Goal: Transaction & Acquisition: Purchase product/service

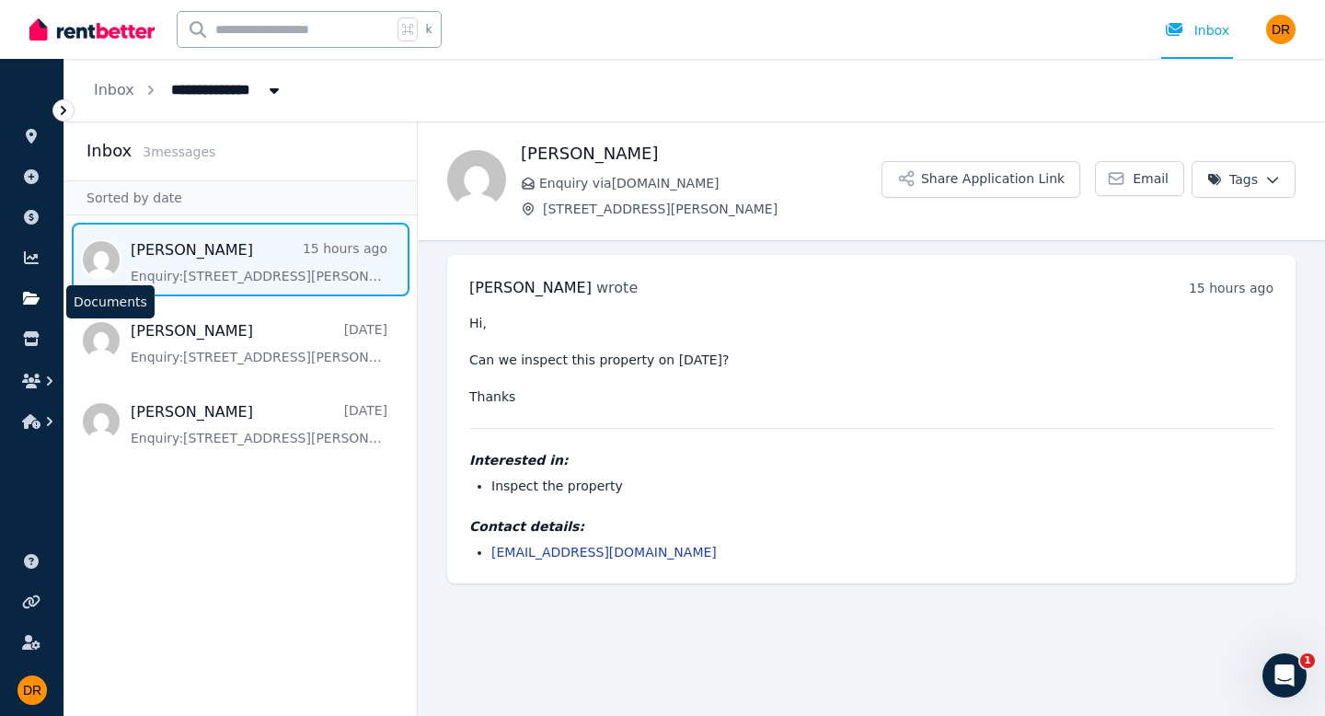
click at [26, 297] on icon at bounding box center [31, 298] width 18 height 15
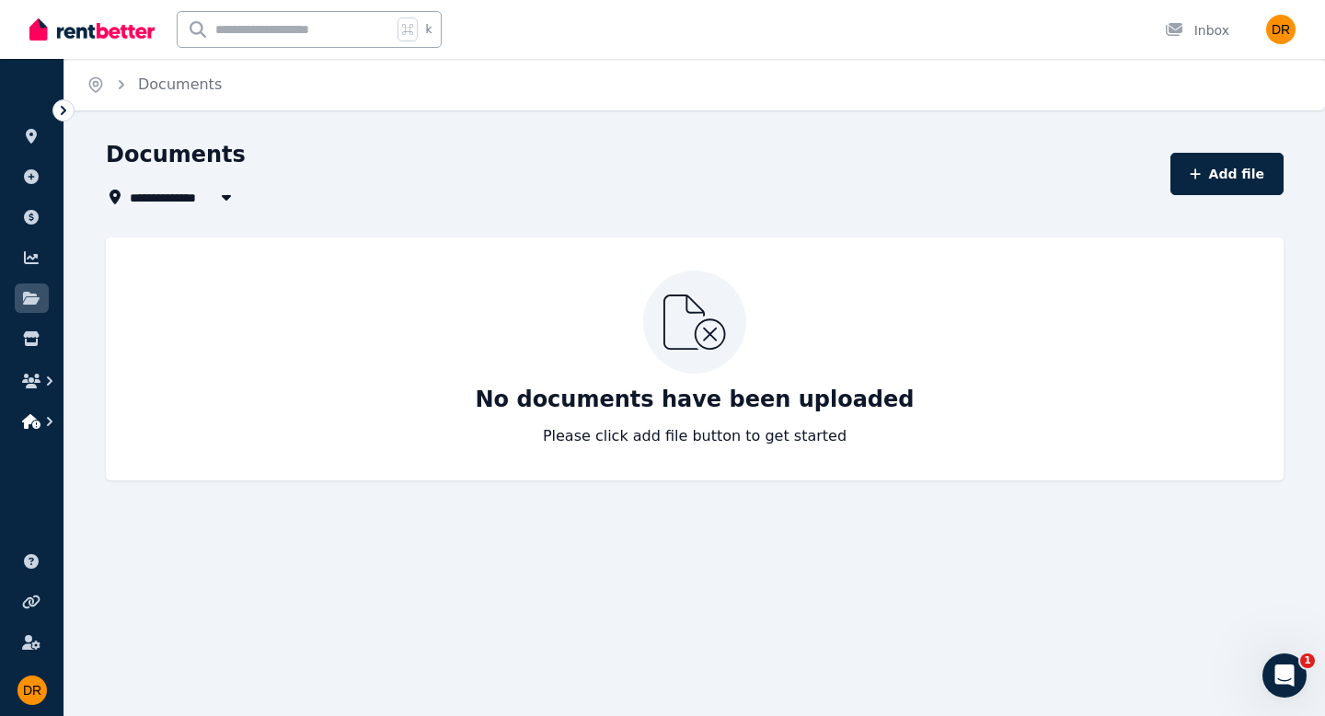
click at [36, 425] on icon "button" at bounding box center [31, 421] width 18 height 15
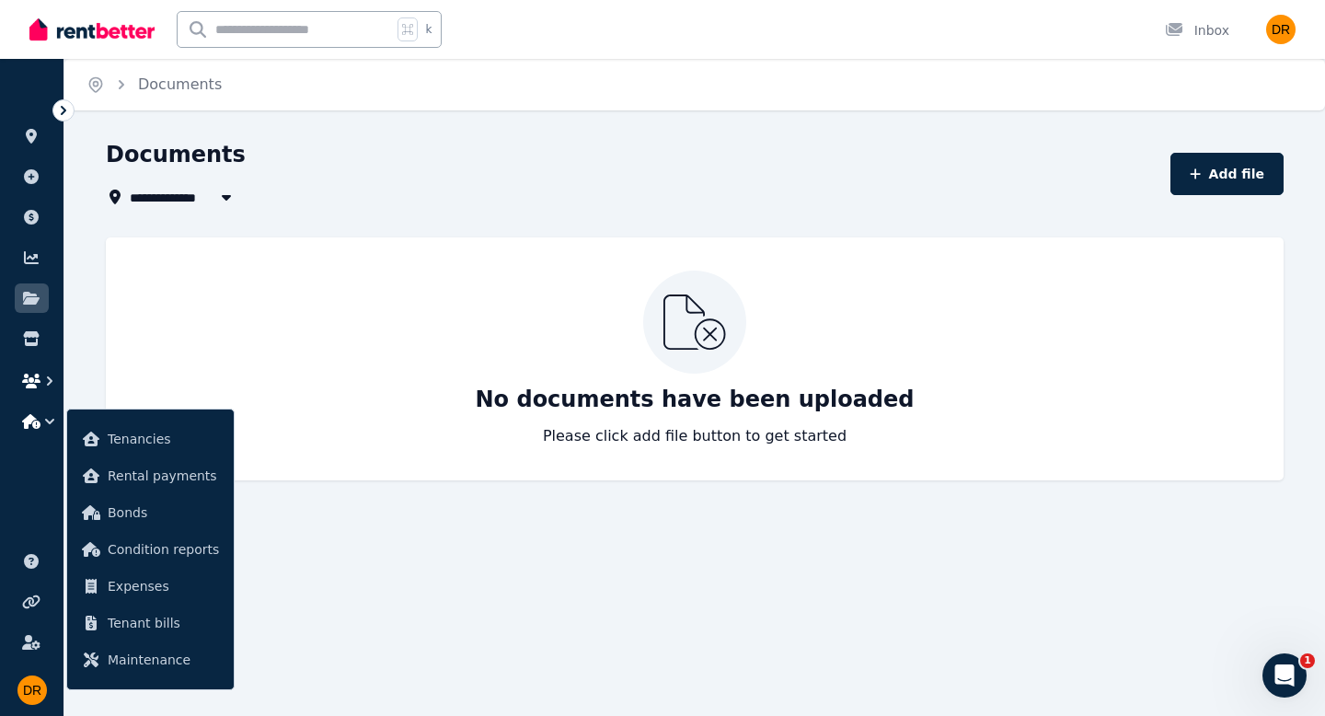
click at [32, 385] on icon "button" at bounding box center [31, 381] width 18 height 15
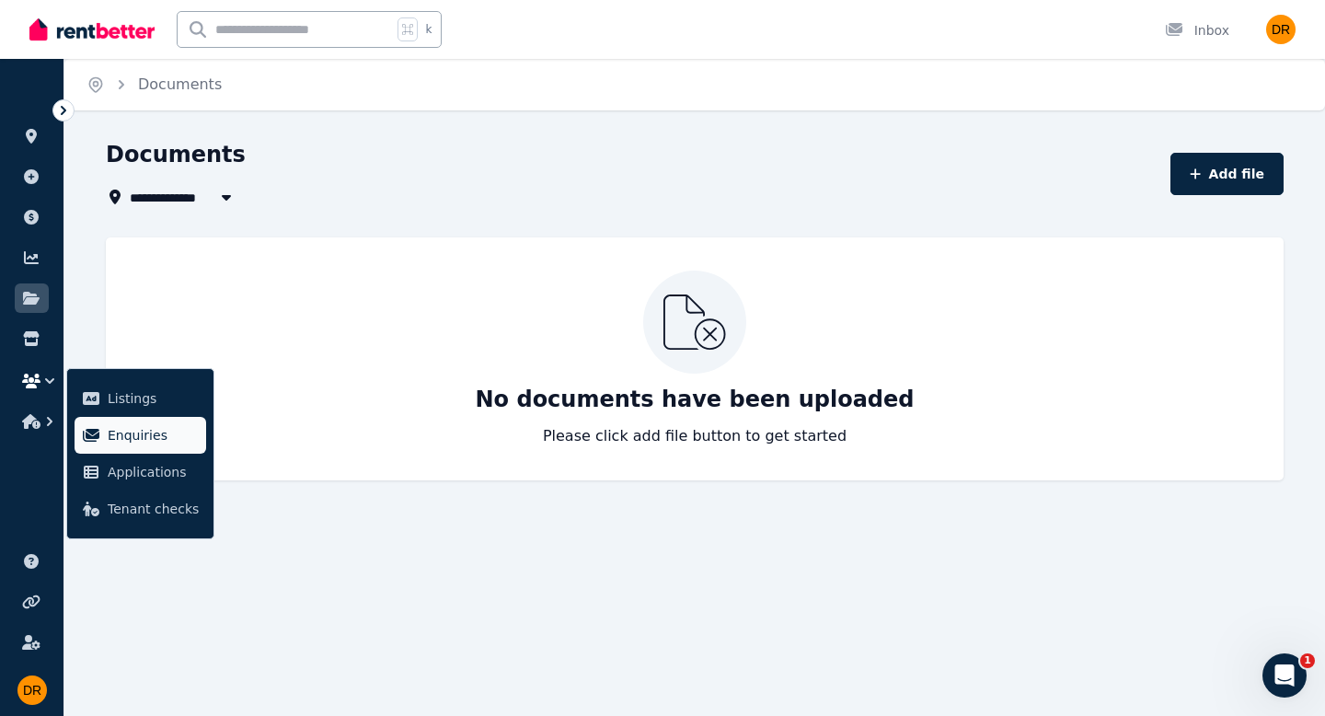
click at [136, 438] on span "Enquiries" at bounding box center [153, 435] width 91 height 22
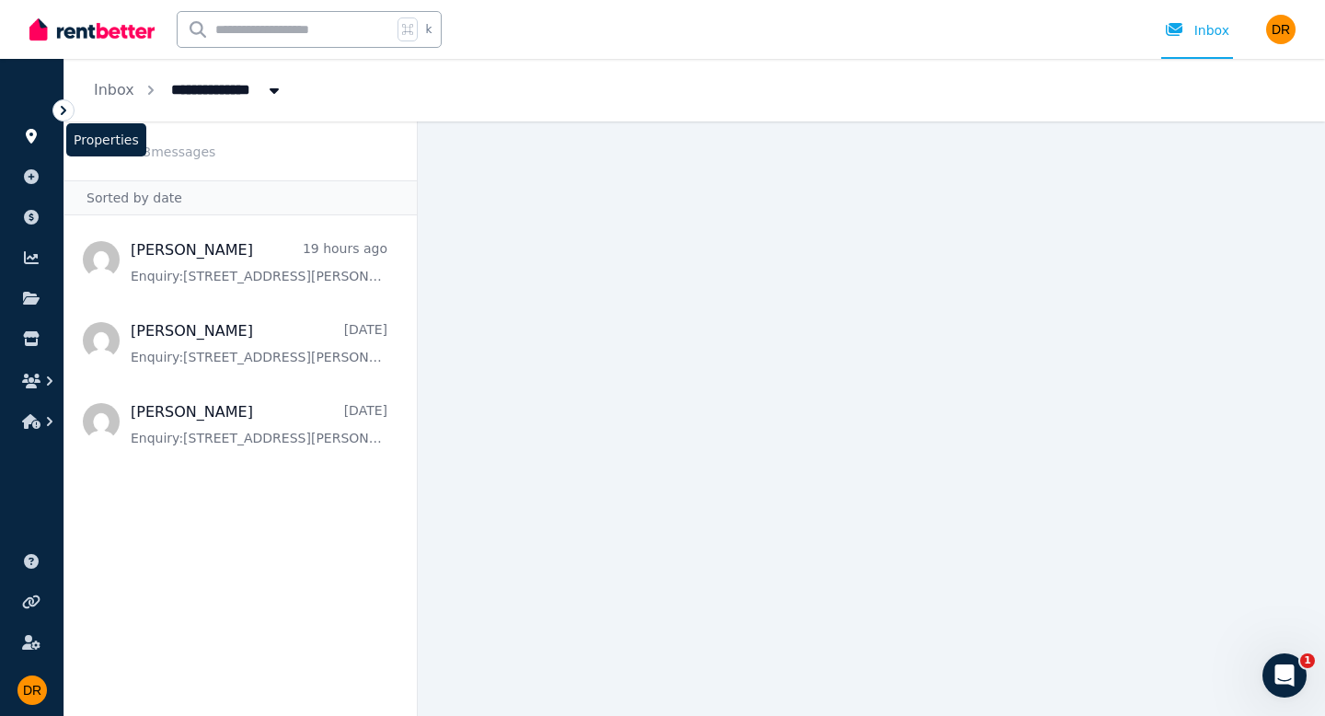
click at [30, 133] on icon at bounding box center [31, 136] width 18 height 15
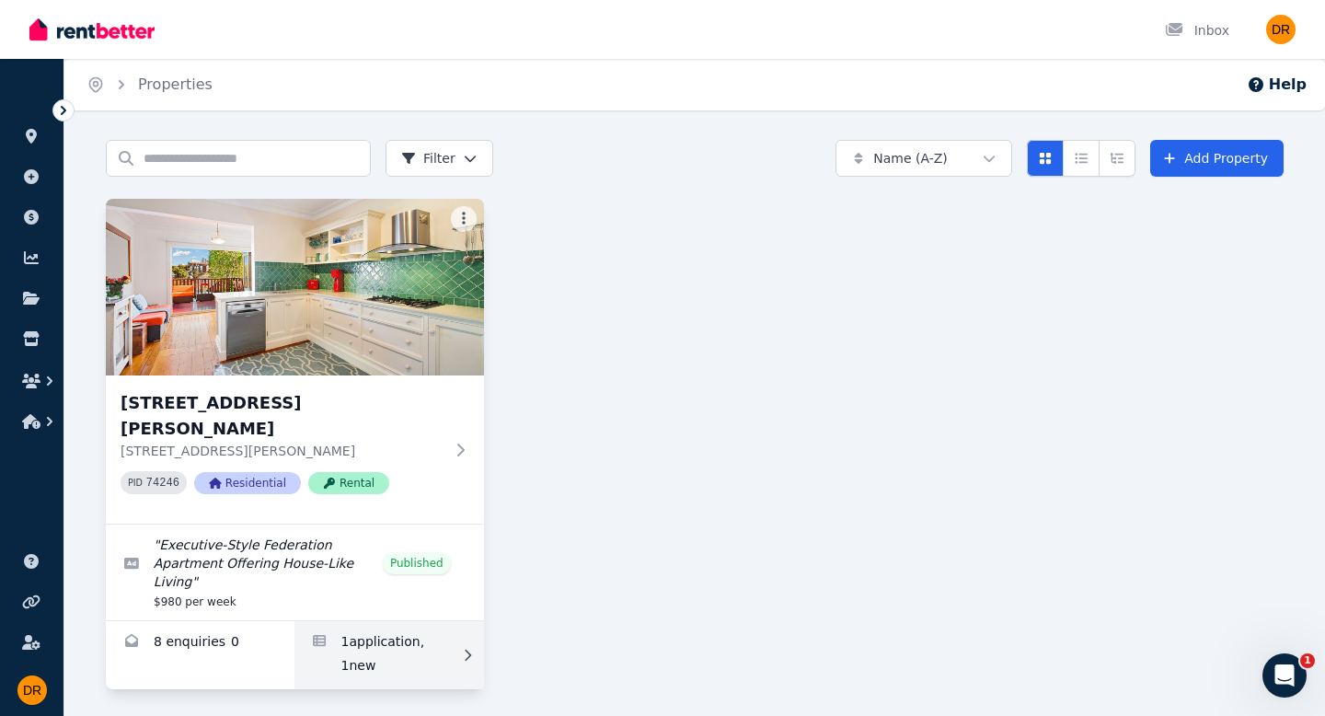
click at [374, 621] on link "Applications for 1/22 Murdoch Street, Cremorne Point" at bounding box center [389, 655] width 189 height 68
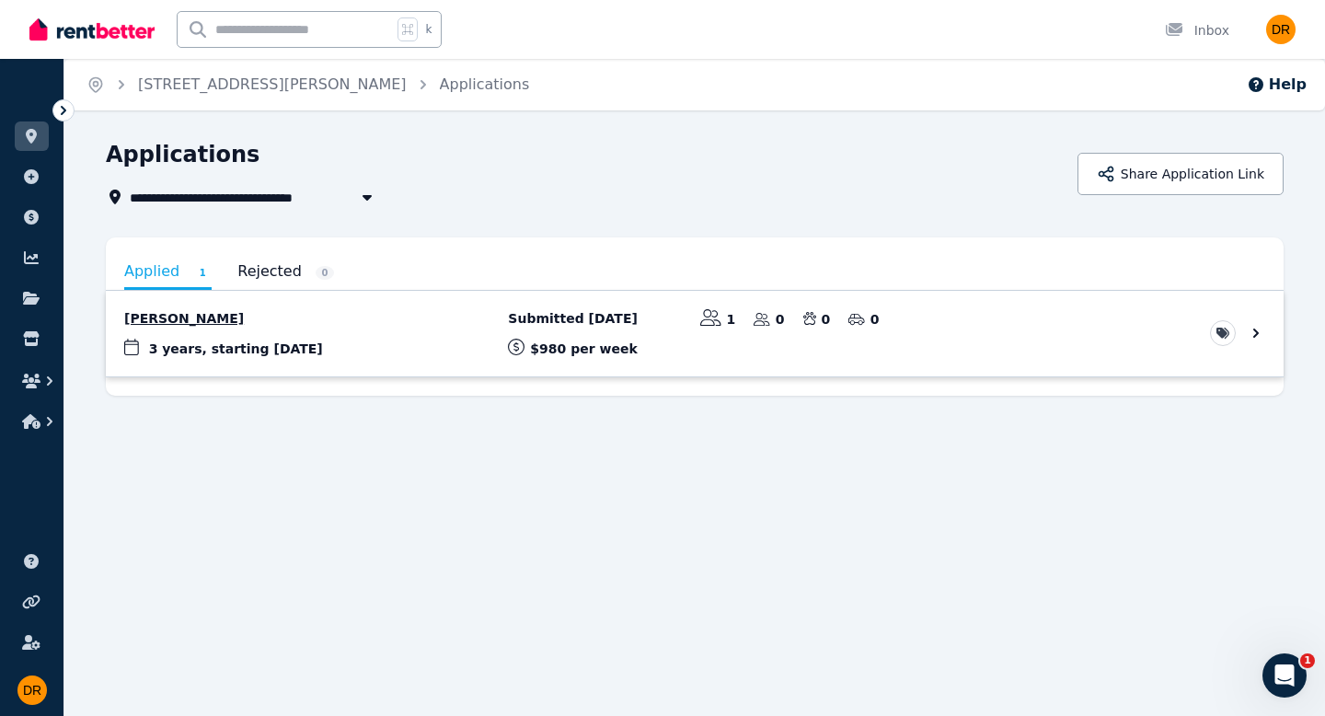
click at [1256, 334] on link "View application: Suzanne McComb" at bounding box center [695, 334] width 1178 height 86
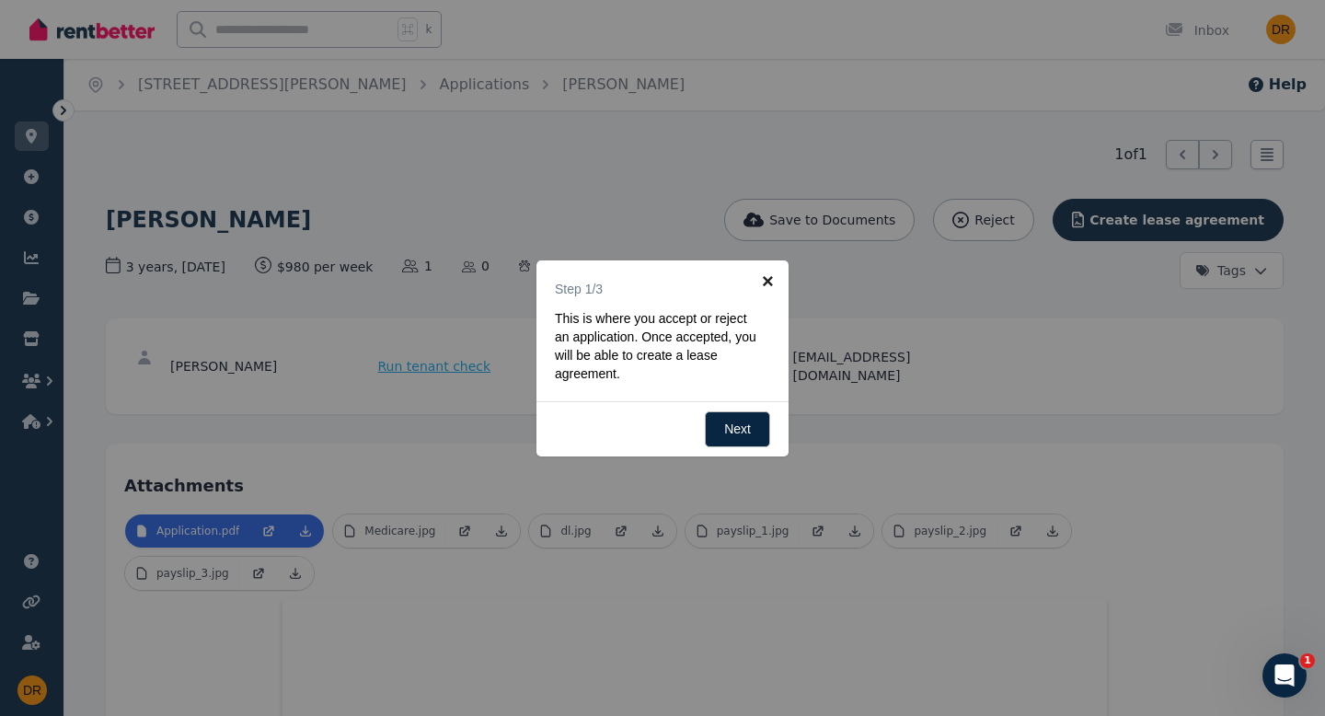
click at [769, 279] on link "×" at bounding box center [767, 280] width 41 height 41
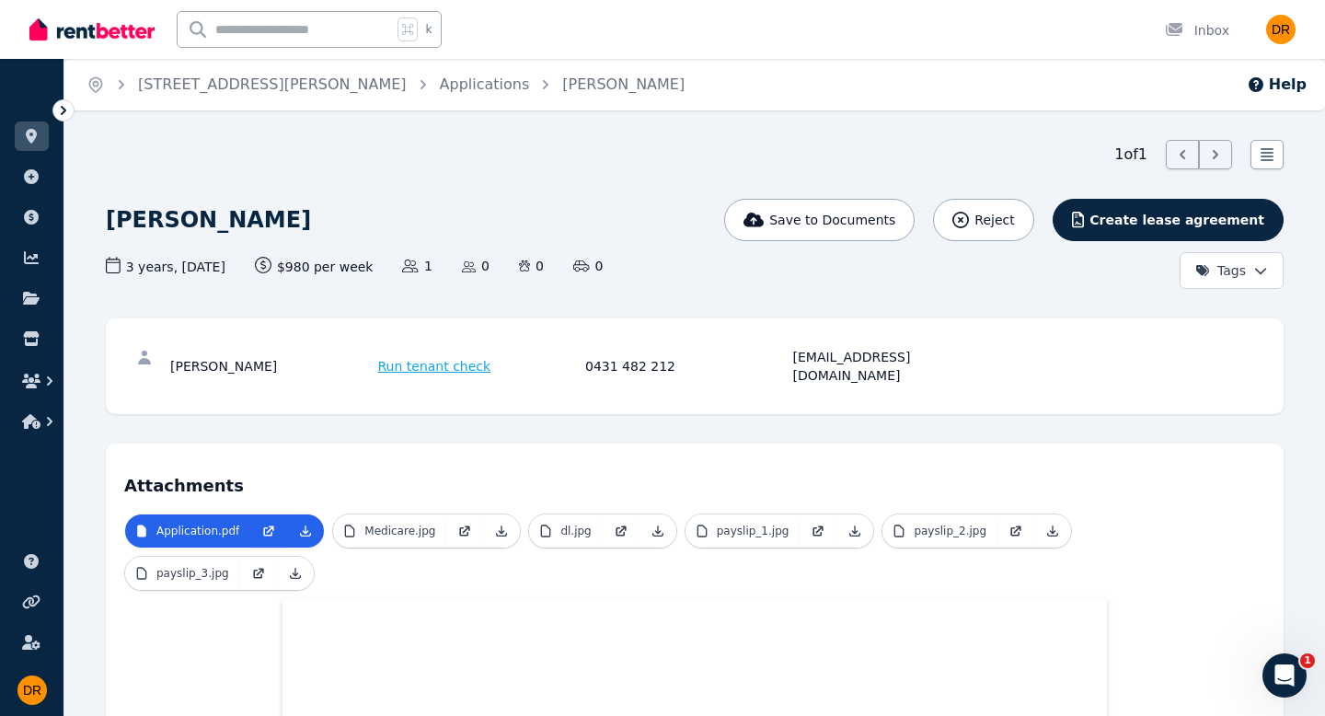
click at [62, 110] on icon at bounding box center [63, 110] width 18 height 18
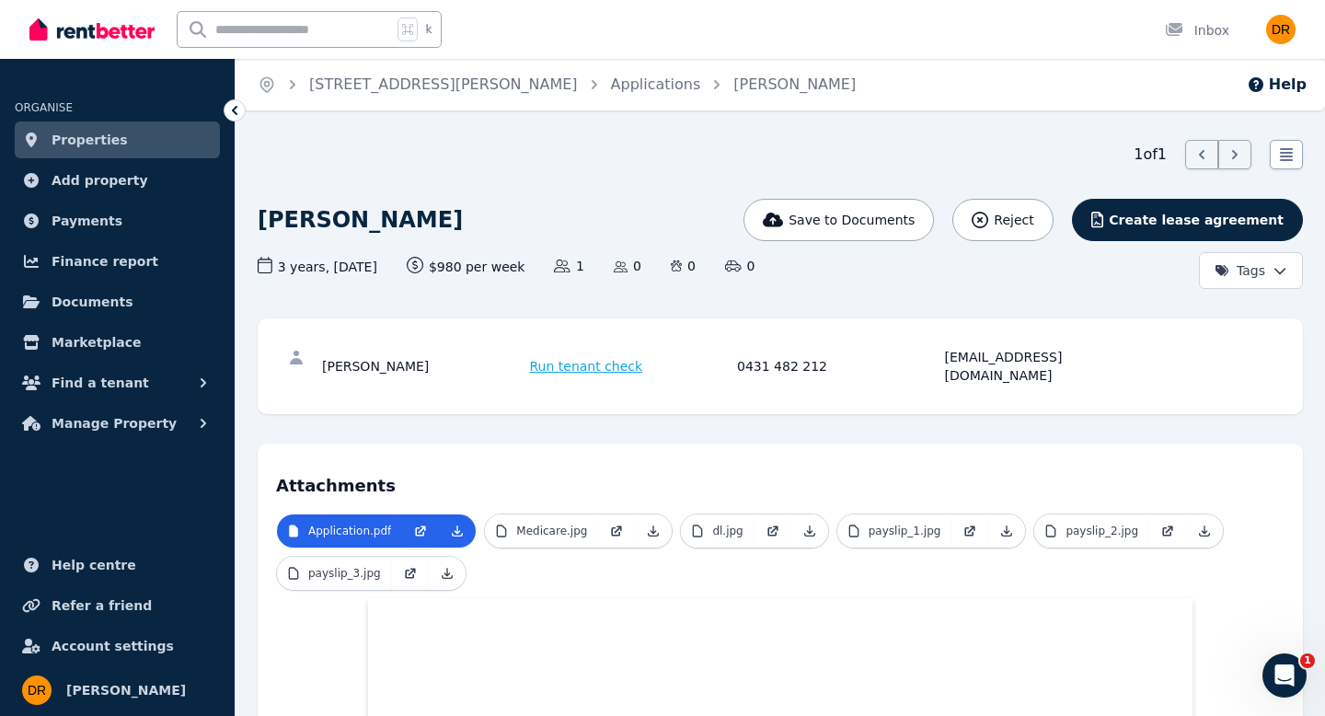
click at [583, 359] on span "Run tenant check" at bounding box center [586, 366] width 113 height 18
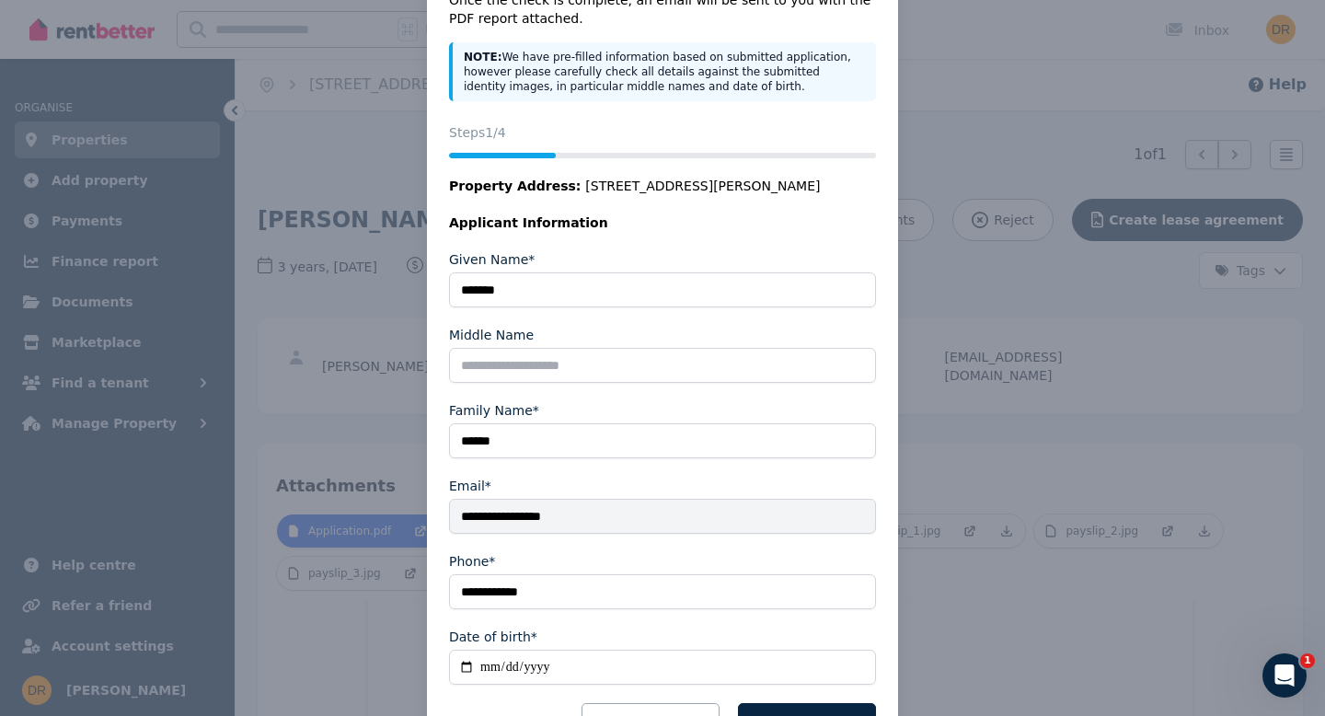
scroll to position [193, 0]
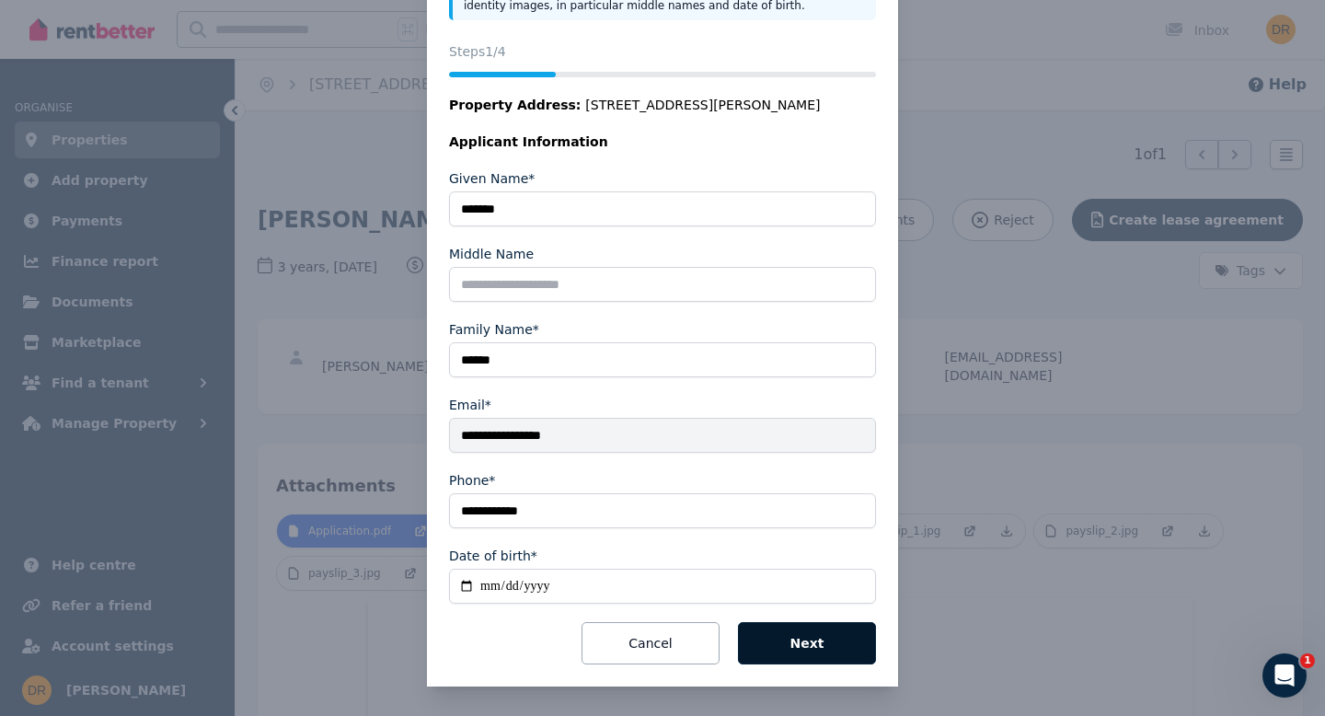
click at [816, 643] on button "Next" at bounding box center [807, 643] width 138 height 42
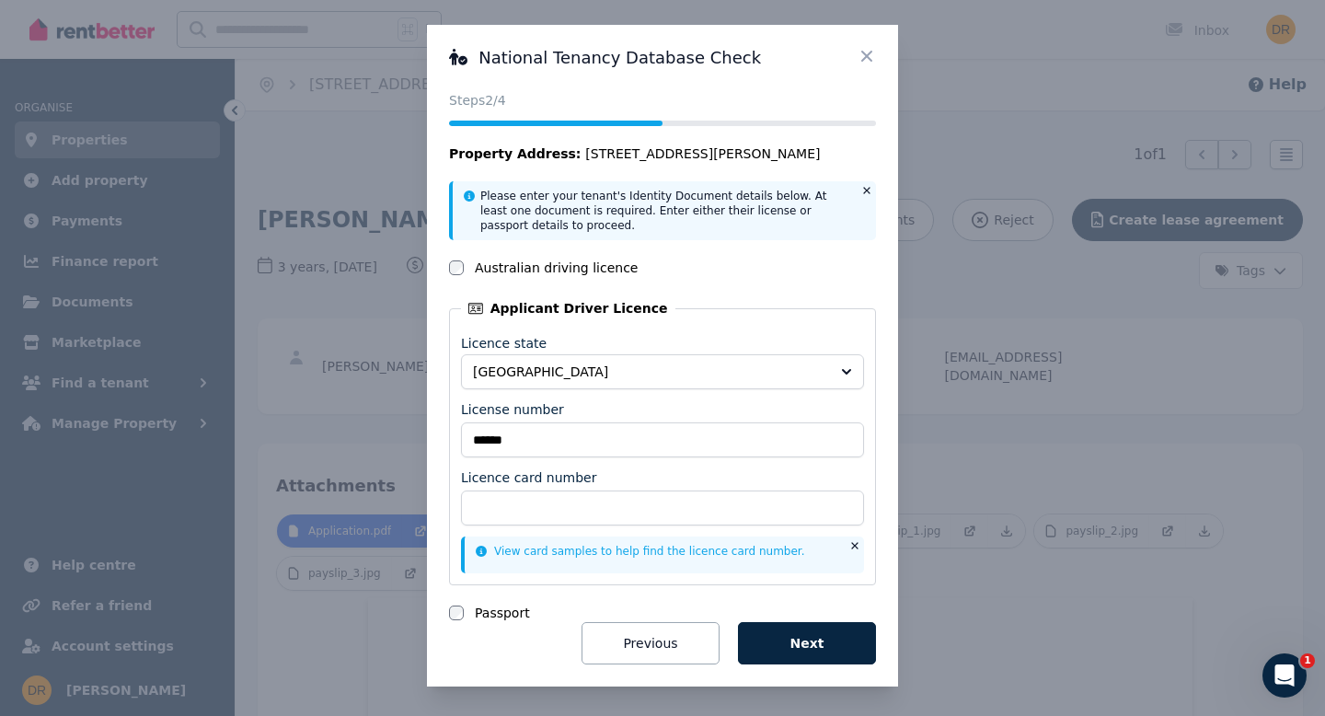
click at [864, 53] on icon at bounding box center [867, 56] width 11 height 11
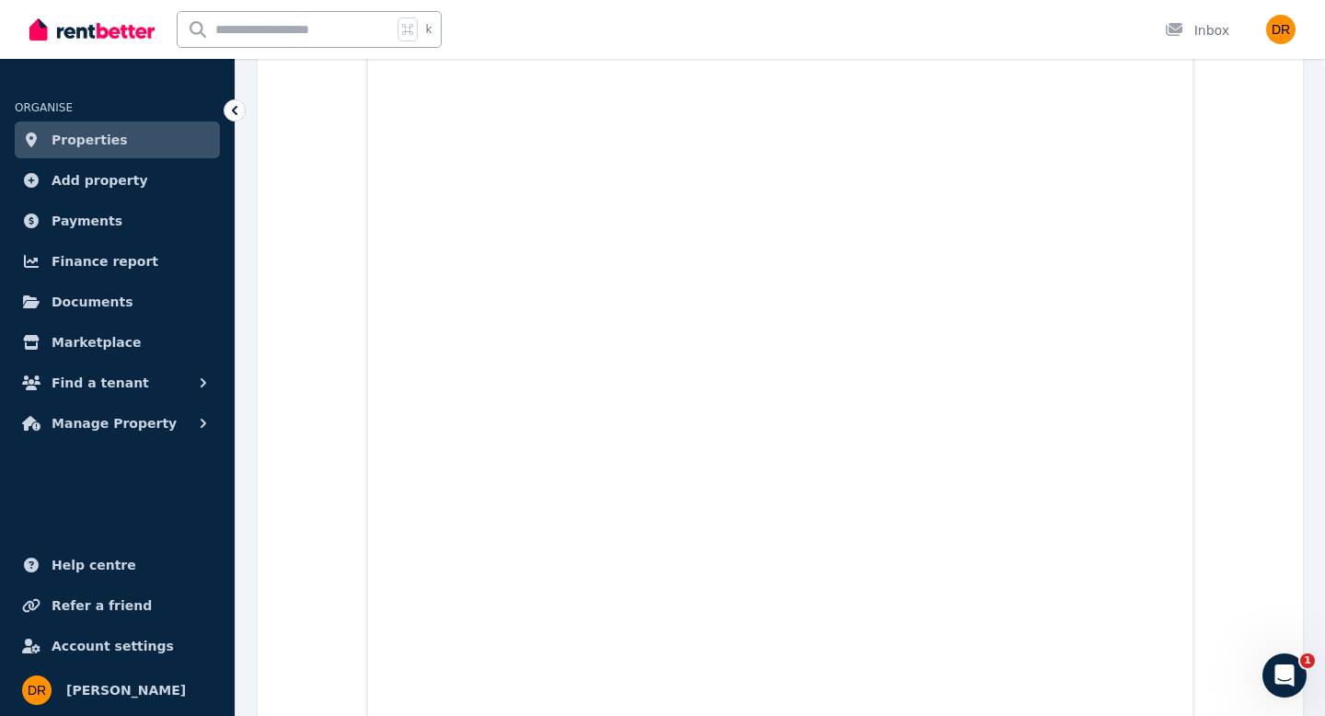
scroll to position [14453, 0]
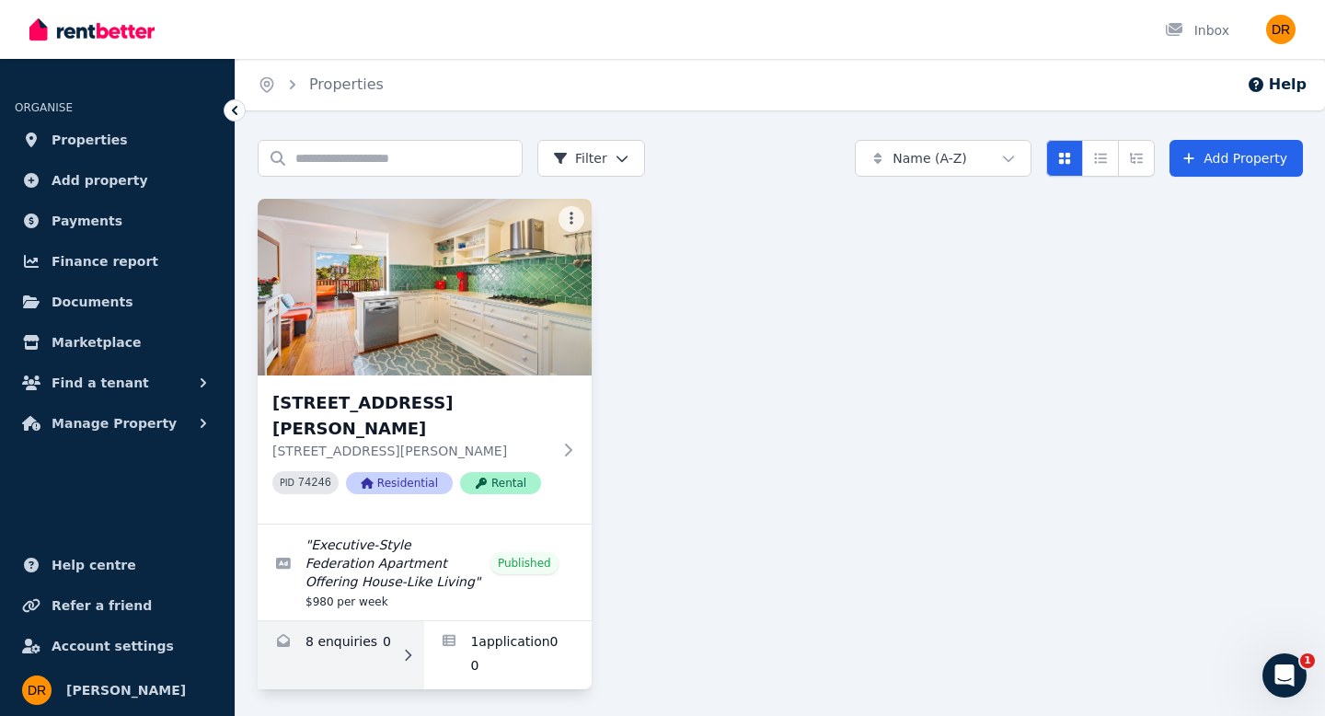
click at [348, 662] on link "Enquiries for 1/22 Murdoch Street, Cremorne Point" at bounding box center [341, 655] width 167 height 68
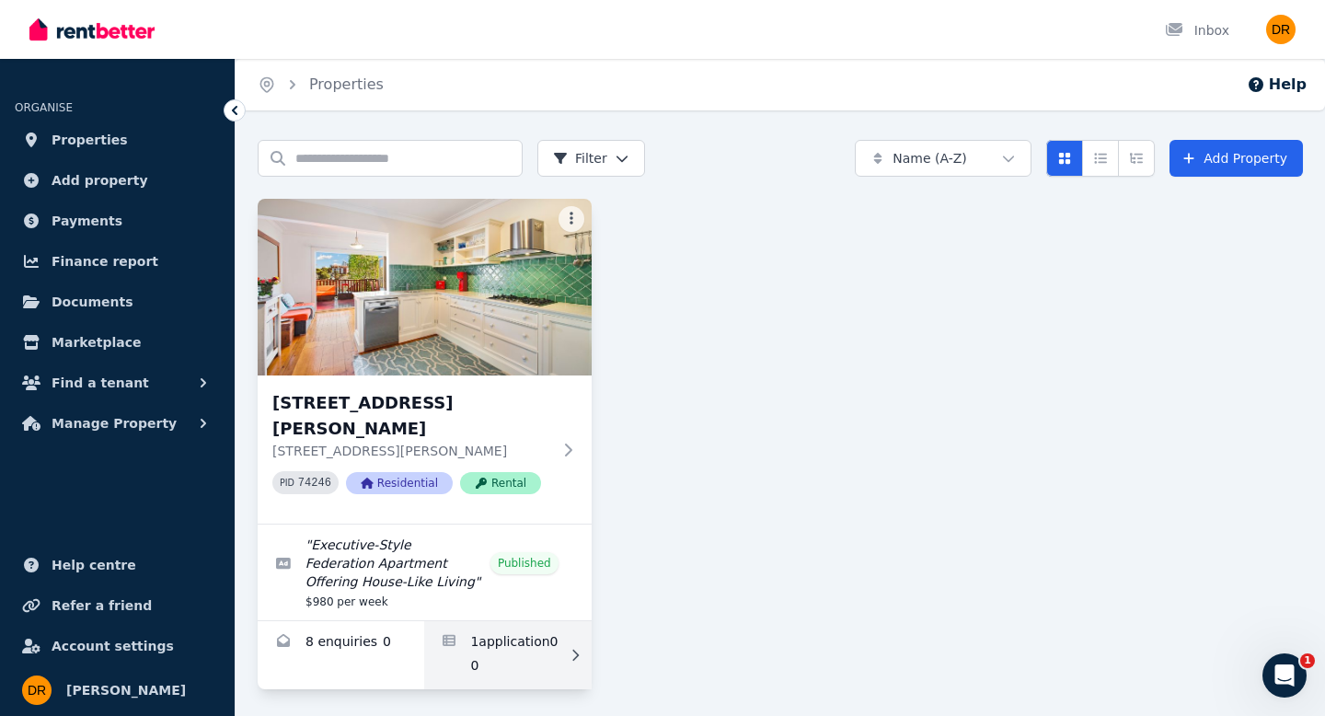
click at [527, 659] on link "Applications for 1/22 Murdoch Street, Cremorne Point" at bounding box center [507, 655] width 167 height 68
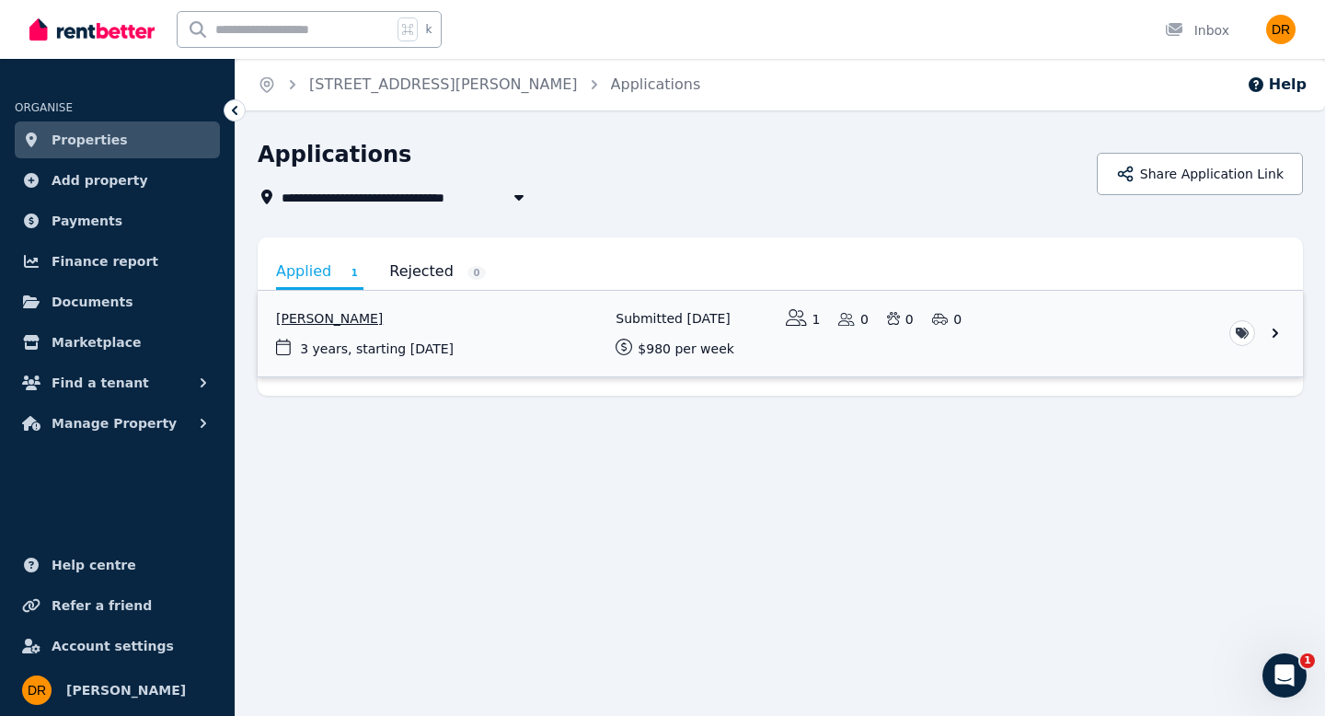
click at [1279, 334] on link "View application: Suzanne McComb" at bounding box center [781, 334] width 1046 height 86
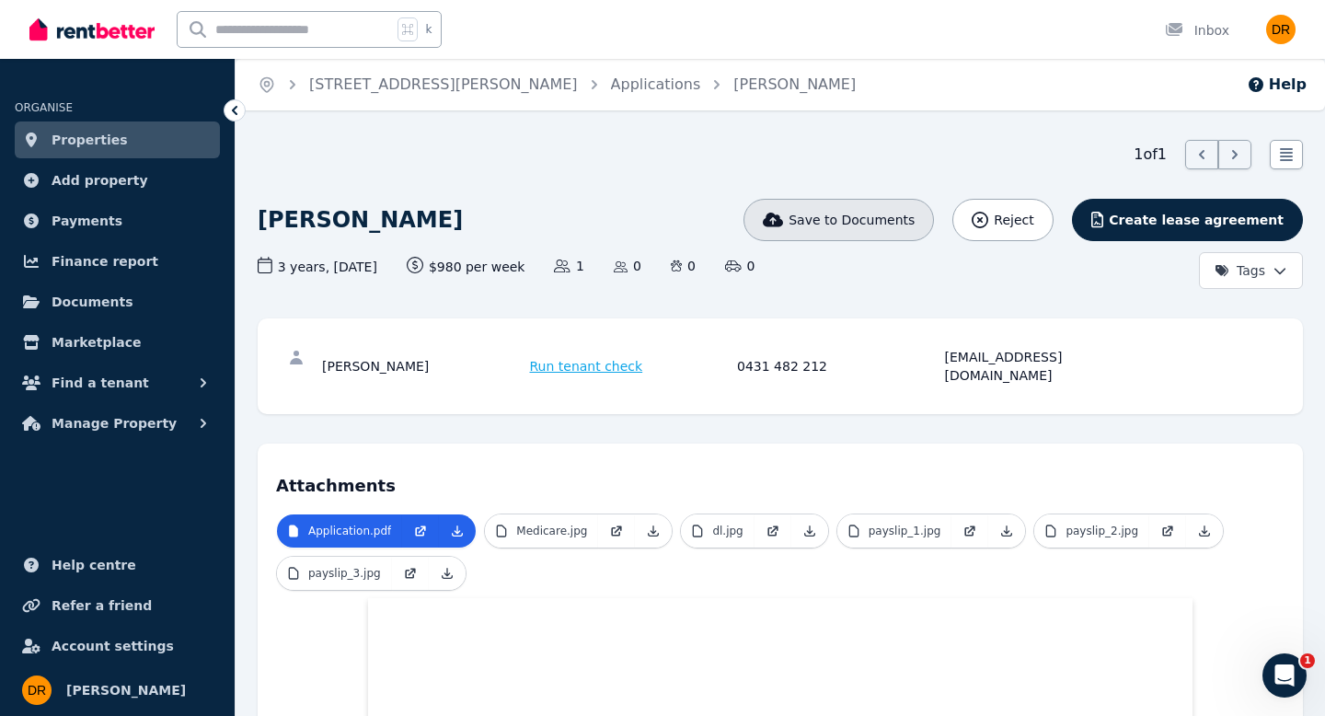
click at [909, 221] on span "Save to Documents" at bounding box center [852, 220] width 126 height 18
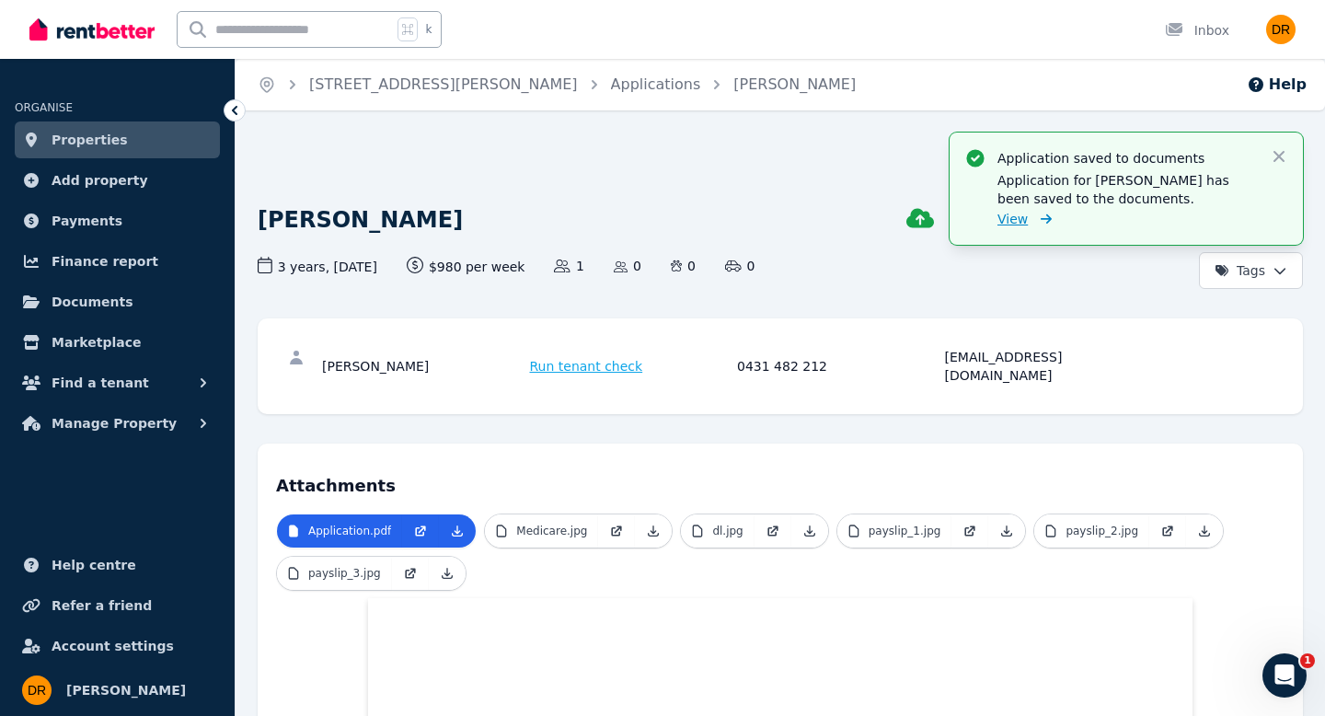
click at [1017, 220] on span "View" at bounding box center [1013, 219] width 30 height 18
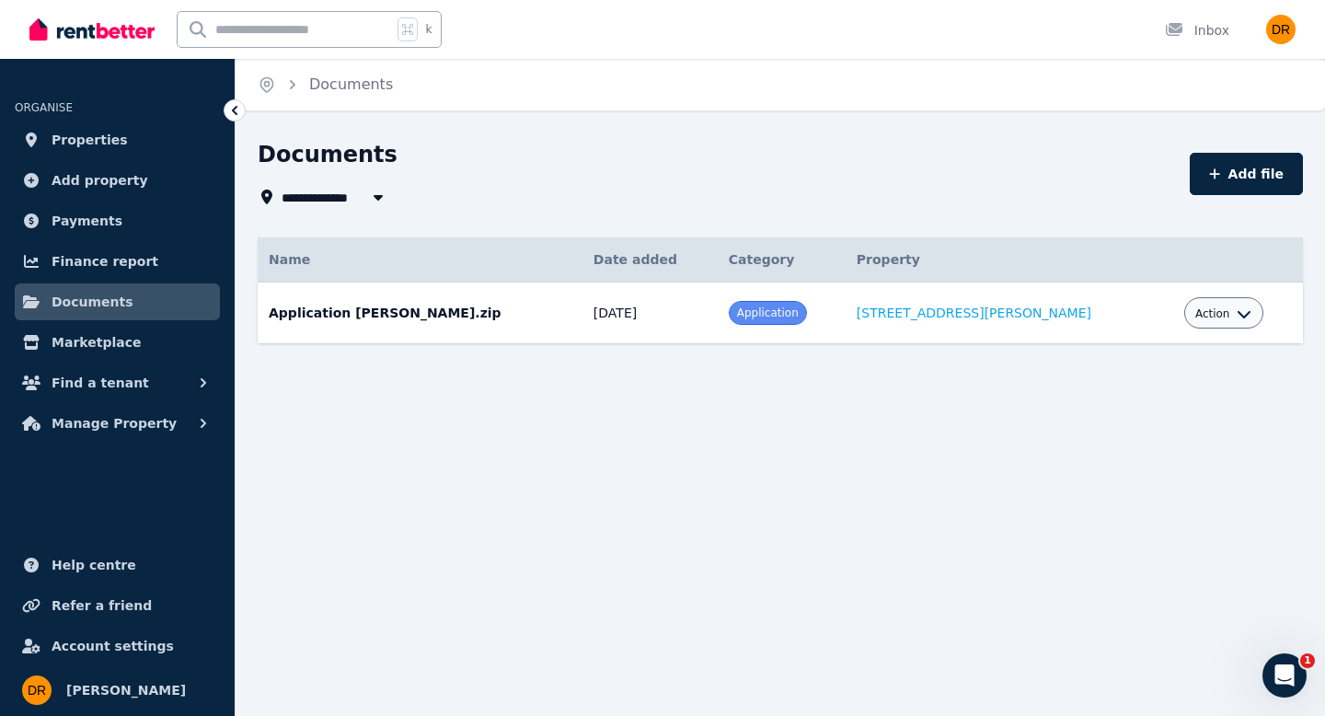
click at [1237, 314] on icon "button" at bounding box center [1244, 314] width 15 height 15
click at [1180, 423] on link "Download" at bounding box center [1167, 421] width 177 height 33
click at [1238, 318] on icon "button" at bounding box center [1244, 314] width 13 height 7
click at [1124, 393] on link "View" at bounding box center [1167, 388] width 177 height 33
click at [1239, 318] on icon "button" at bounding box center [1244, 314] width 15 height 15
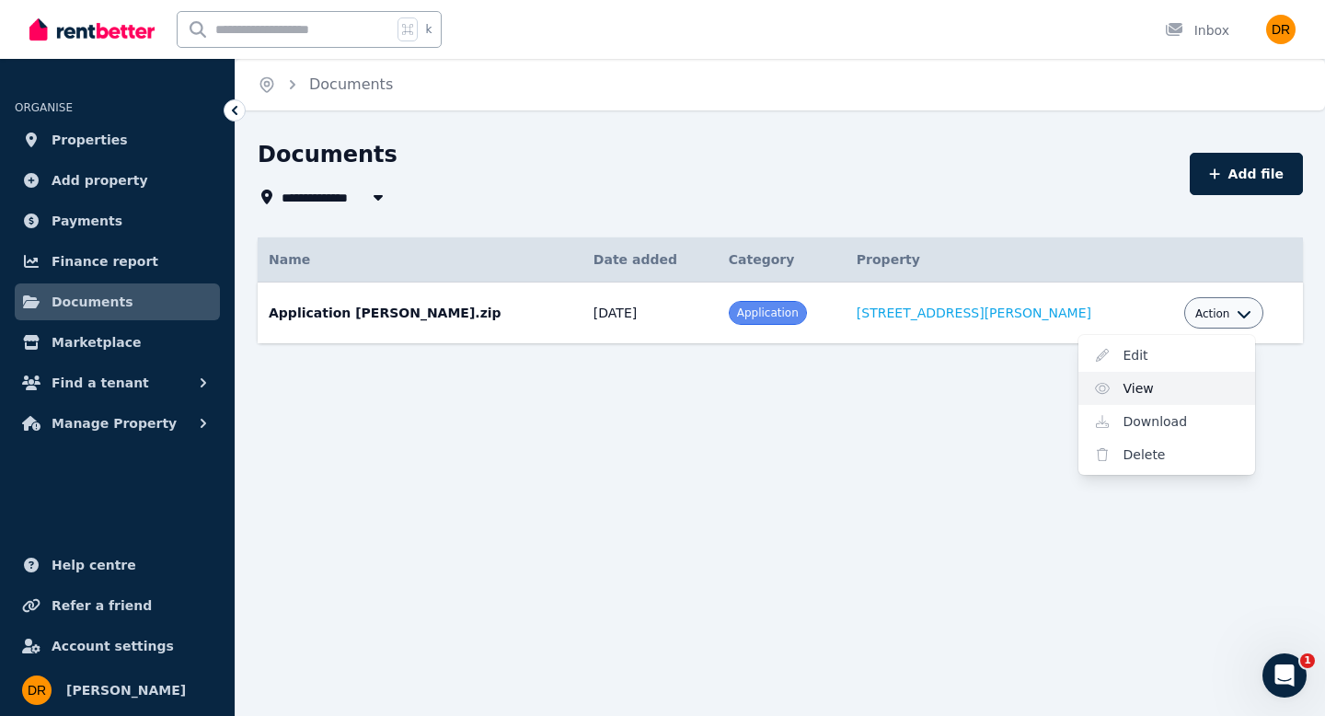
click at [1124, 392] on link "View" at bounding box center [1167, 388] width 177 height 33
click at [420, 310] on td "Application [PERSON_NAME].zip Date added: [DATE] Category: Application Property…" at bounding box center [420, 314] width 325 height 62
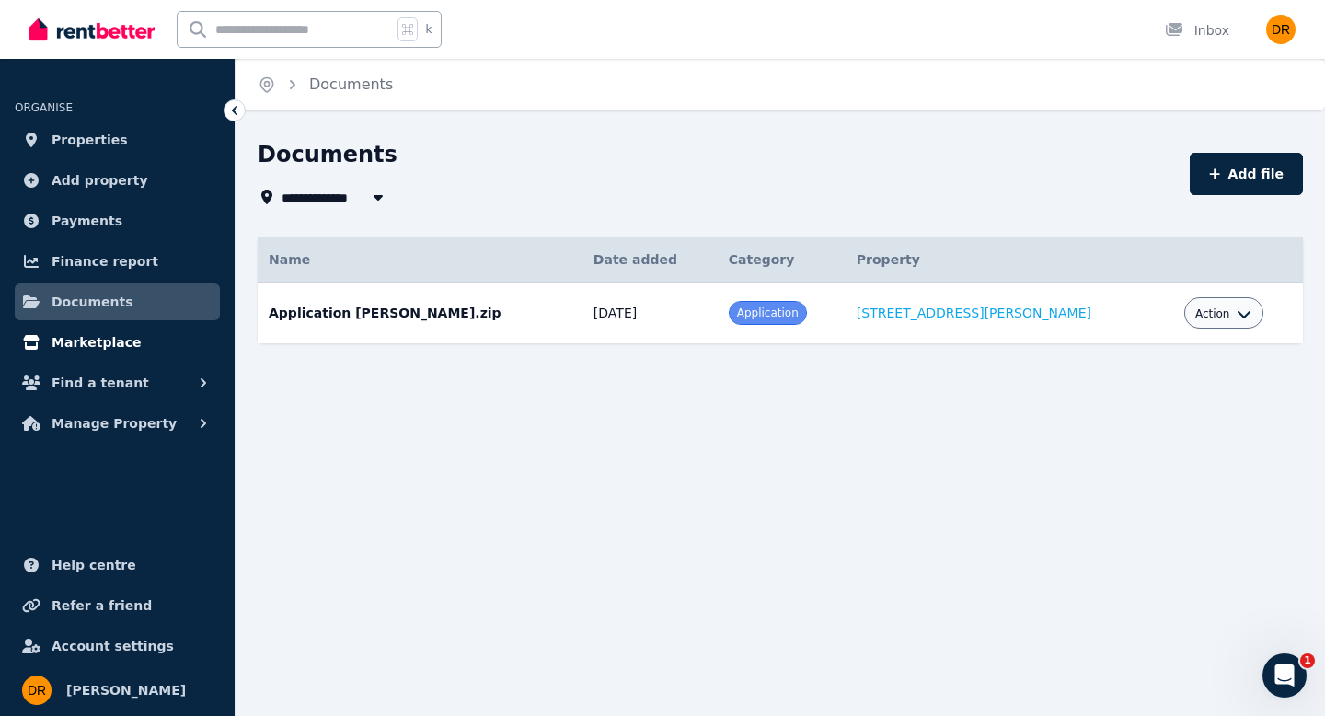
click at [96, 347] on span "Marketplace" at bounding box center [96, 342] width 89 height 22
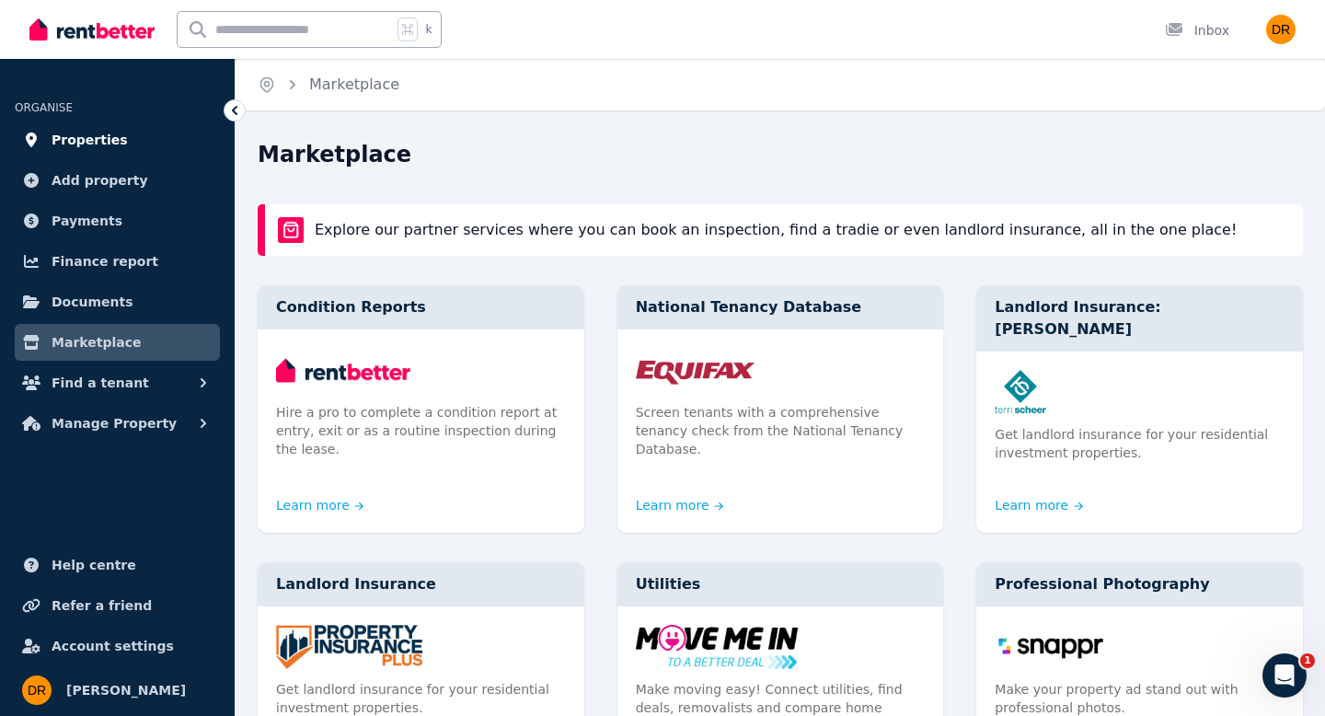
click at [81, 137] on span "Properties" at bounding box center [90, 140] width 76 height 22
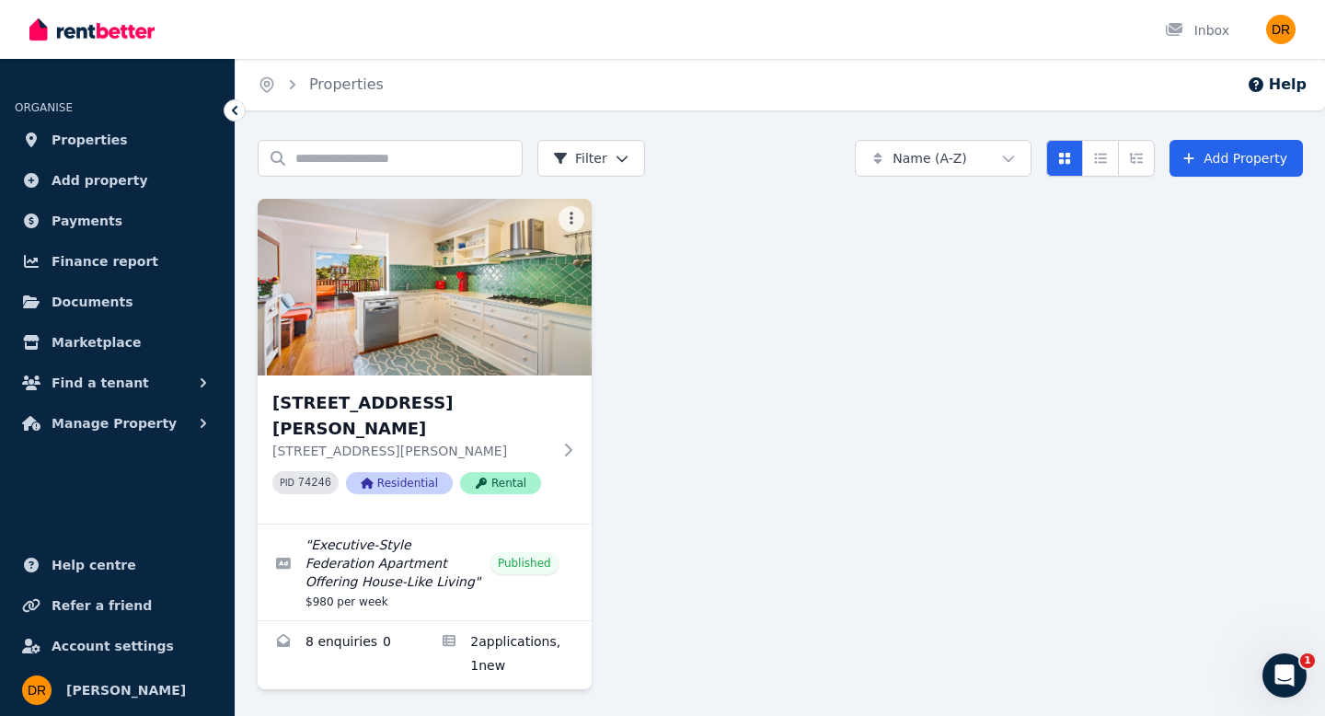
scroll to position [43, 0]
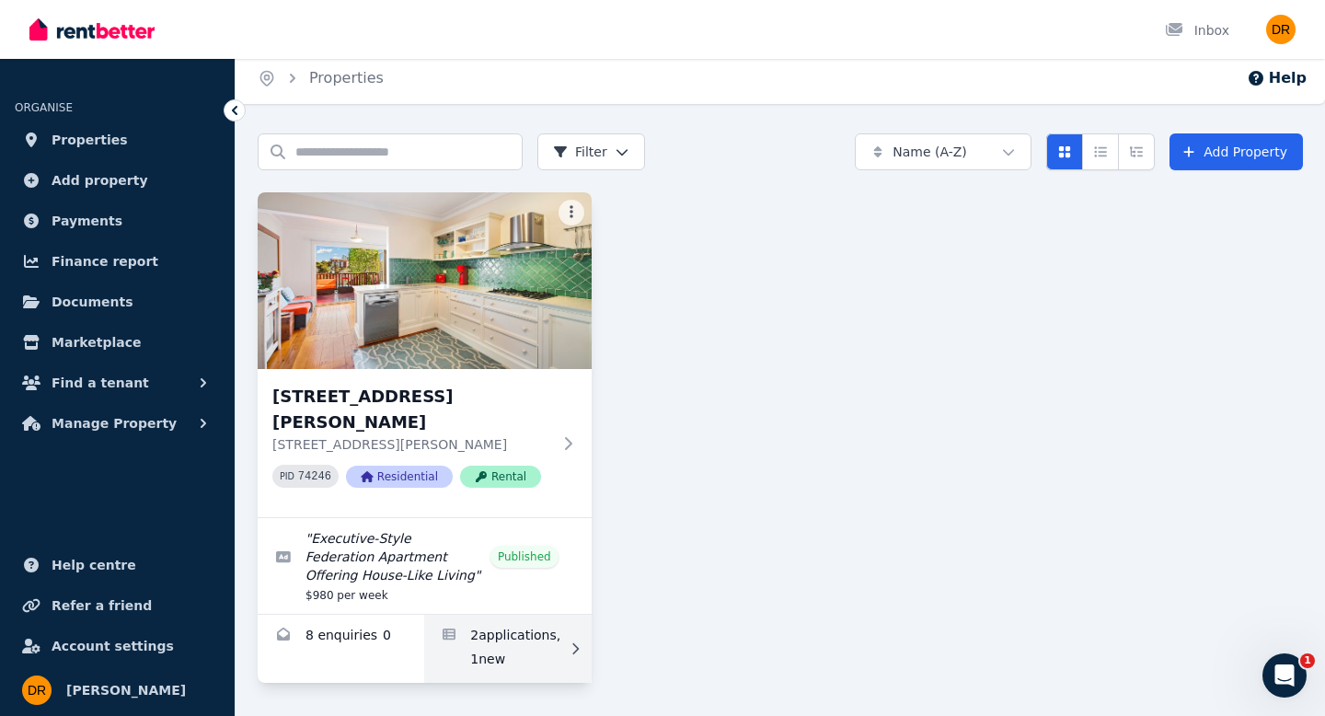
click at [515, 638] on link "Applications for 1/22 Murdoch Street, Cremorne Point" at bounding box center [507, 649] width 167 height 68
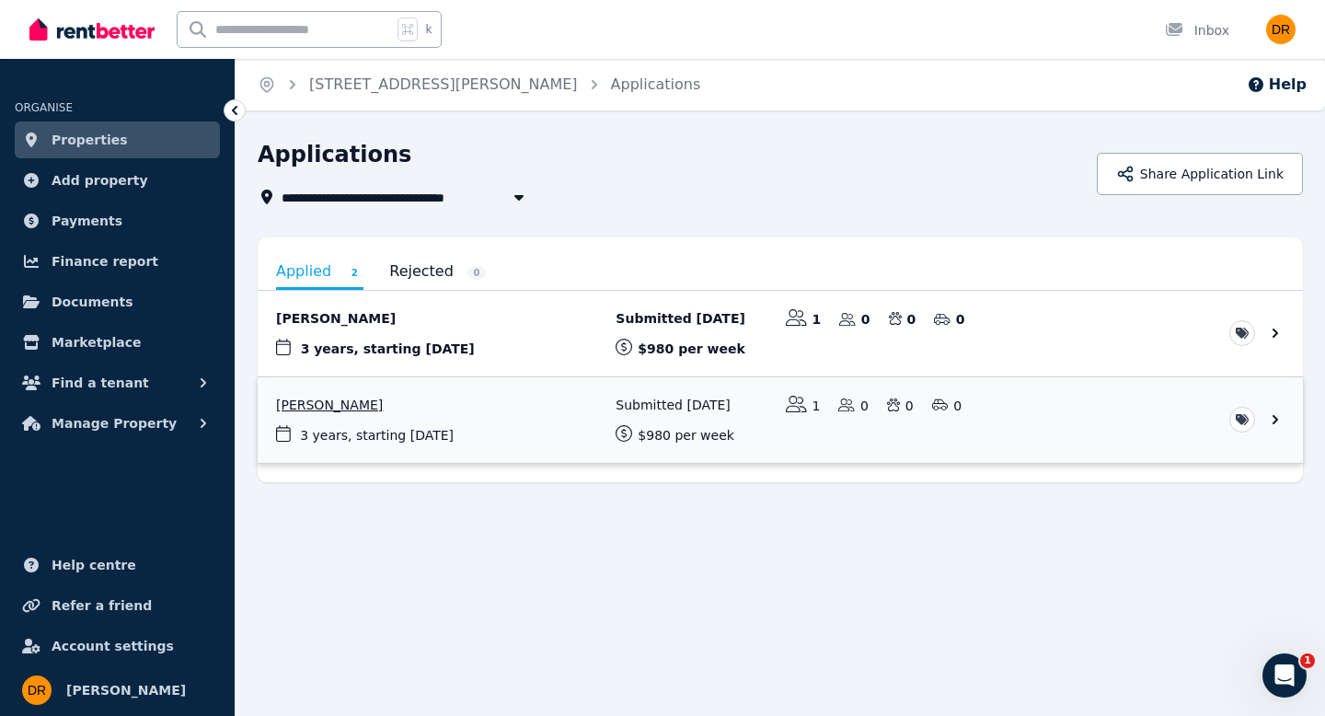
click at [1277, 421] on link "View application: Suzanne McComb" at bounding box center [781, 420] width 1046 height 86
click at [1095, 334] on link "View application: Roy Todarello" at bounding box center [781, 334] width 1046 height 86
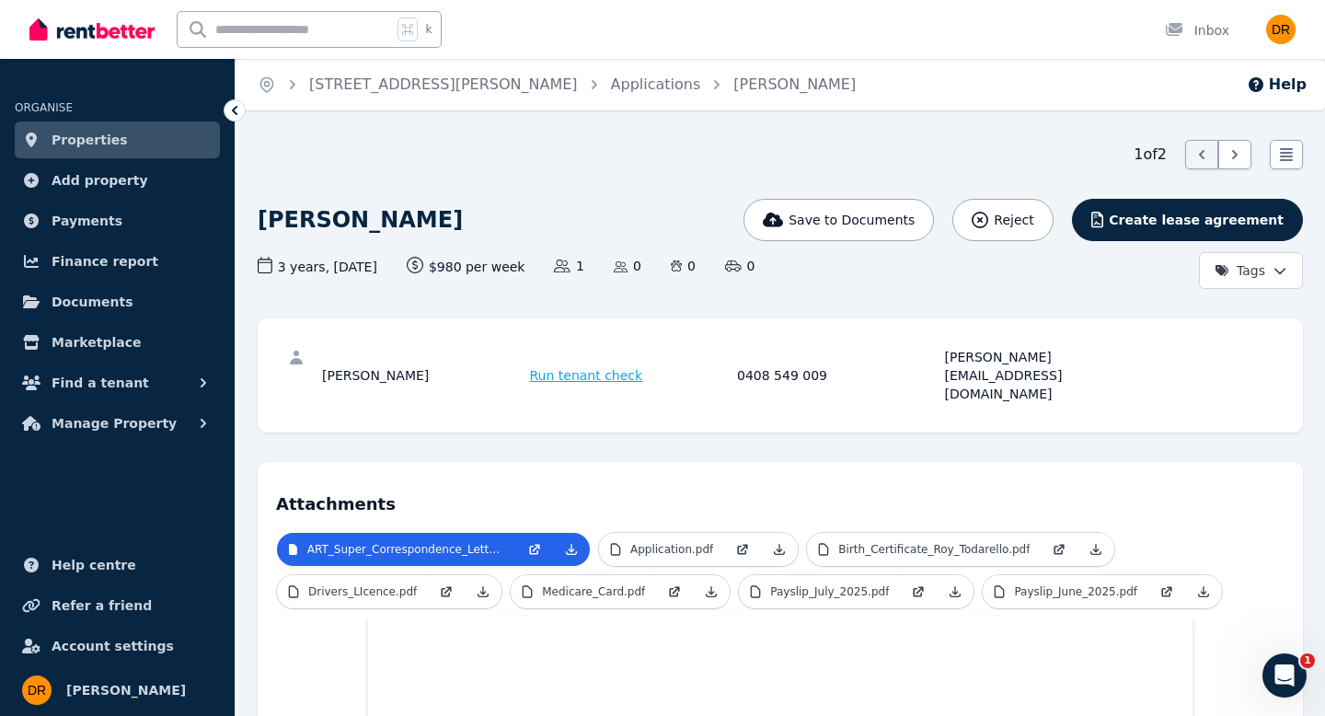
click at [604, 366] on span "Run tenant check" at bounding box center [586, 375] width 113 height 18
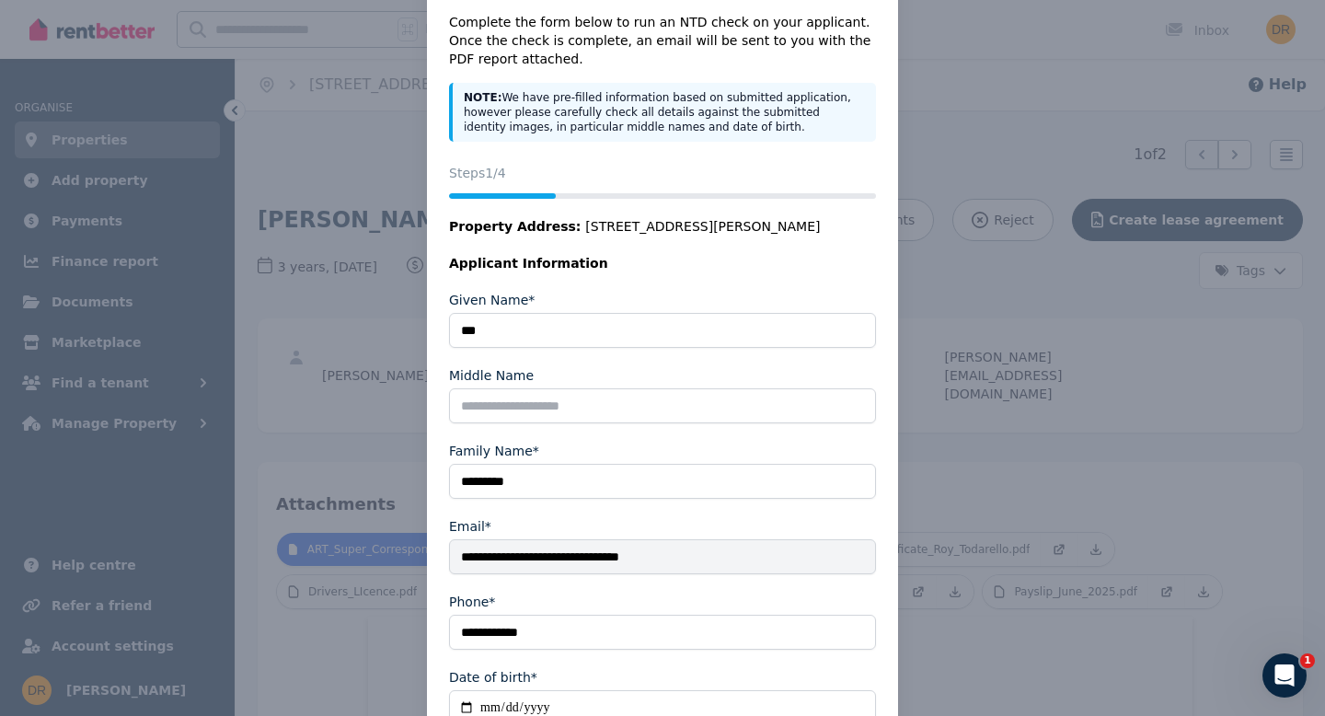
scroll to position [193, 0]
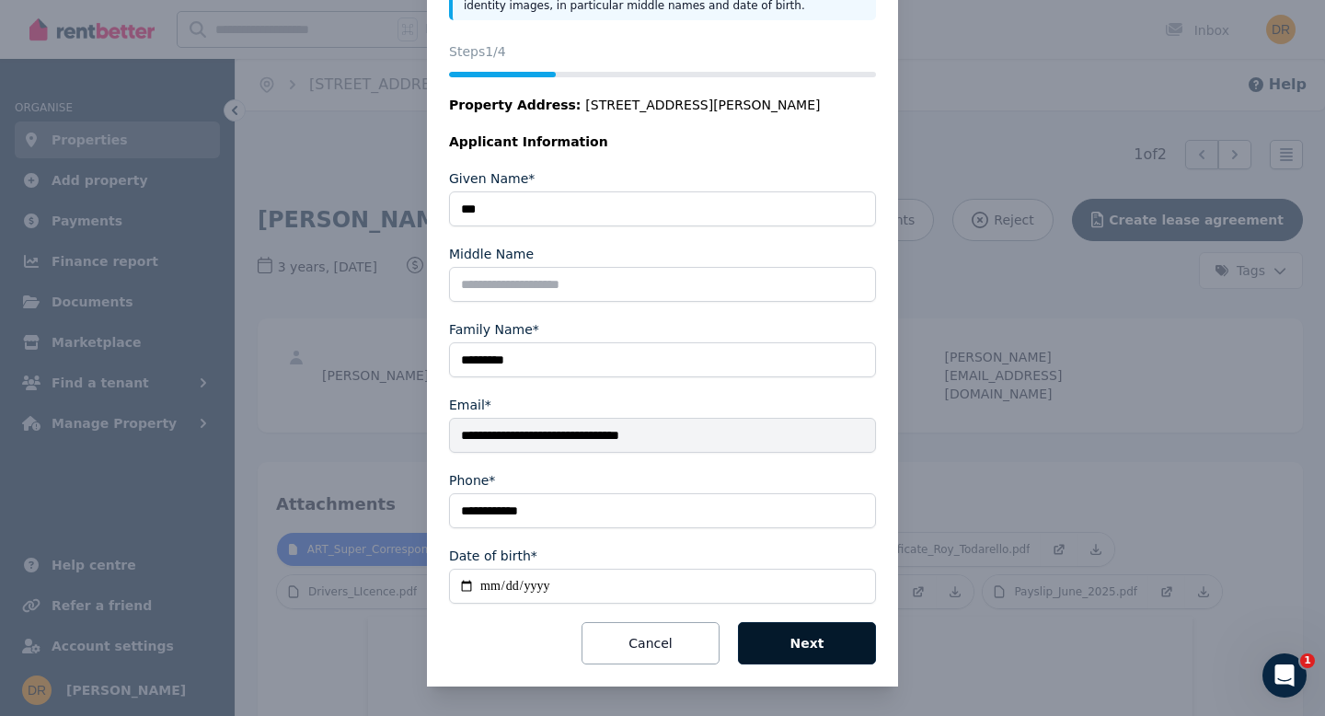
click at [836, 646] on button "Next" at bounding box center [807, 643] width 138 height 42
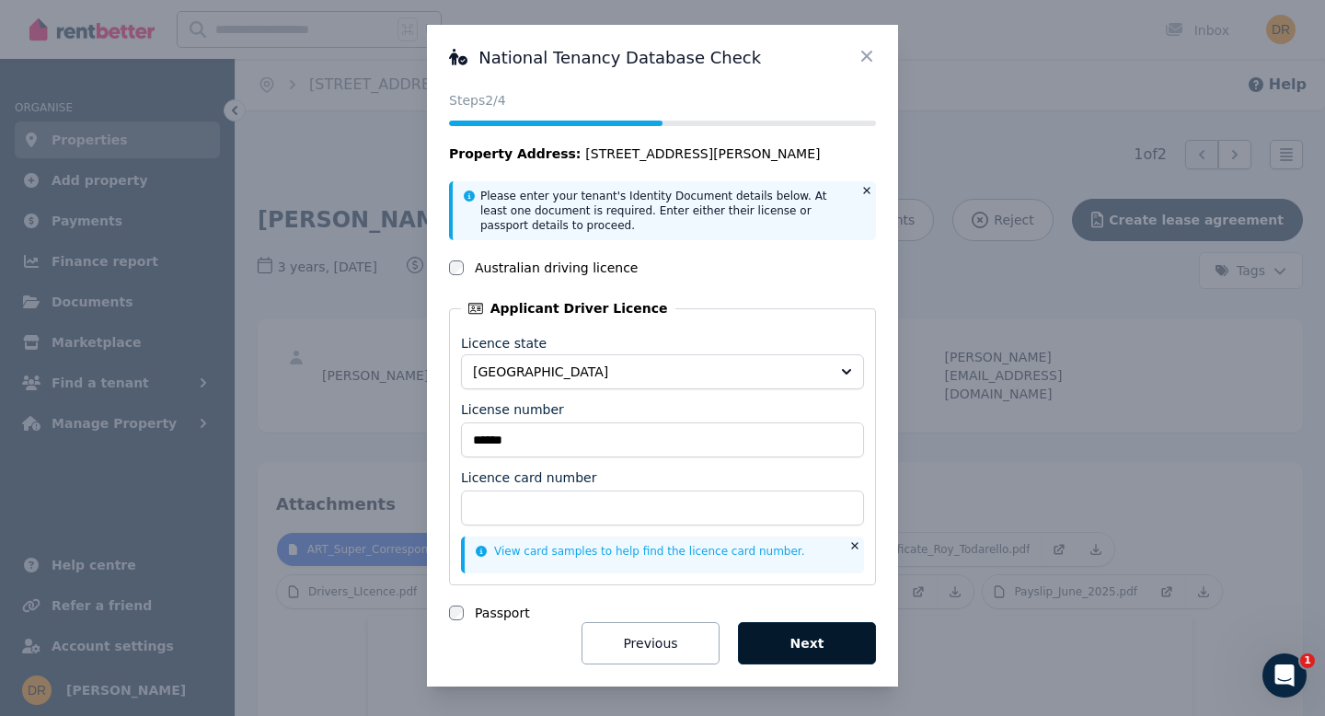
scroll to position [5, 0]
click at [865, 55] on icon at bounding box center [867, 56] width 11 height 11
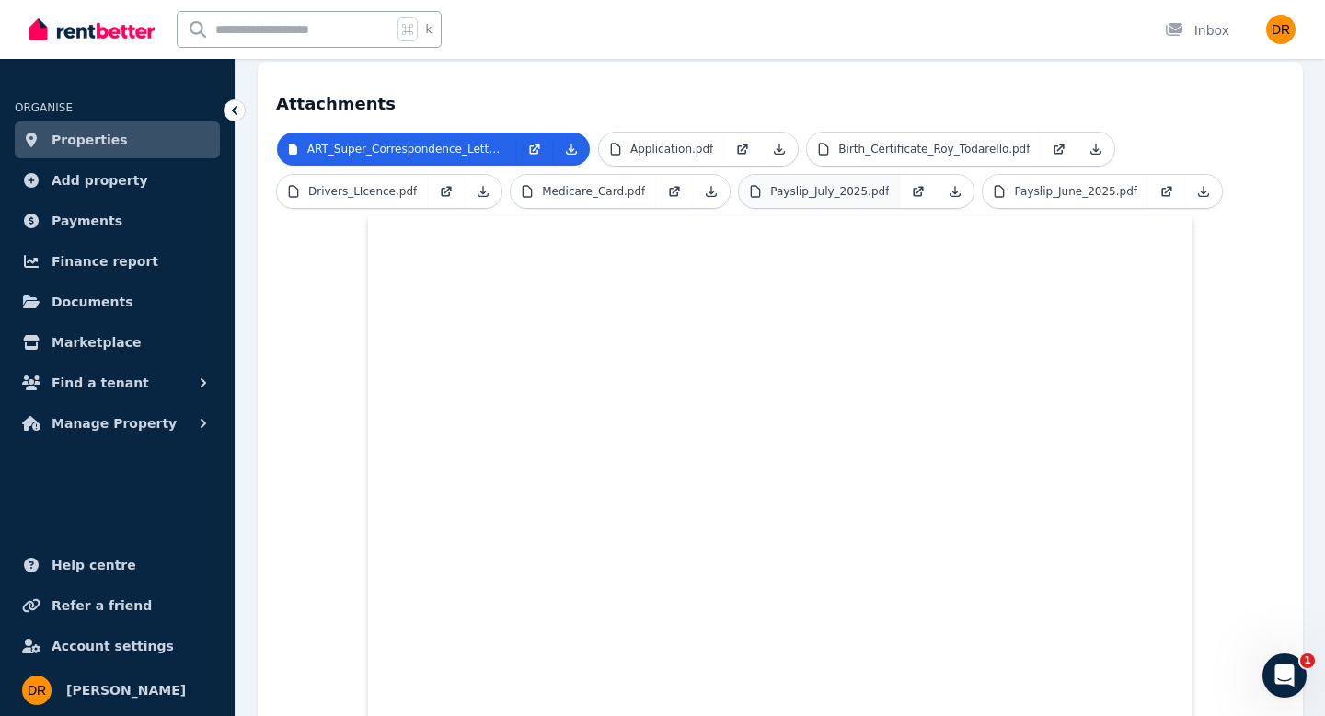
scroll to position [0, 0]
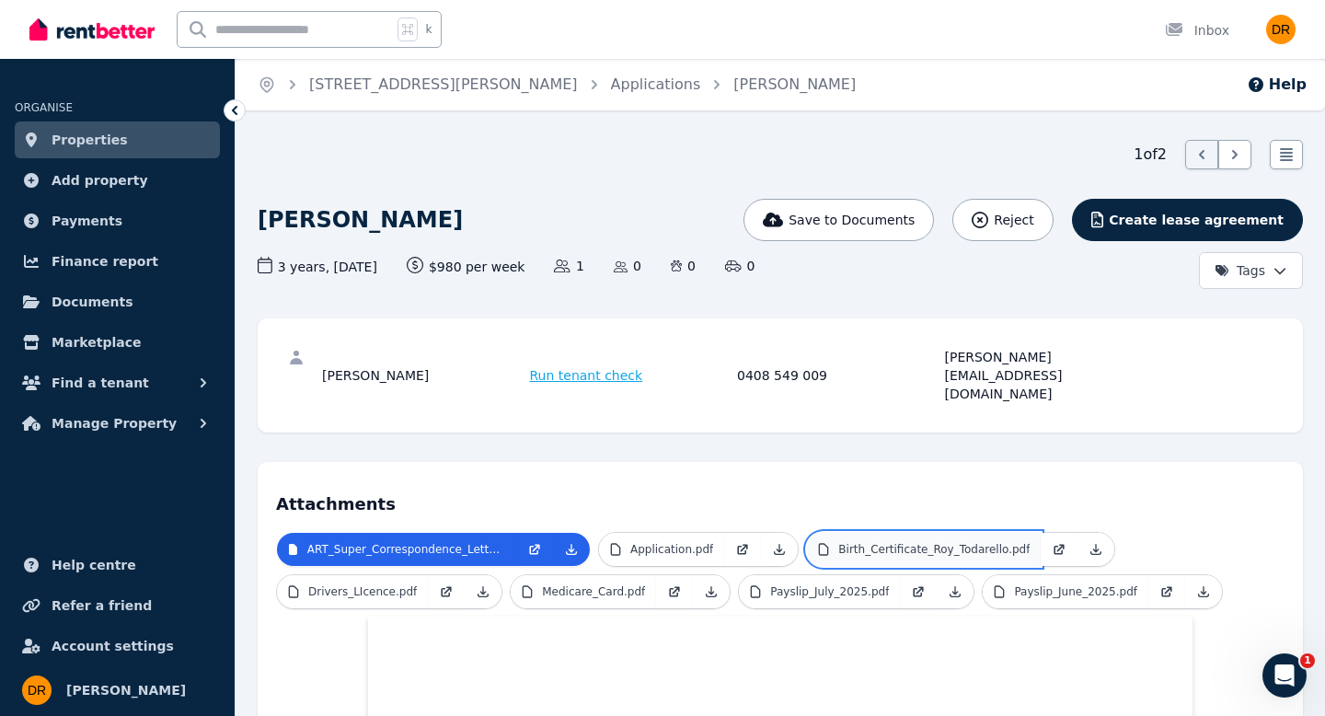
click at [956, 542] on p "Birth_Certificate_Roy_Todarello.pdf" at bounding box center [934, 549] width 191 height 15
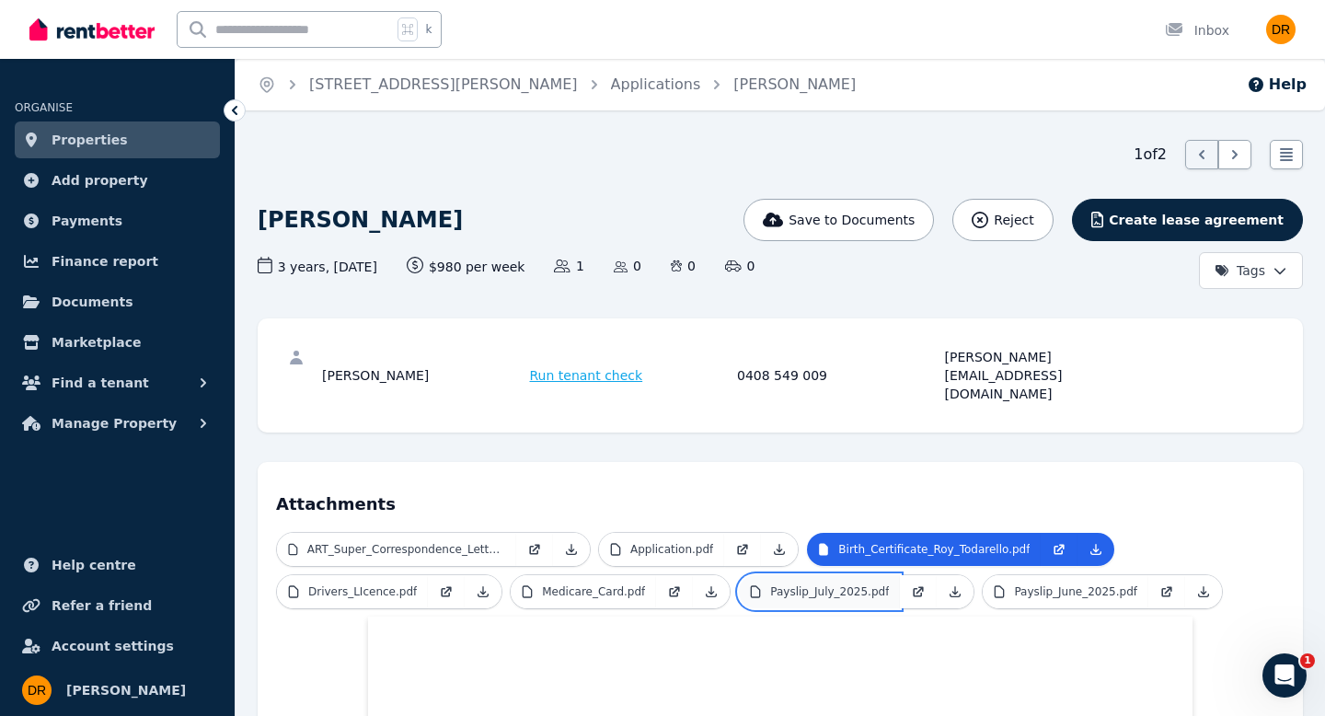
click at [842, 584] on p "Payslip_July_2025.pdf" at bounding box center [829, 591] width 119 height 15
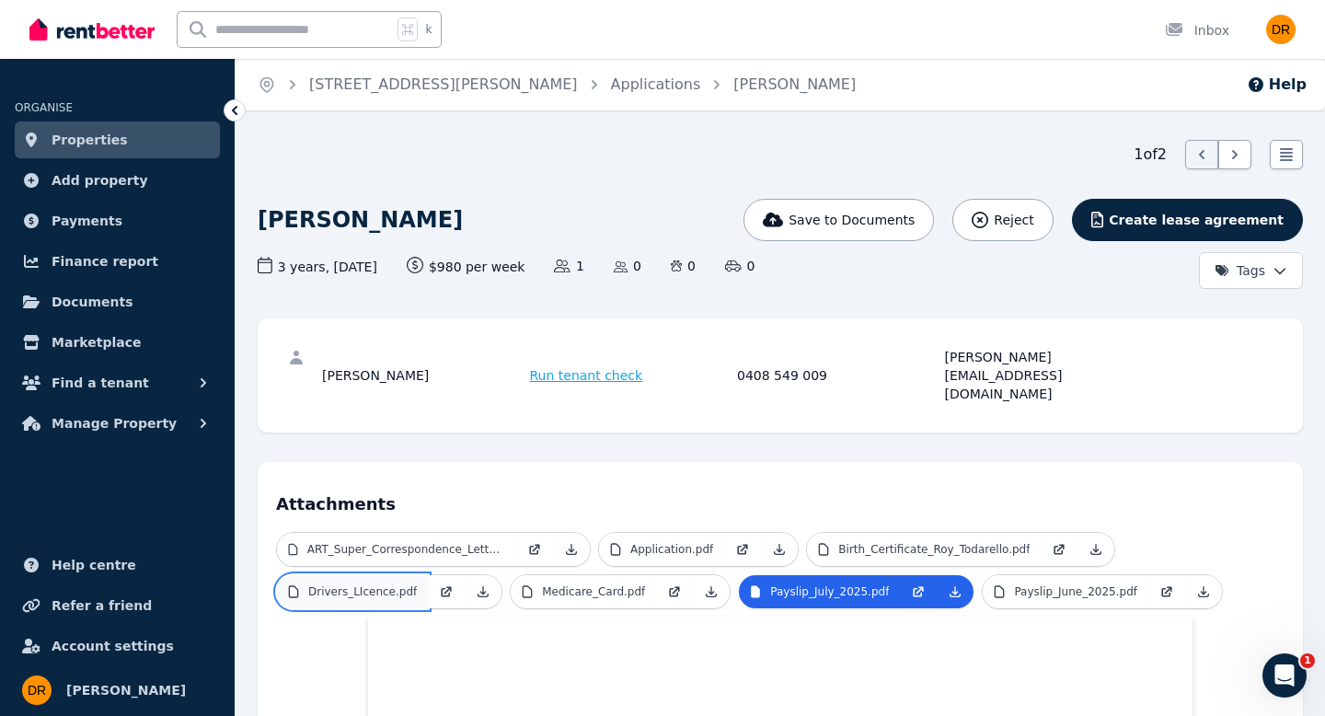
click at [373, 584] on p "Drivers_LIcence.pdf" at bounding box center [362, 591] width 109 height 15
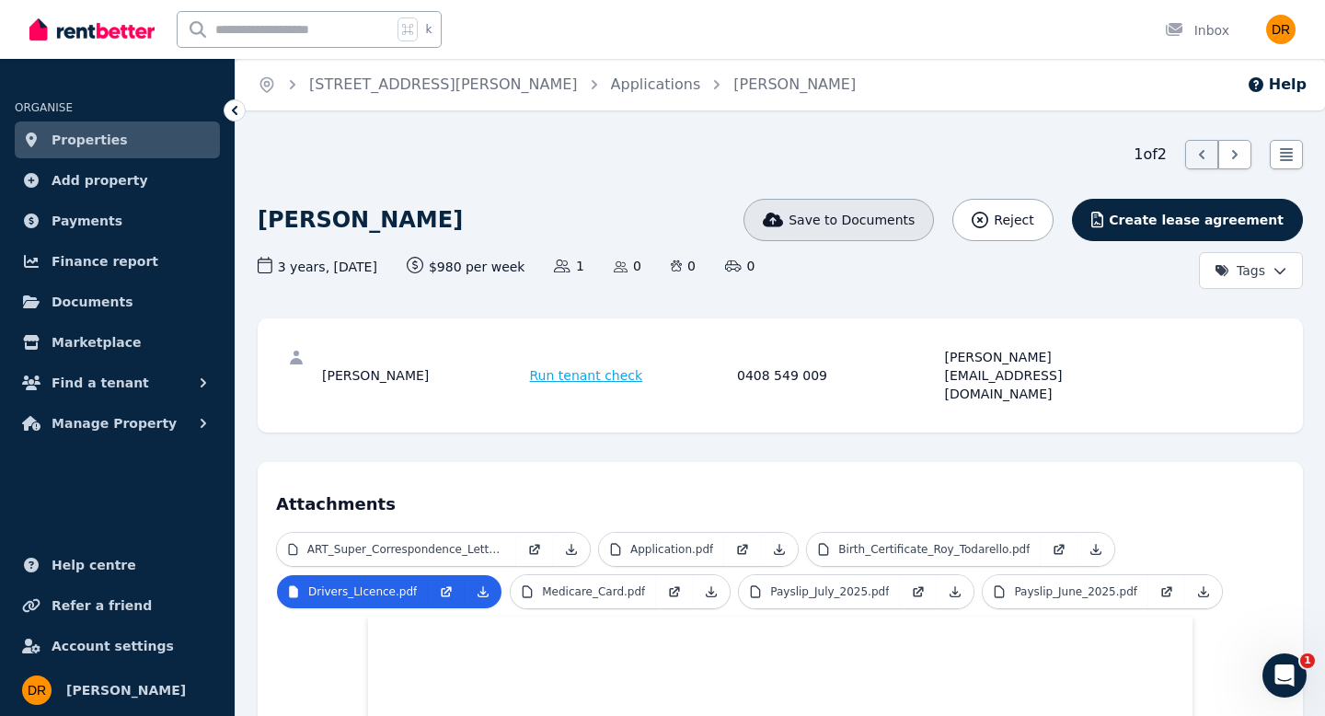
click at [889, 221] on span "Save to Documents" at bounding box center [852, 220] width 126 height 18
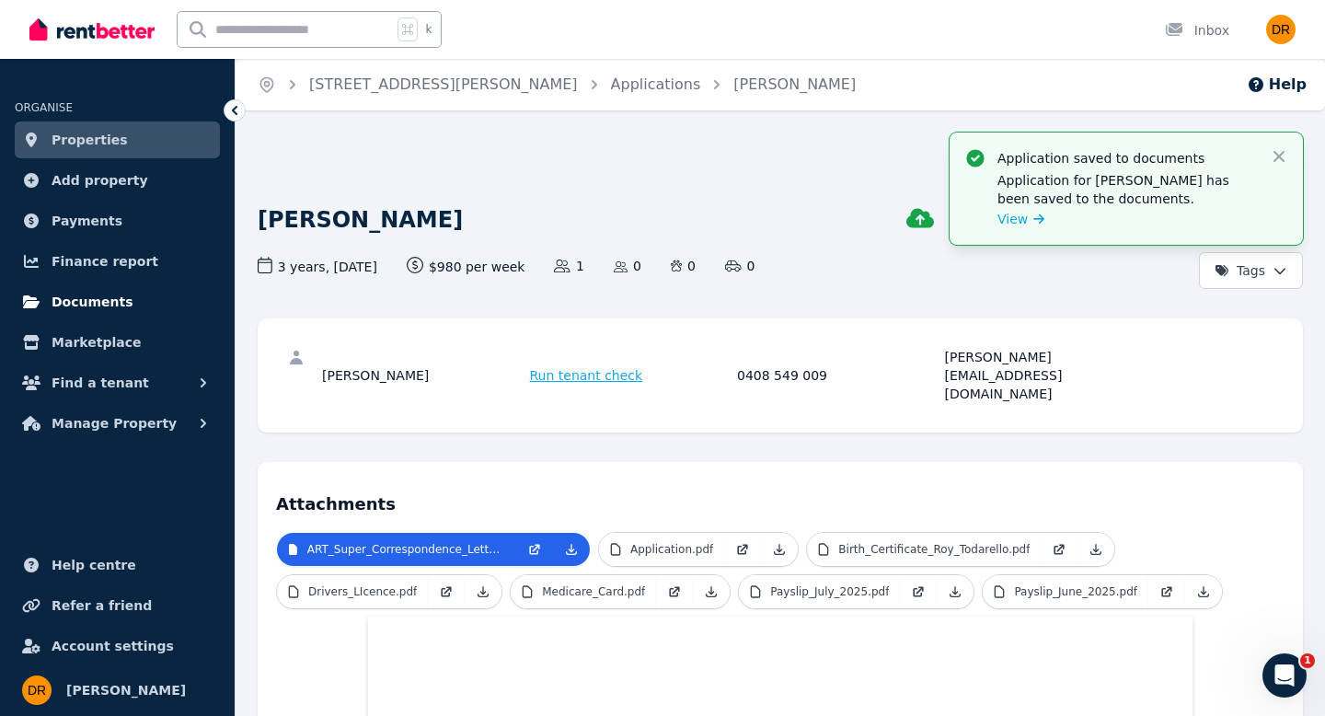
click at [88, 299] on span "Documents" at bounding box center [93, 302] width 82 height 22
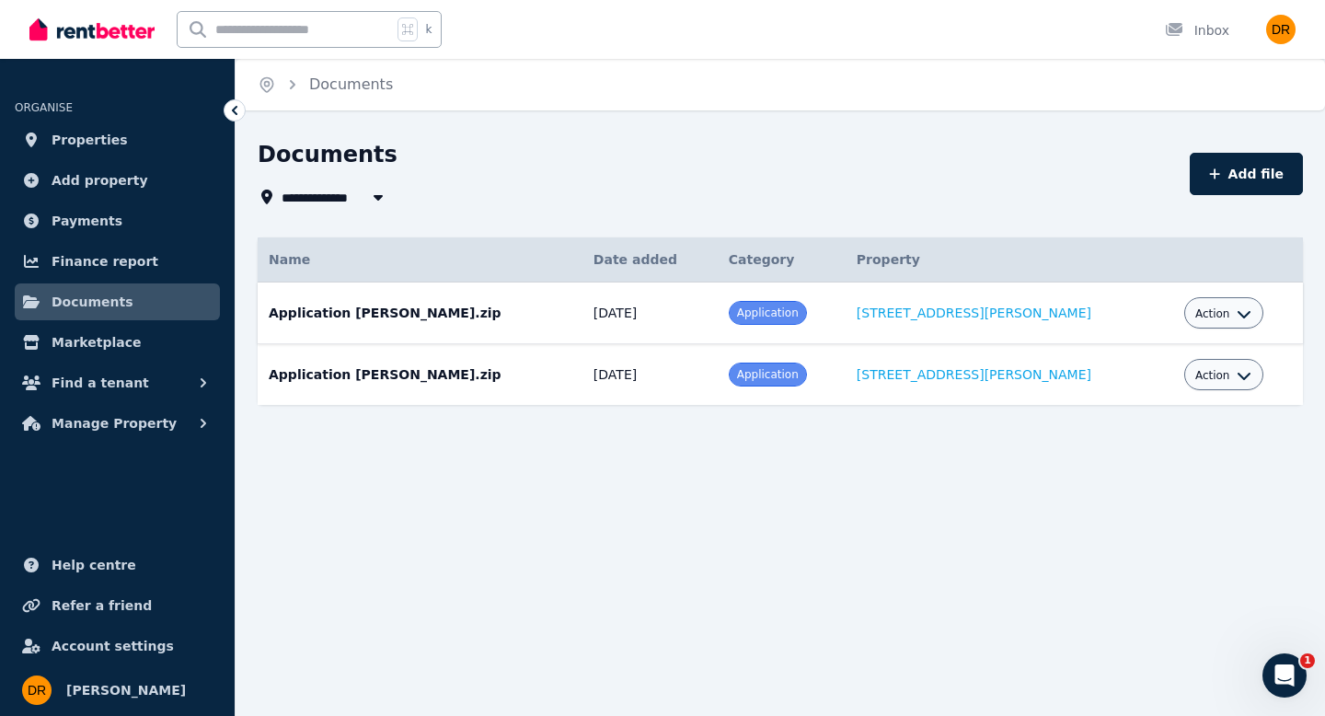
click at [1247, 314] on div "Action" at bounding box center [1225, 312] width 80 height 31
click at [1238, 314] on icon "button" at bounding box center [1244, 314] width 15 height 15
click at [1170, 425] on link "Download" at bounding box center [1167, 421] width 177 height 33
click at [1241, 376] on icon "button" at bounding box center [1244, 376] width 13 height 7
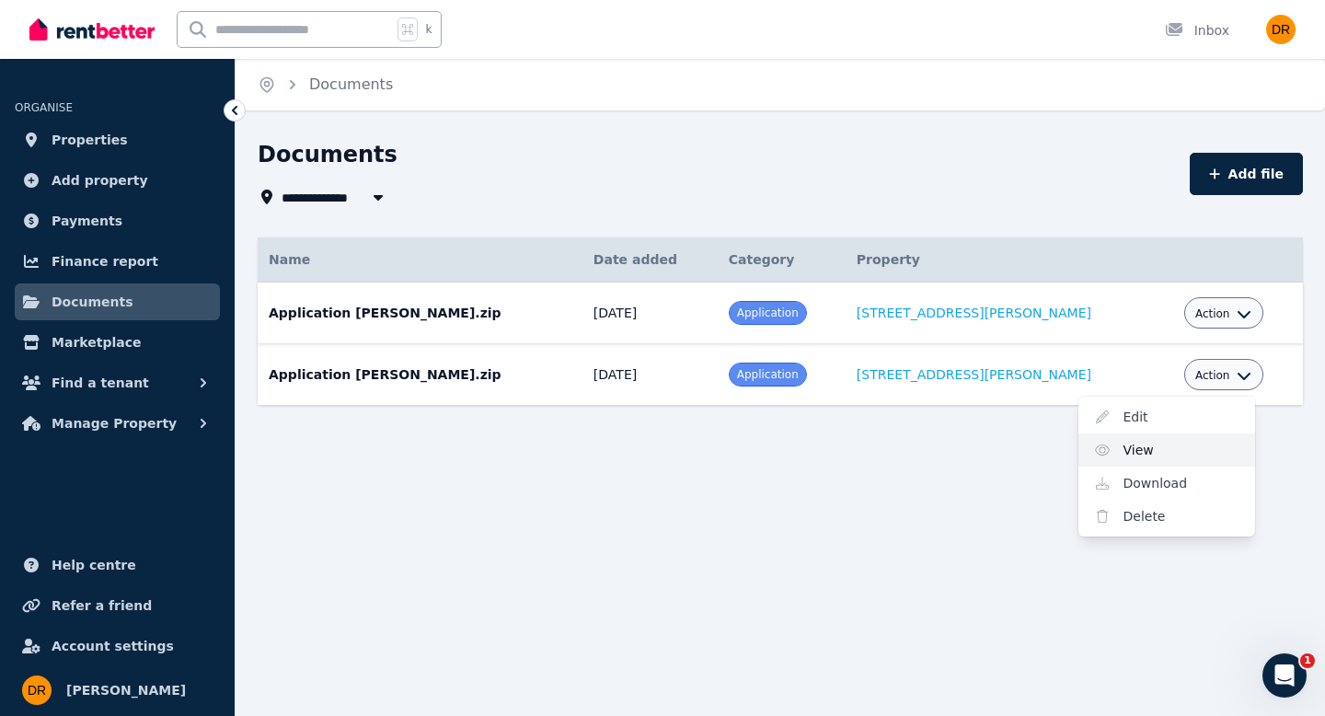
click at [1159, 448] on link "View" at bounding box center [1167, 450] width 177 height 33
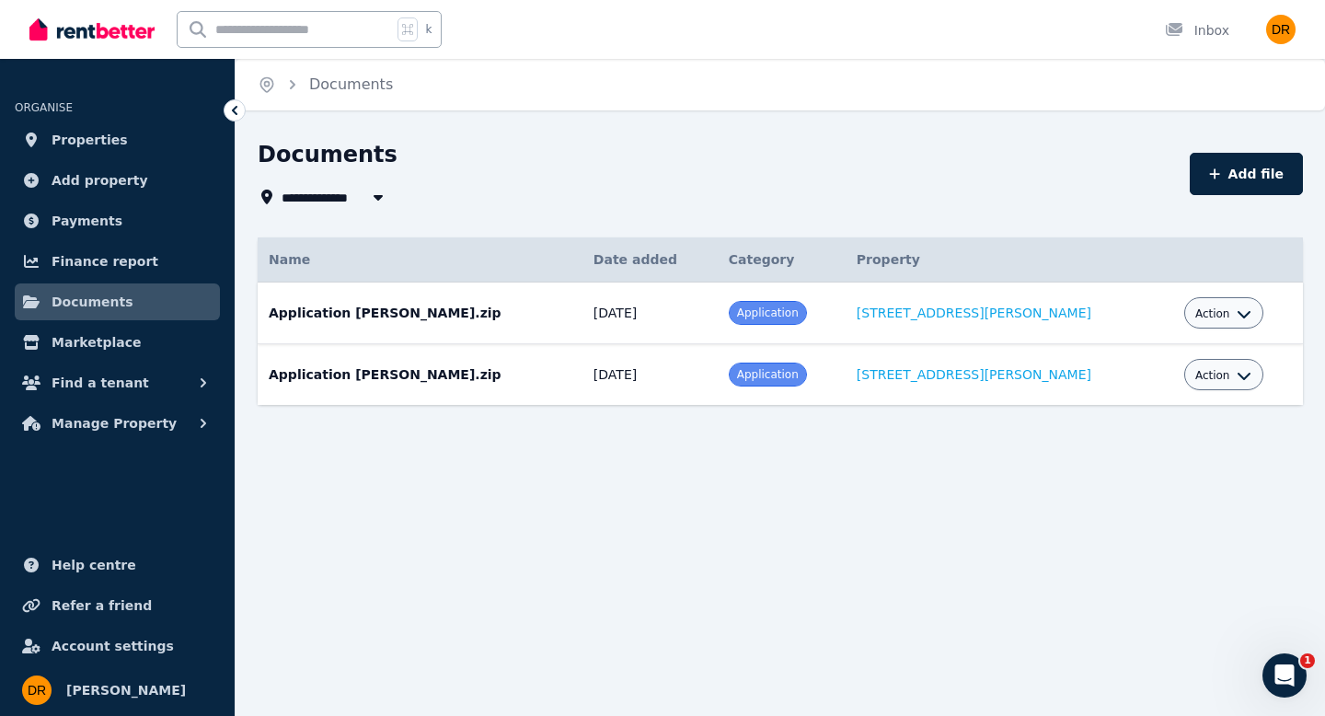
click at [1240, 388] on div "Action" at bounding box center [1225, 374] width 80 height 31
click at [1237, 377] on icon "button" at bounding box center [1244, 375] width 15 height 15
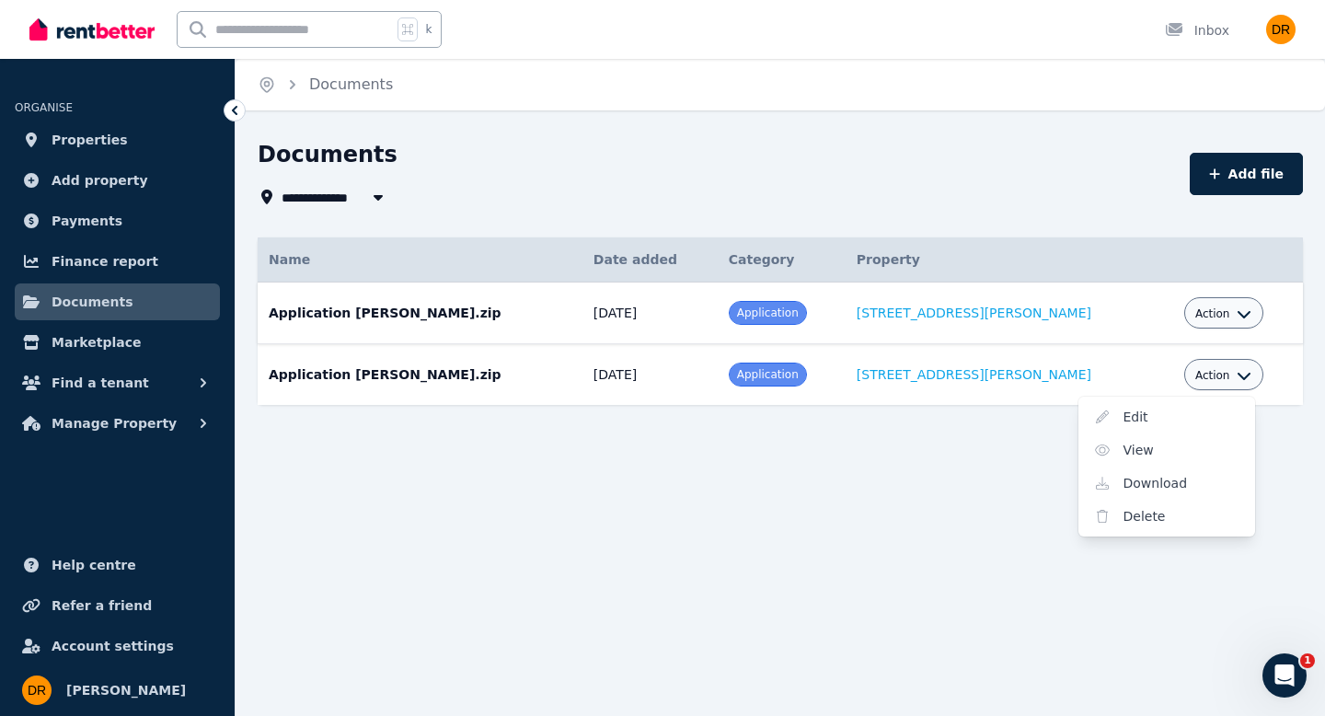
click at [771, 508] on div "**********" at bounding box center [662, 358] width 1325 height 716
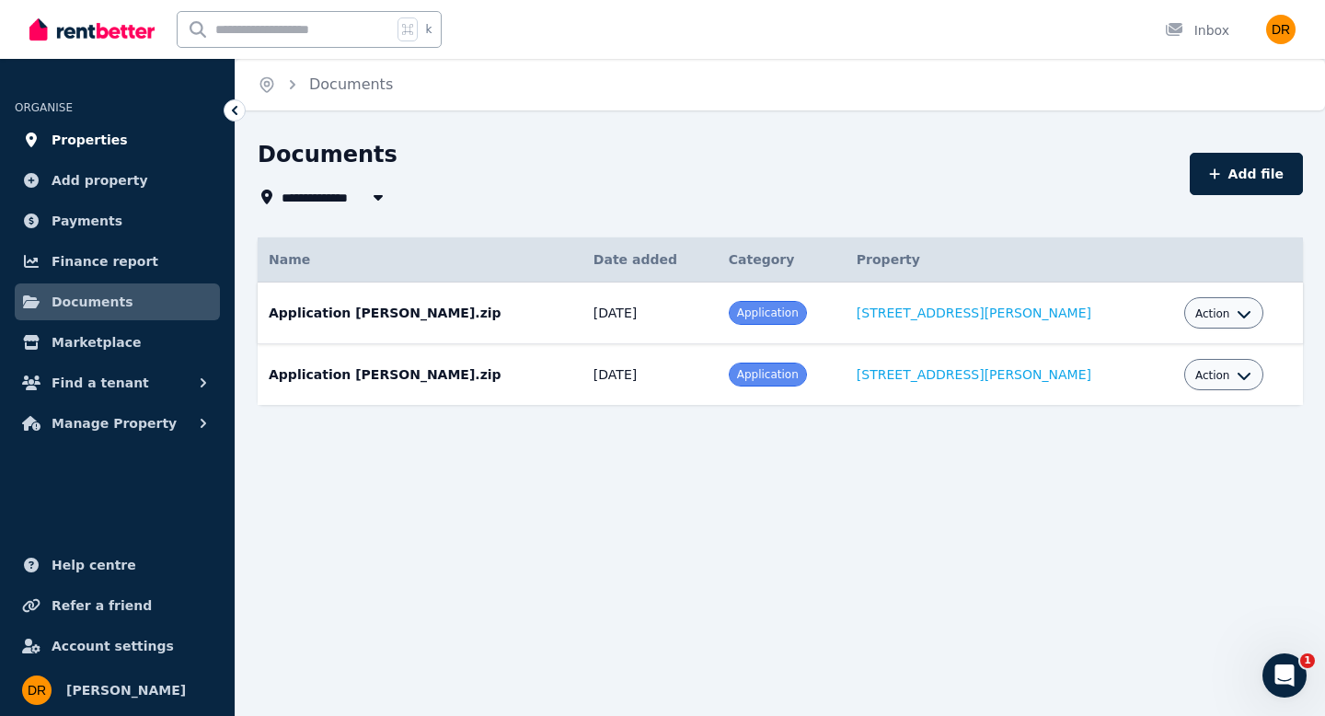
click at [77, 145] on span "Properties" at bounding box center [90, 140] width 76 height 22
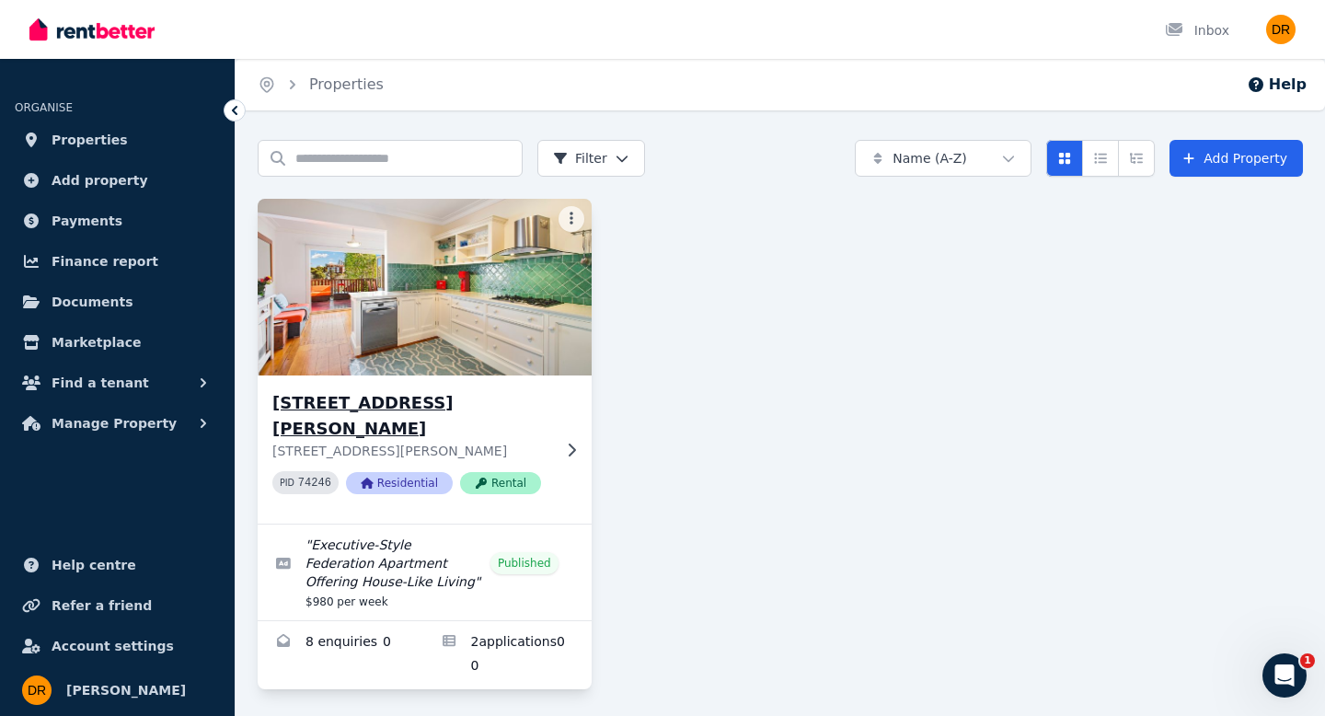
scroll to position [43, 0]
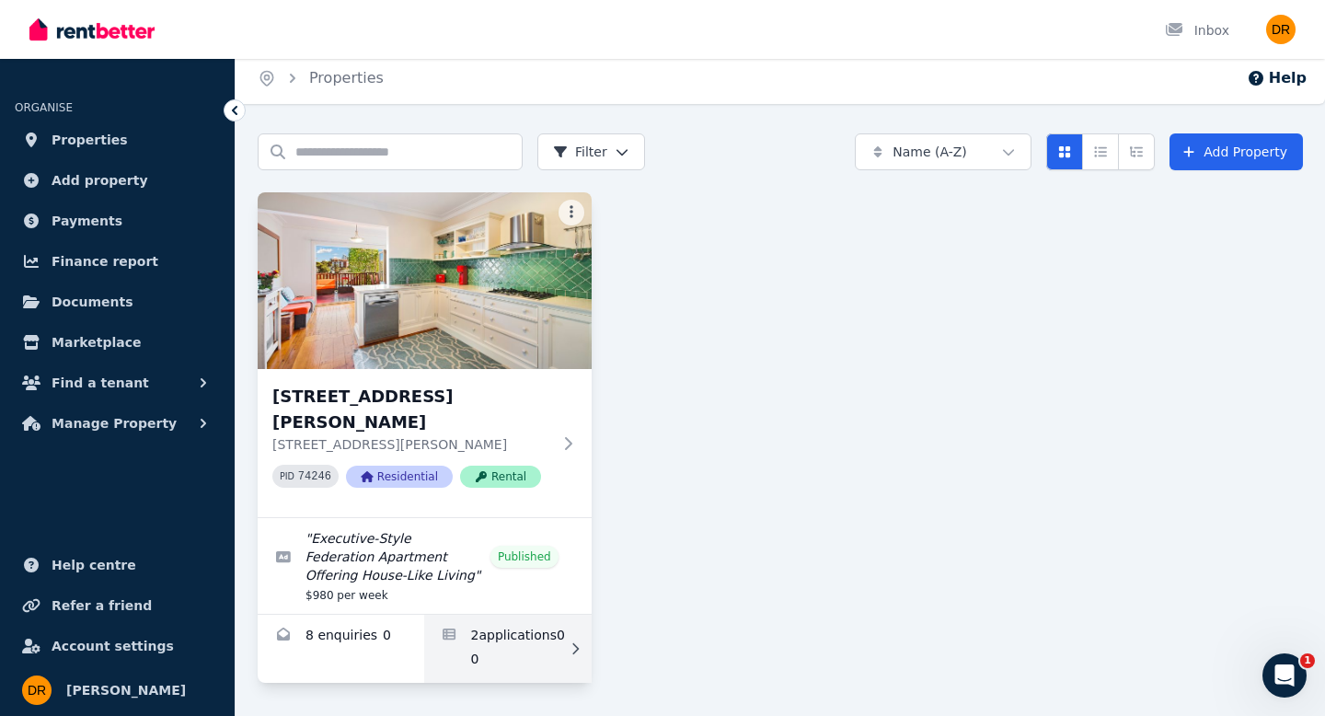
click at [505, 642] on link "Applications for 1/22 Murdoch Street, Cremorne Point" at bounding box center [507, 649] width 167 height 68
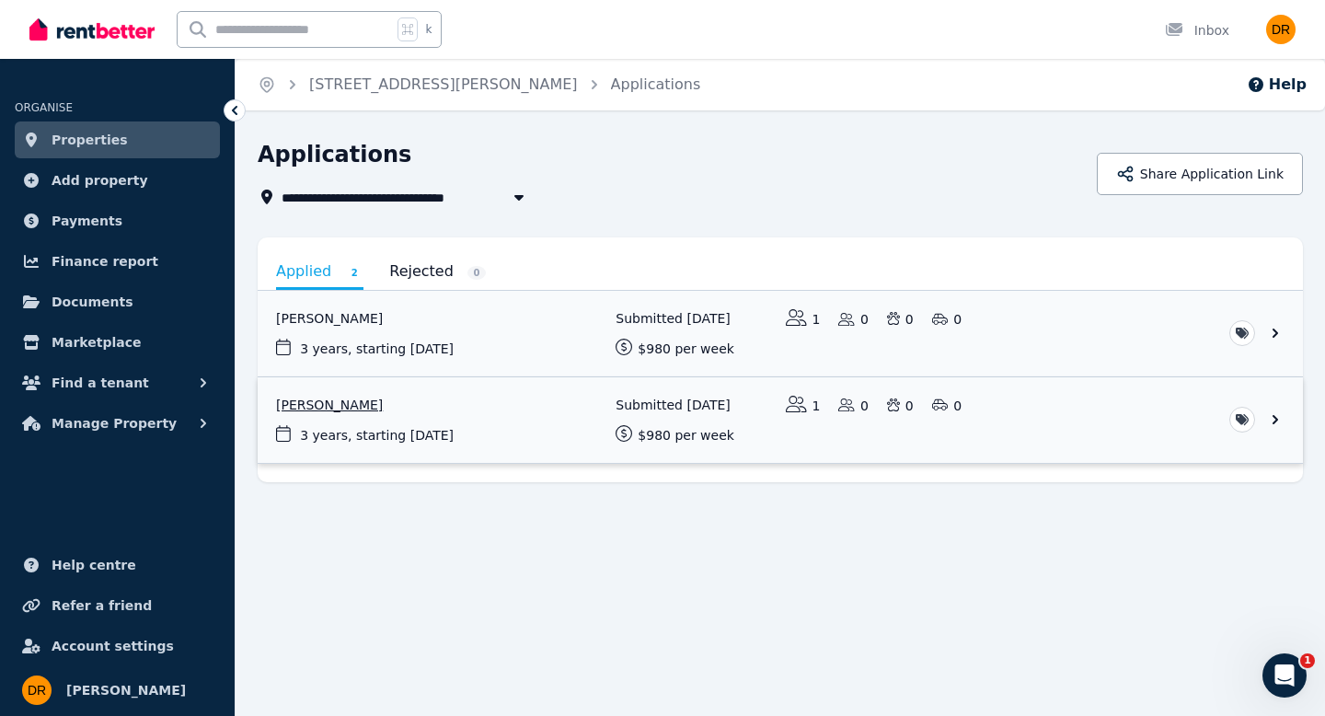
click at [1279, 420] on link "View application: Suzanne McComb" at bounding box center [781, 420] width 1046 height 86
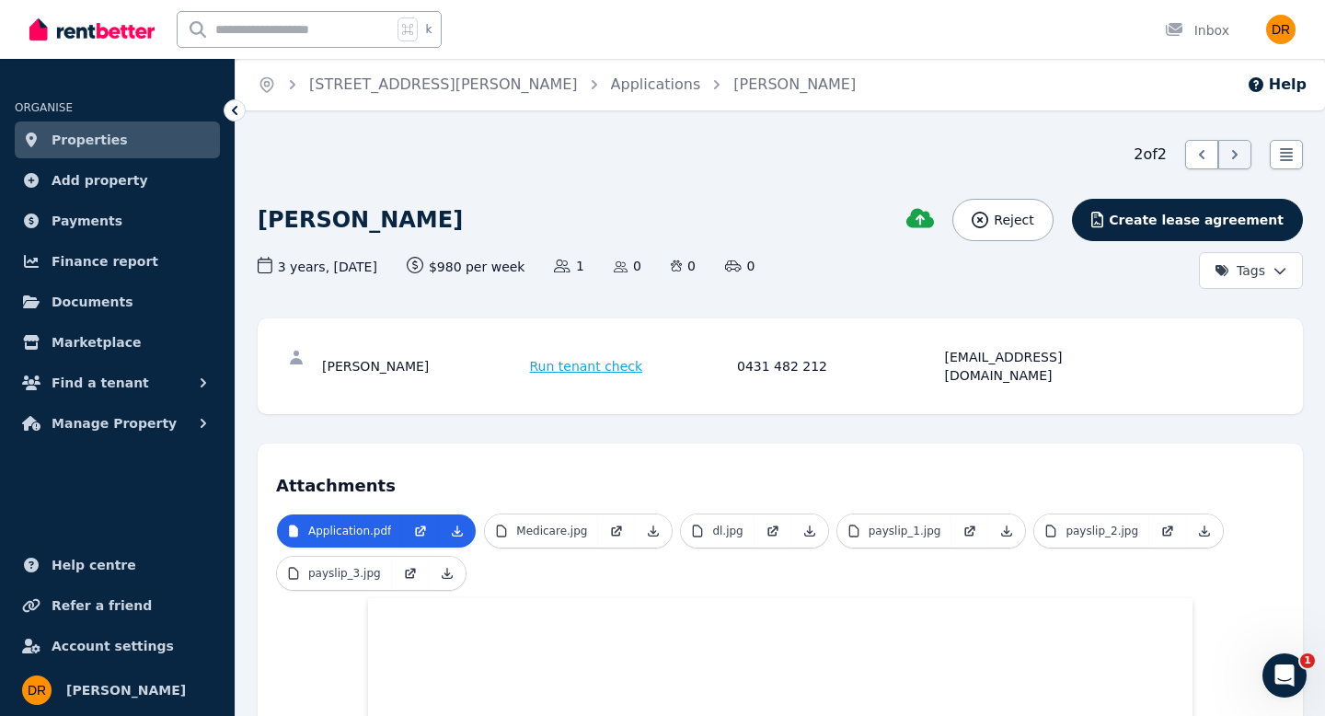
click at [608, 357] on span "Run tenant check" at bounding box center [586, 366] width 113 height 18
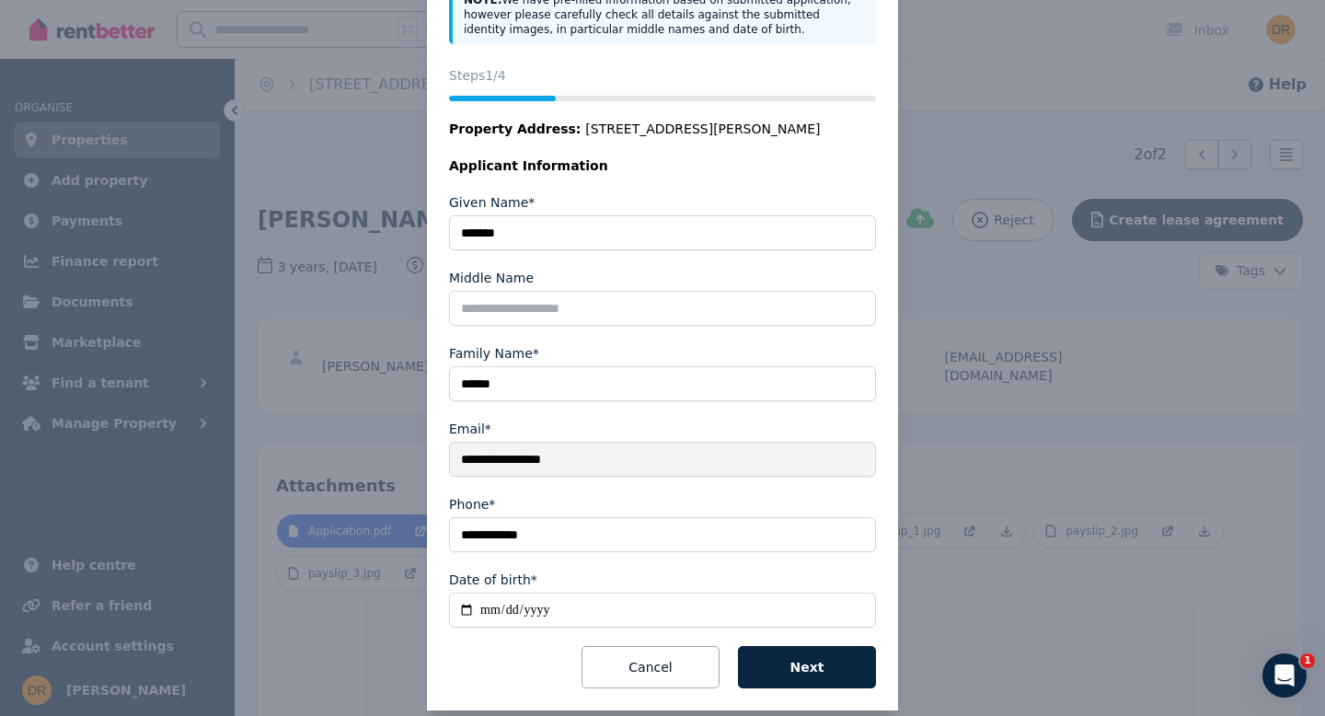
scroll to position [193, 0]
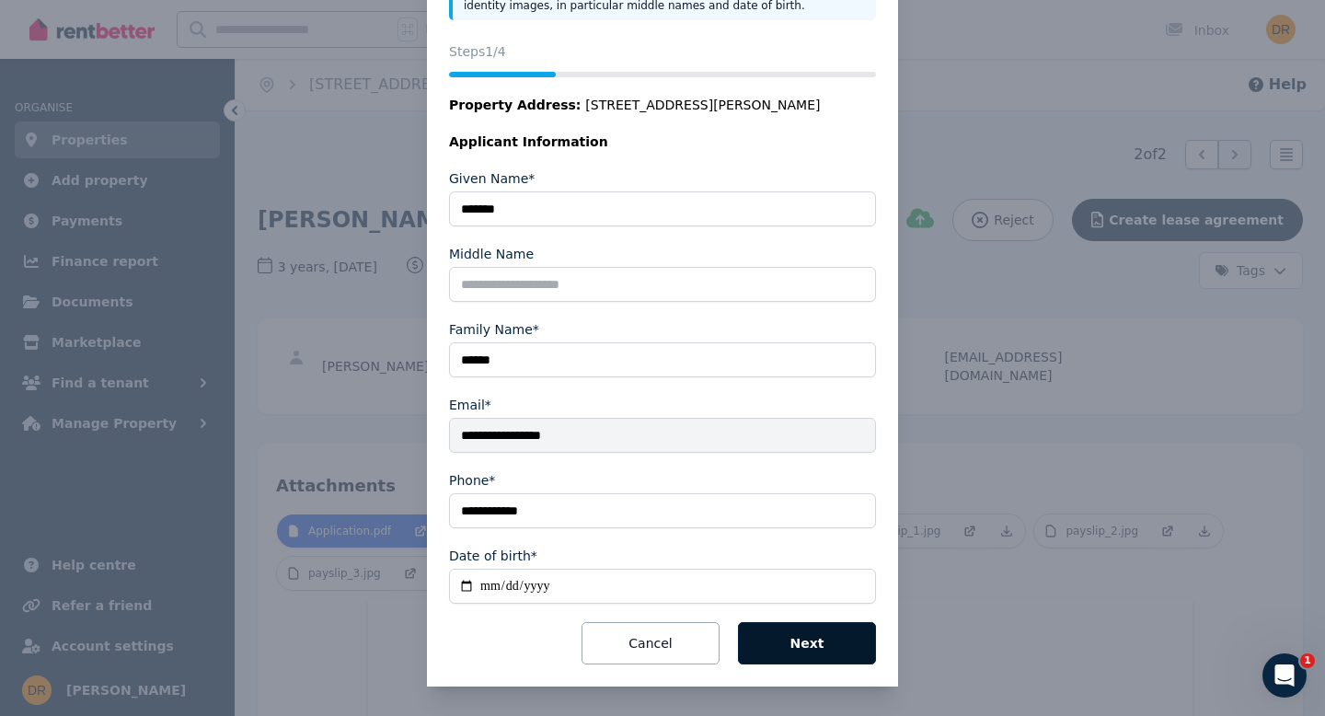
click at [820, 643] on button "Next" at bounding box center [807, 643] width 138 height 42
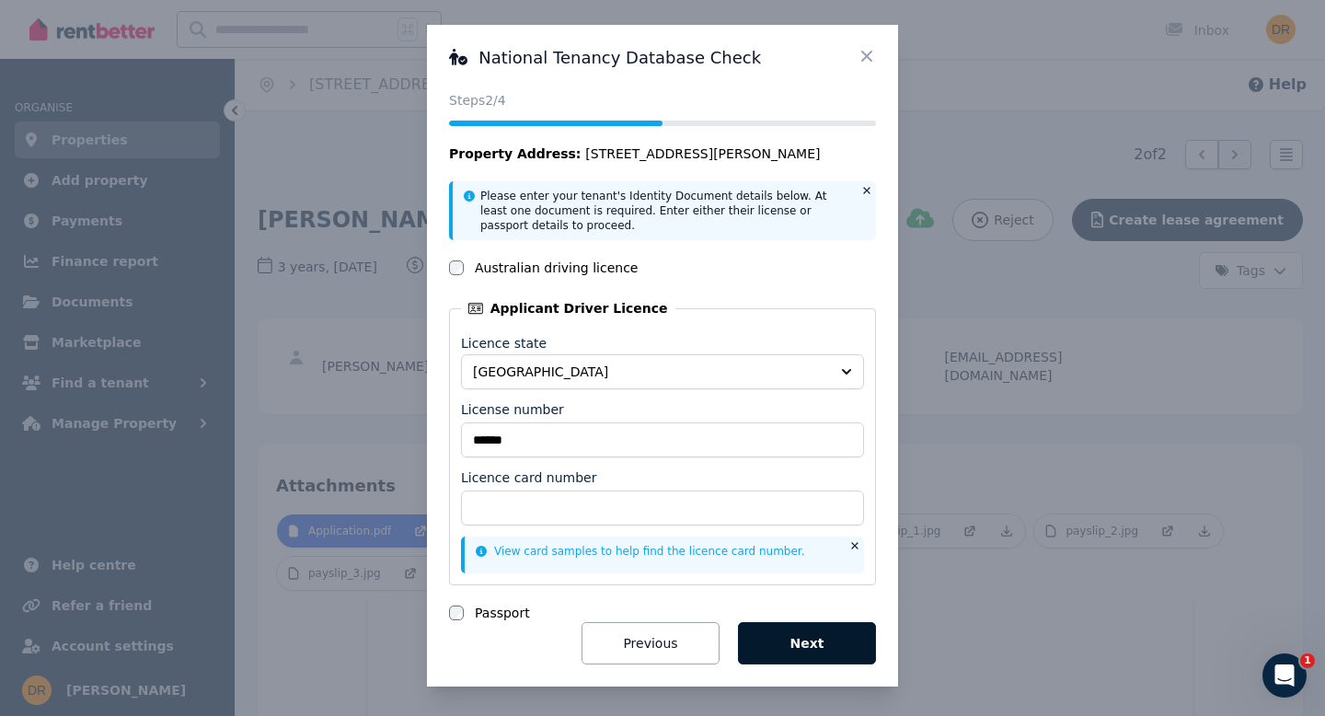
scroll to position [5, 0]
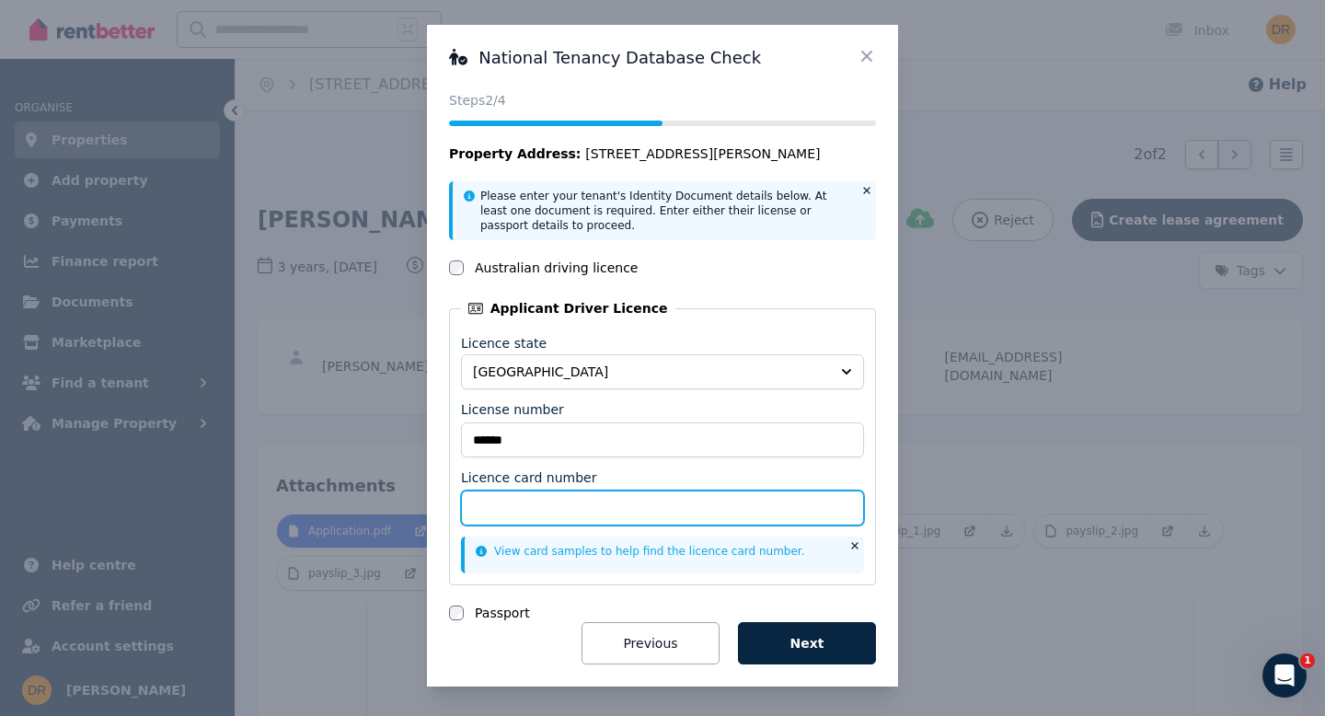
click at [488, 513] on input "Licence card number" at bounding box center [662, 508] width 403 height 35
type input "******"
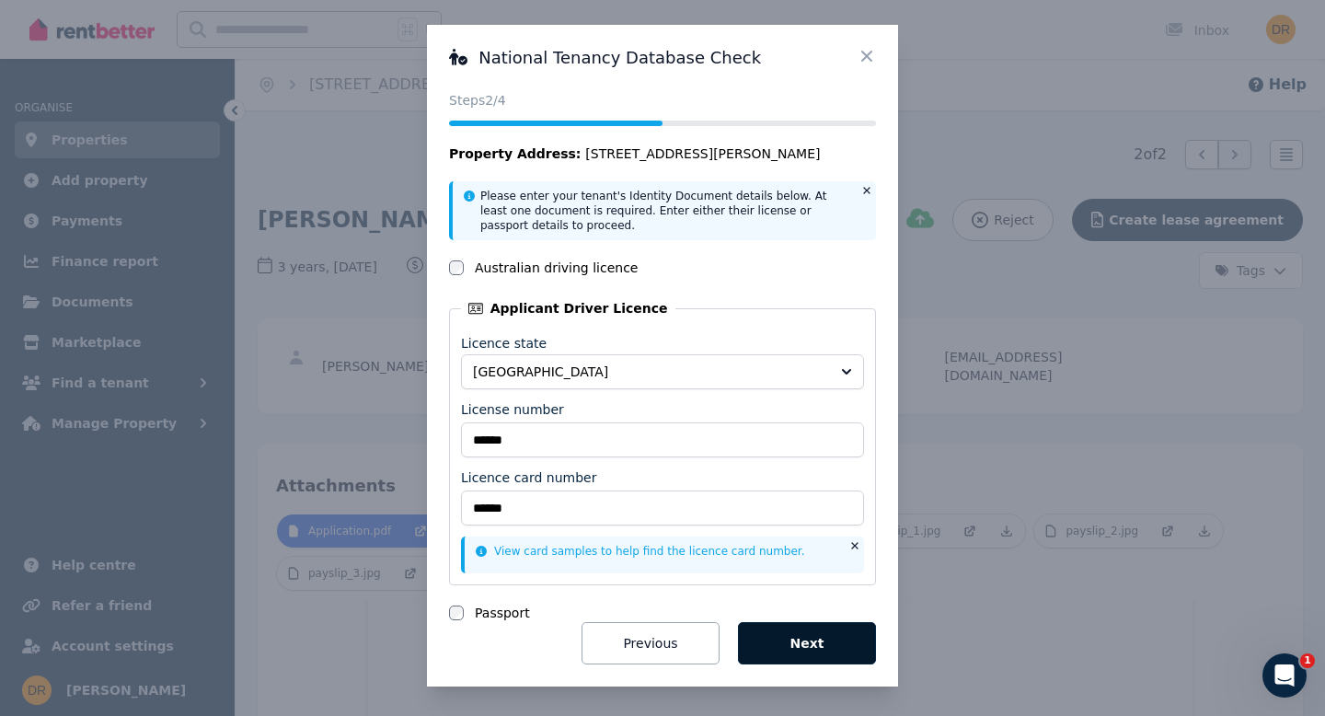
click at [816, 646] on button "Next" at bounding box center [807, 643] width 138 height 42
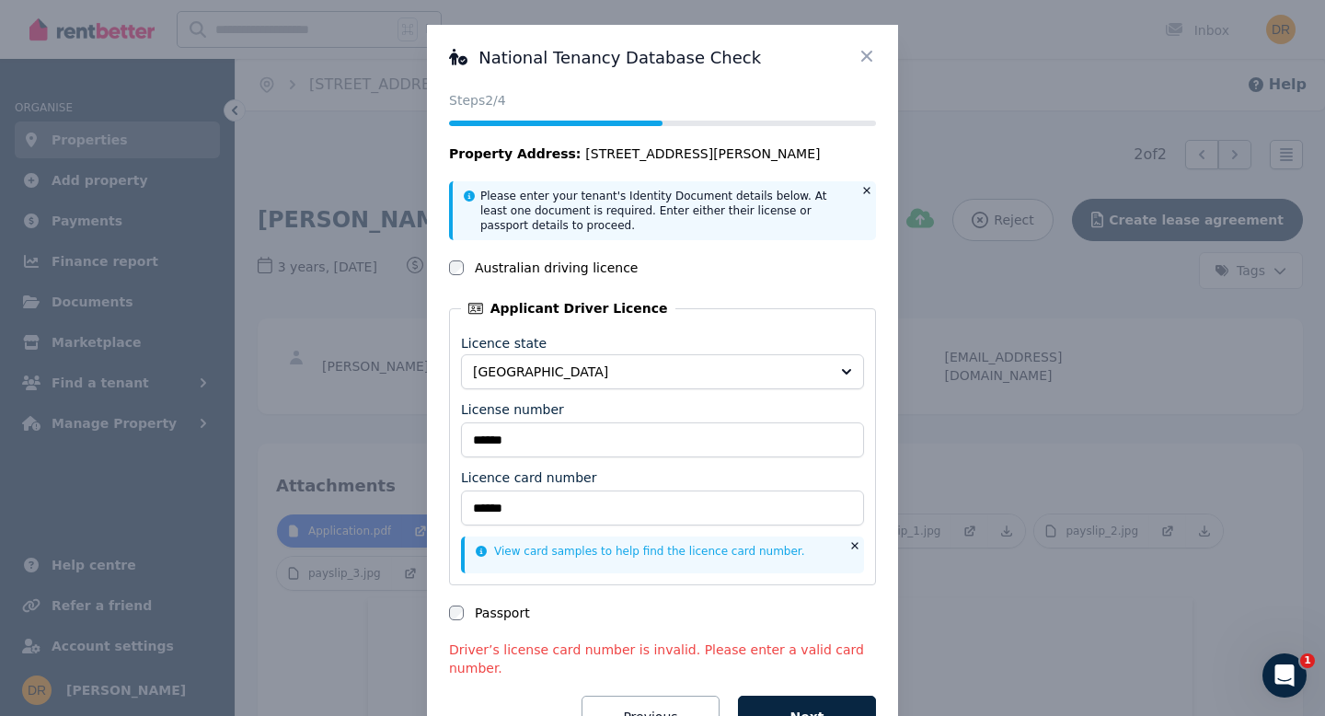
scroll to position [78, 0]
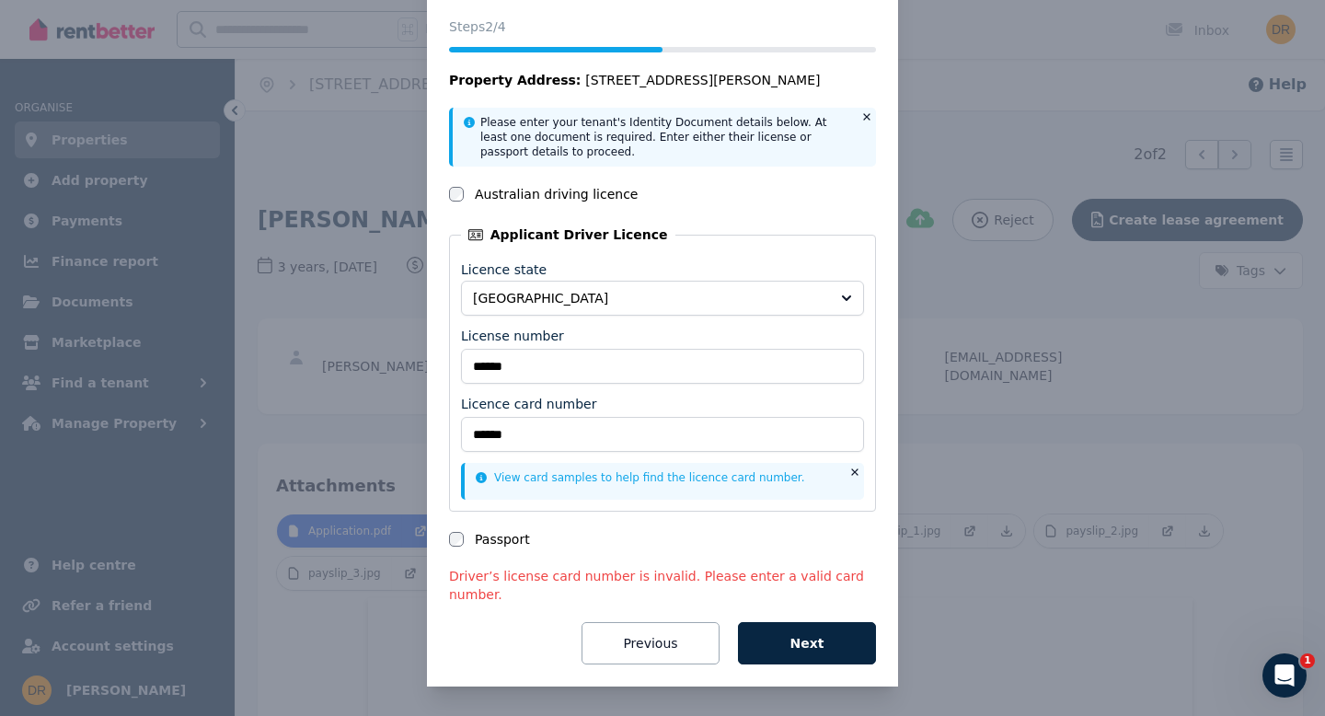
click at [721, 477] on link "View card samples to help find the licence card number." at bounding box center [641, 477] width 330 height 13
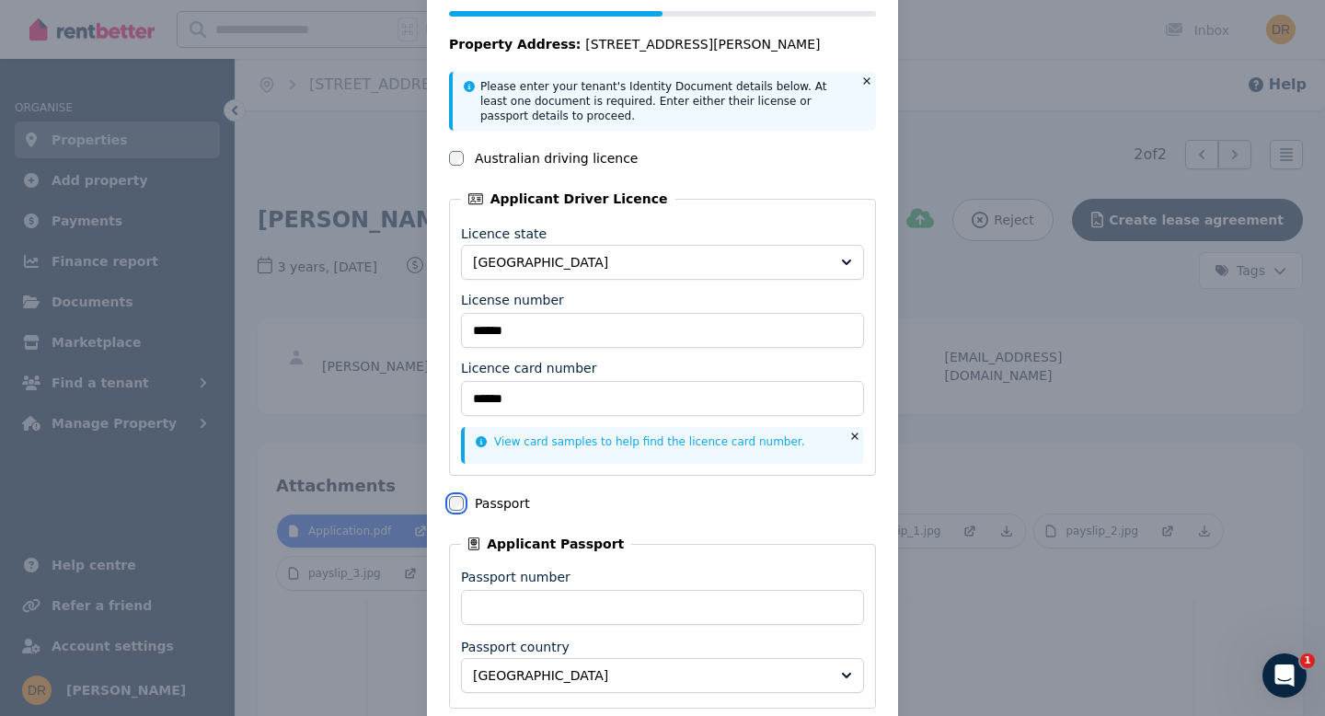
scroll to position [212, 0]
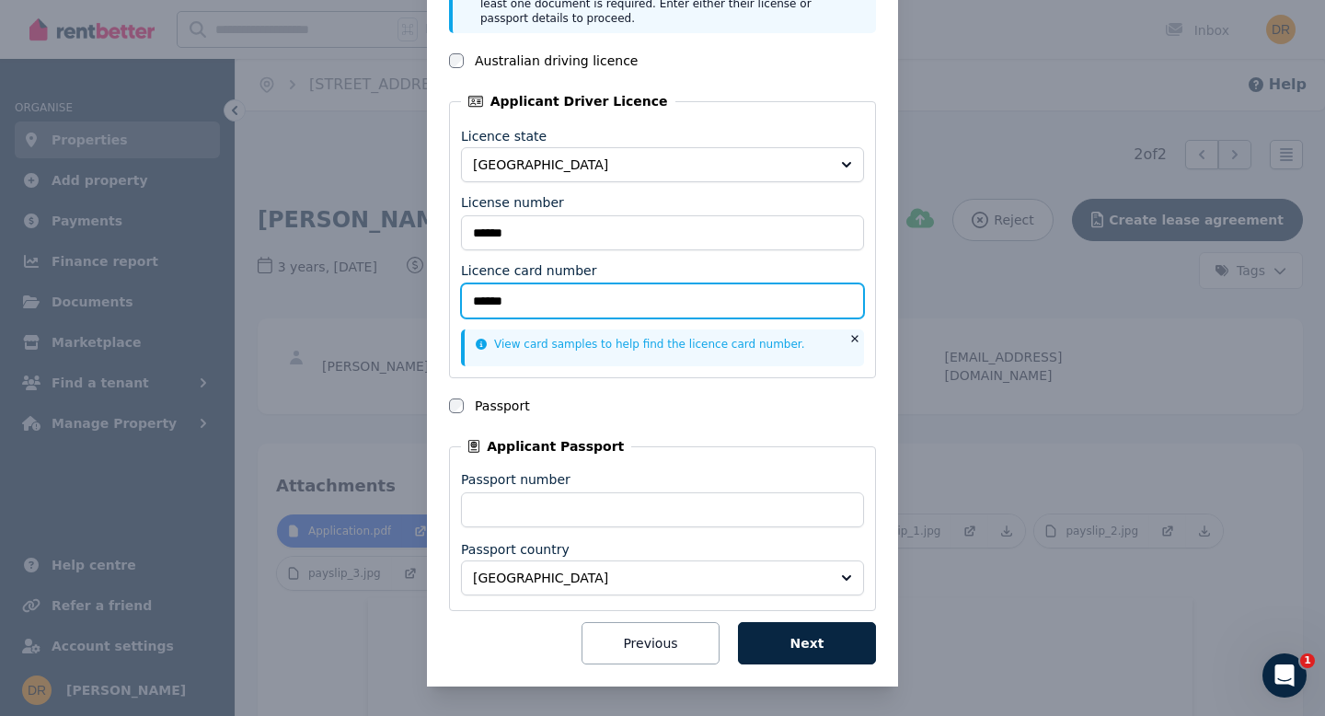
drag, startPoint x: 549, startPoint y: 303, endPoint x: 317, endPoint y: 305, distance: 232.0
click at [317, 305] on div "National Tenancy Database Check Status Steps 2 /4 Property Address: [STREET_ADD…" at bounding box center [662, 252] width 1325 height 928
type input "**********"
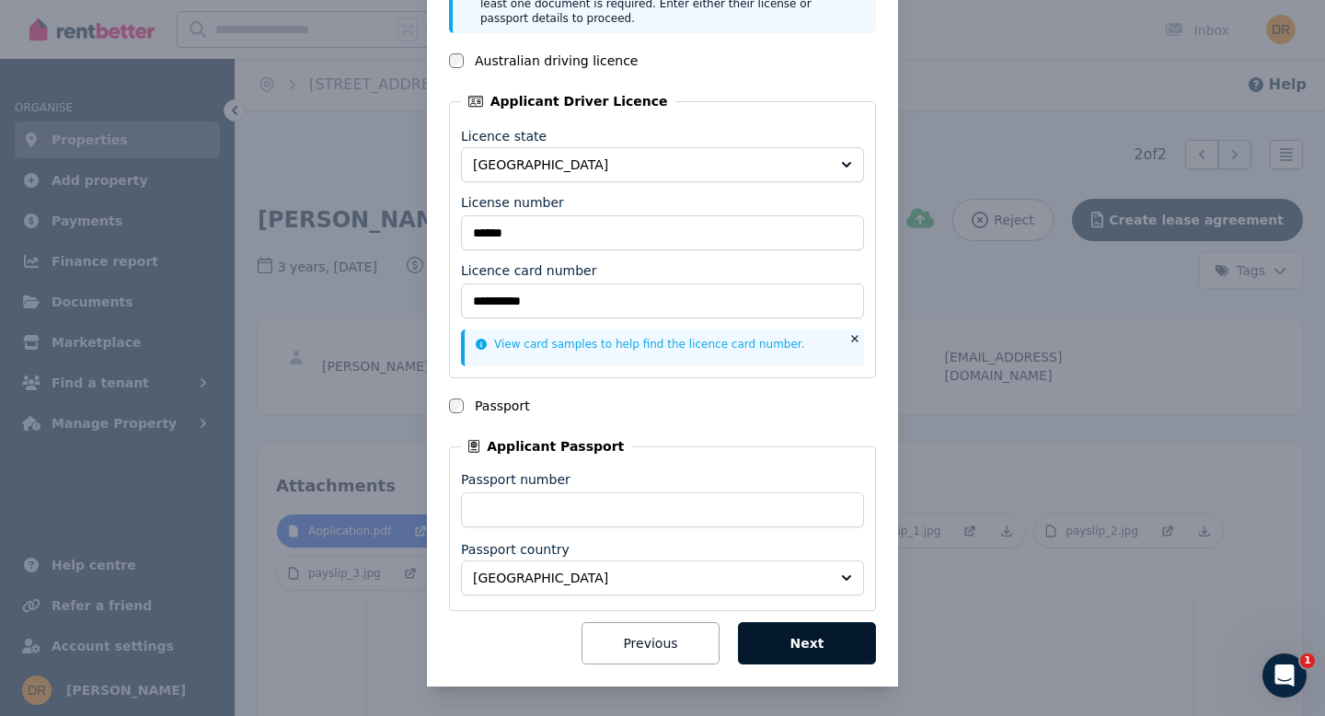
click at [803, 644] on button "Next" at bounding box center [807, 643] width 138 height 42
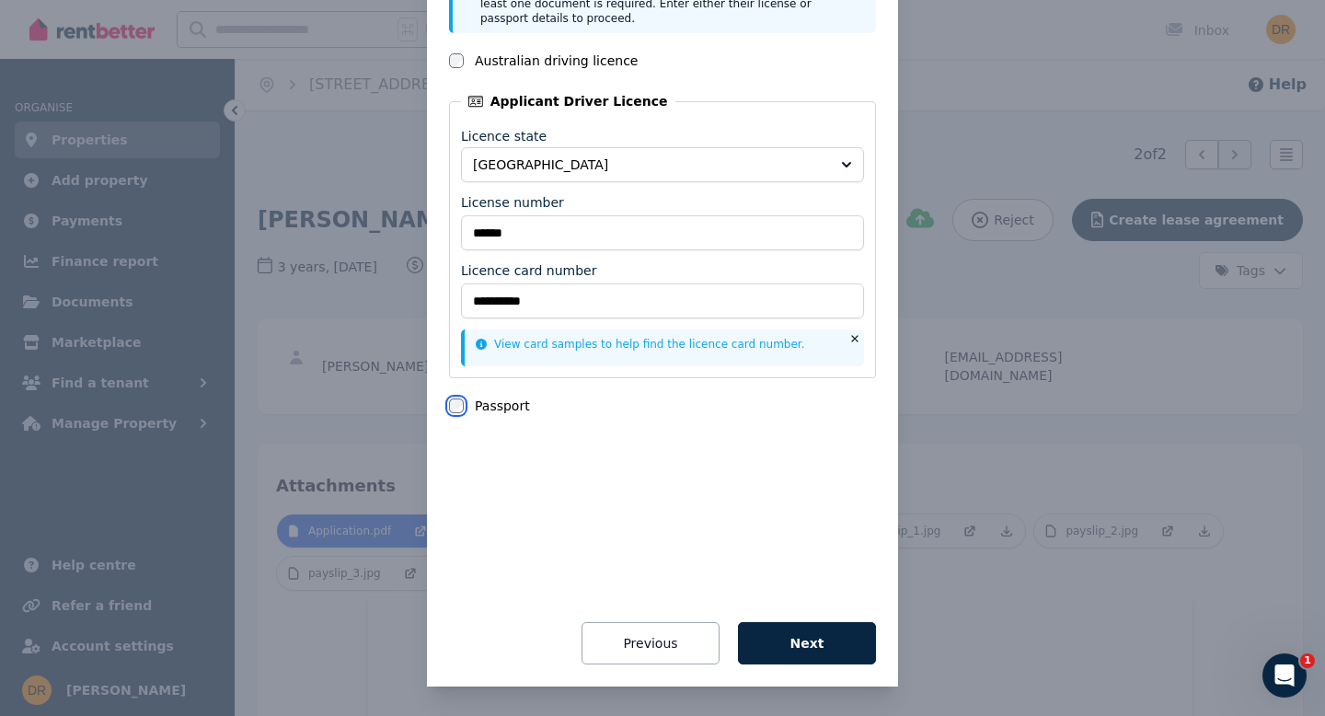
scroll to position [5, 0]
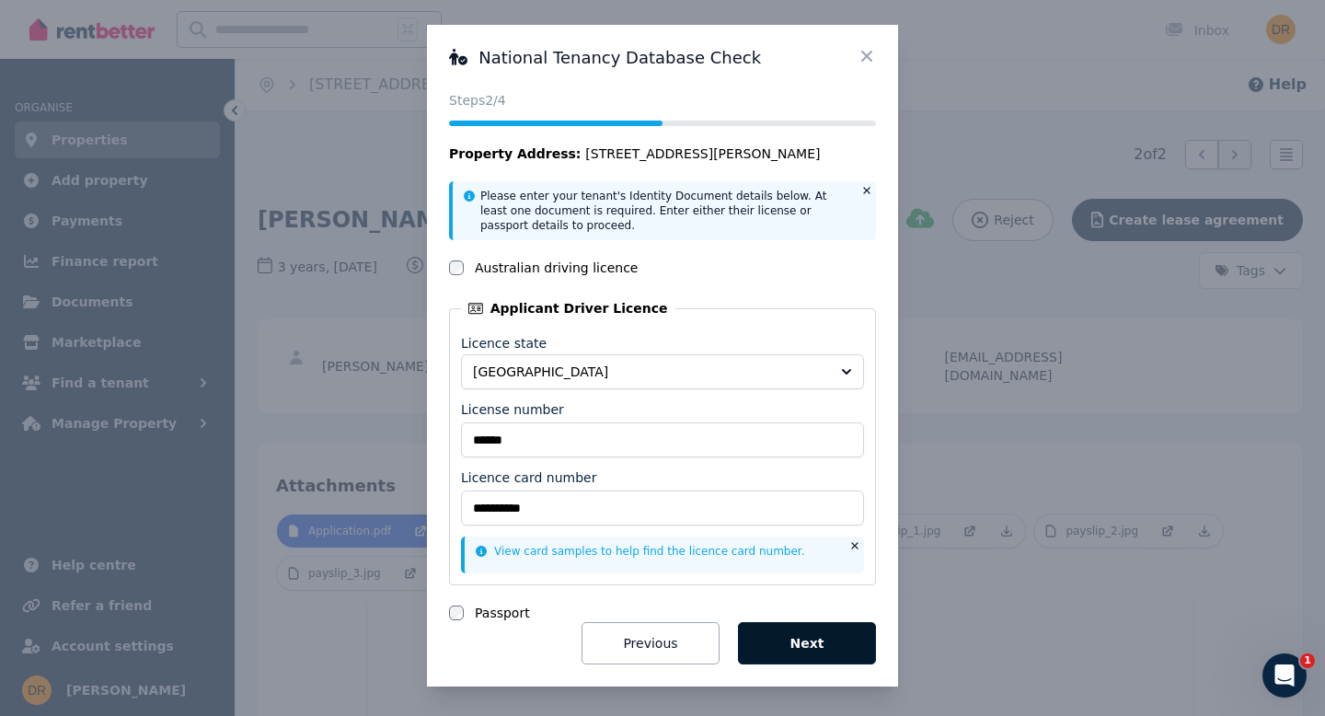
click at [788, 643] on button "Next" at bounding box center [807, 643] width 138 height 42
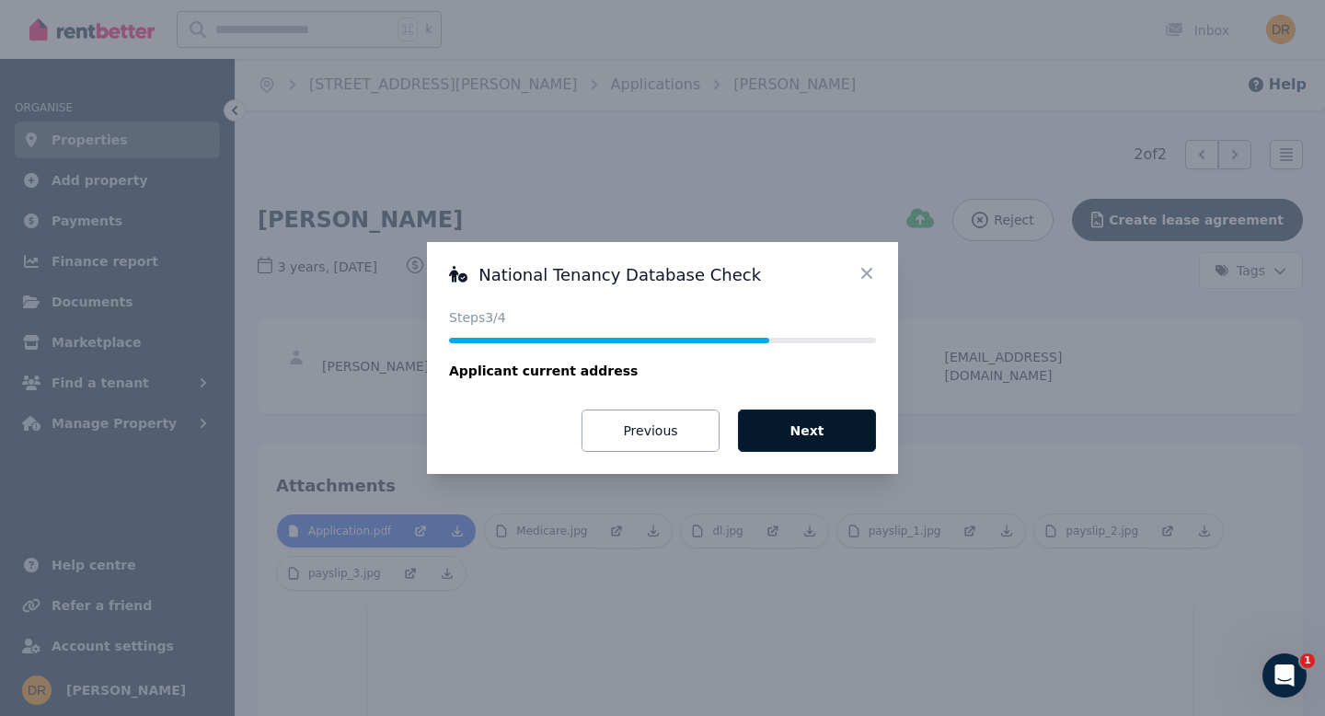
scroll to position [0, 0]
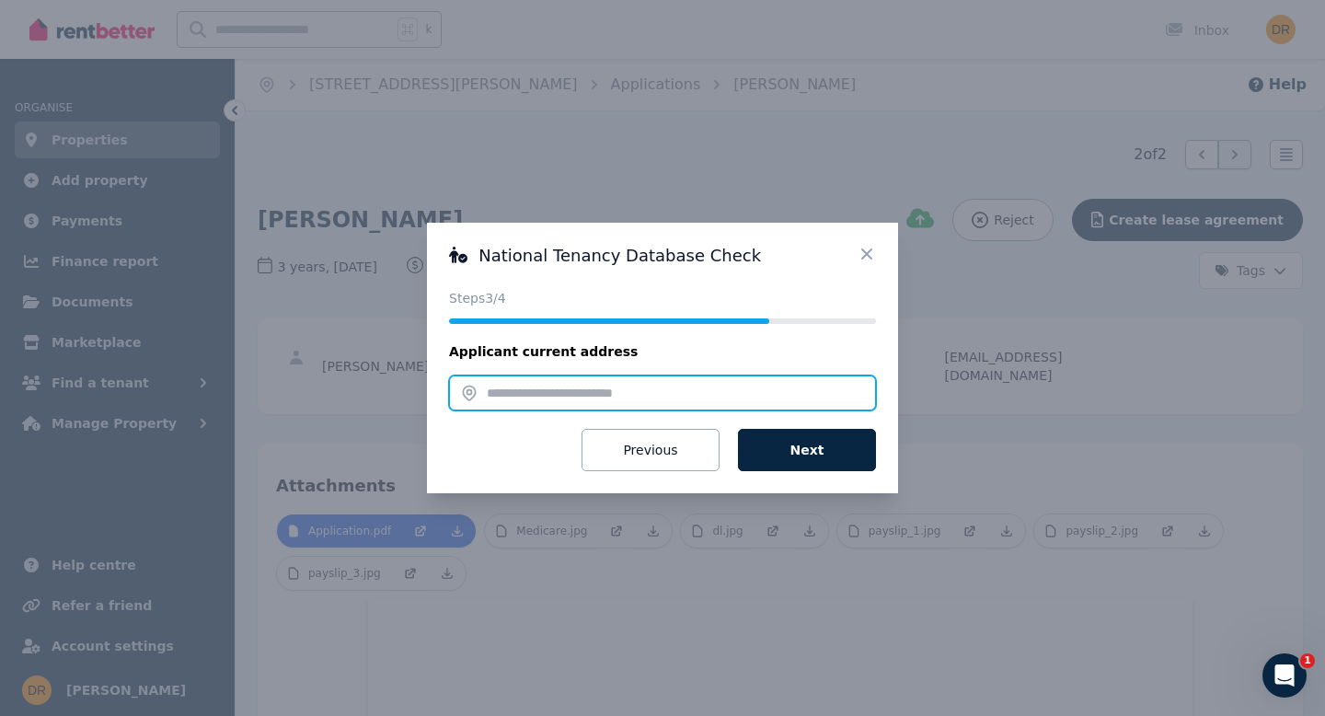
click at [571, 400] on input "text" at bounding box center [662, 393] width 427 height 35
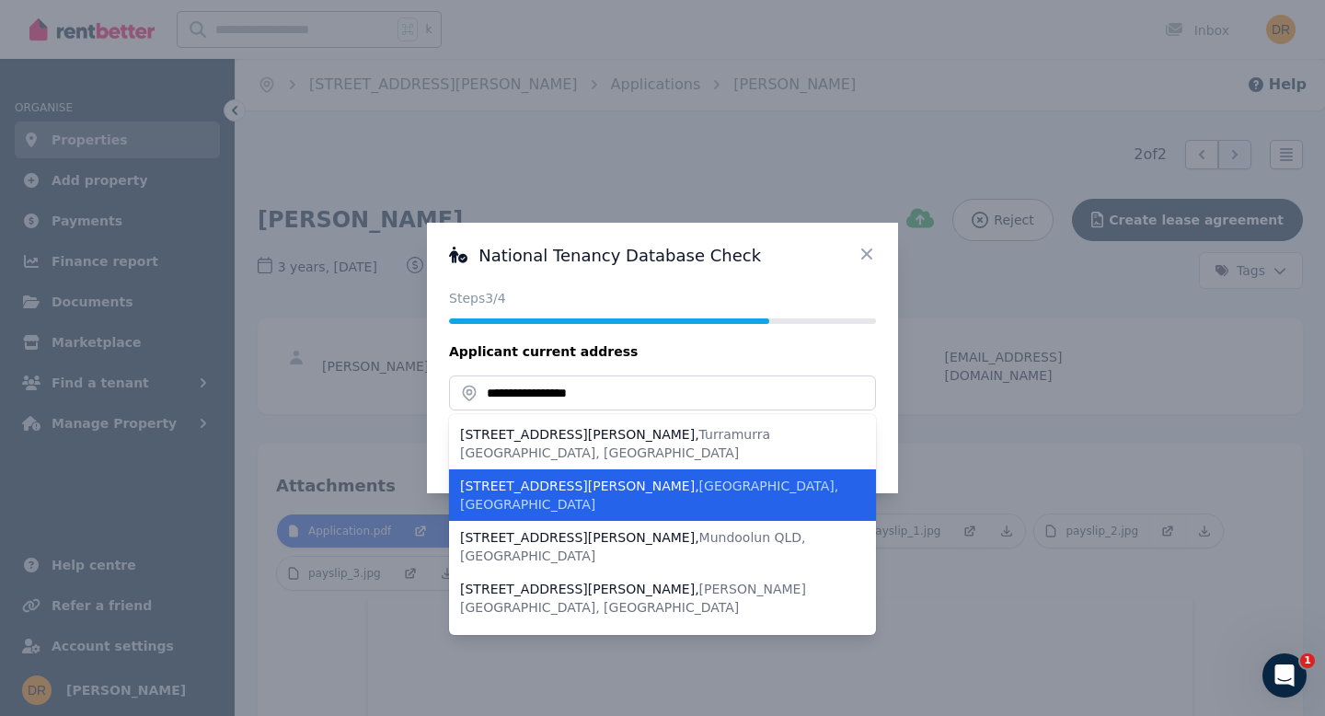
click at [564, 477] on div "[STREET_ADDRESS][PERSON_NAME]" at bounding box center [651, 495] width 383 height 37
type input "**********"
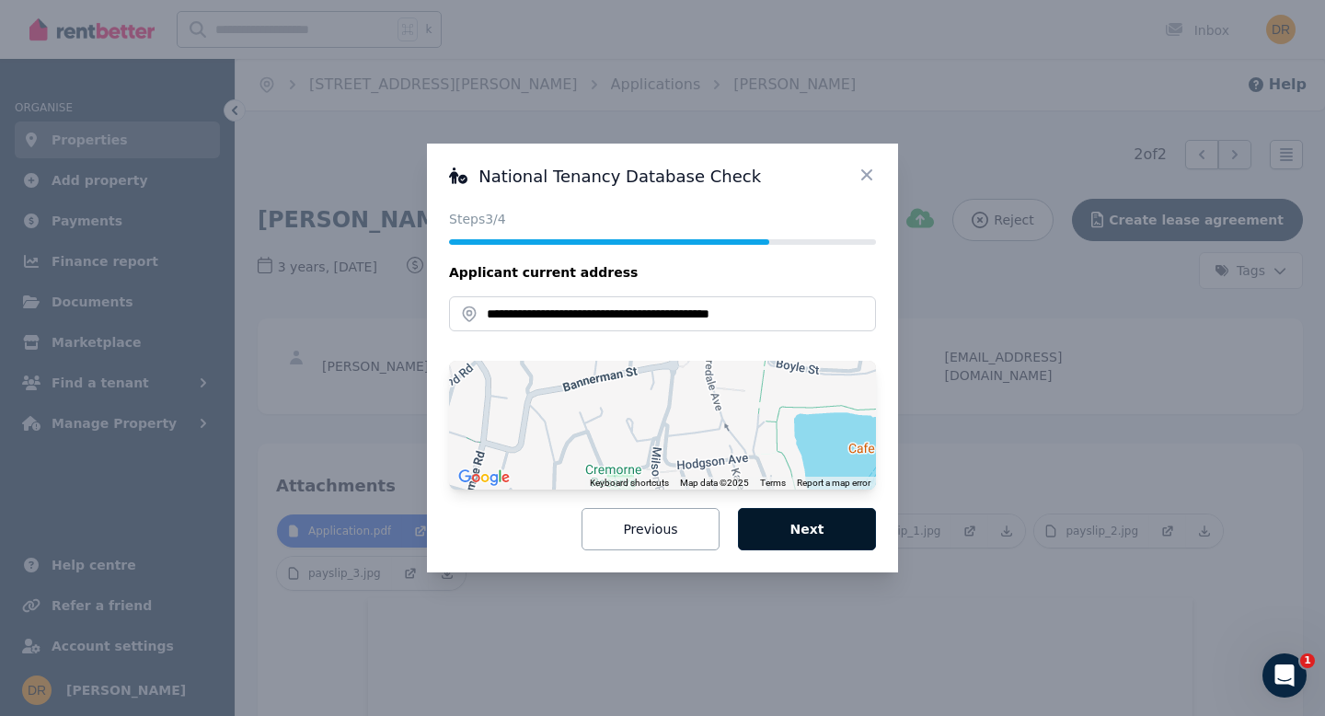
click at [806, 533] on button "Next" at bounding box center [807, 529] width 138 height 42
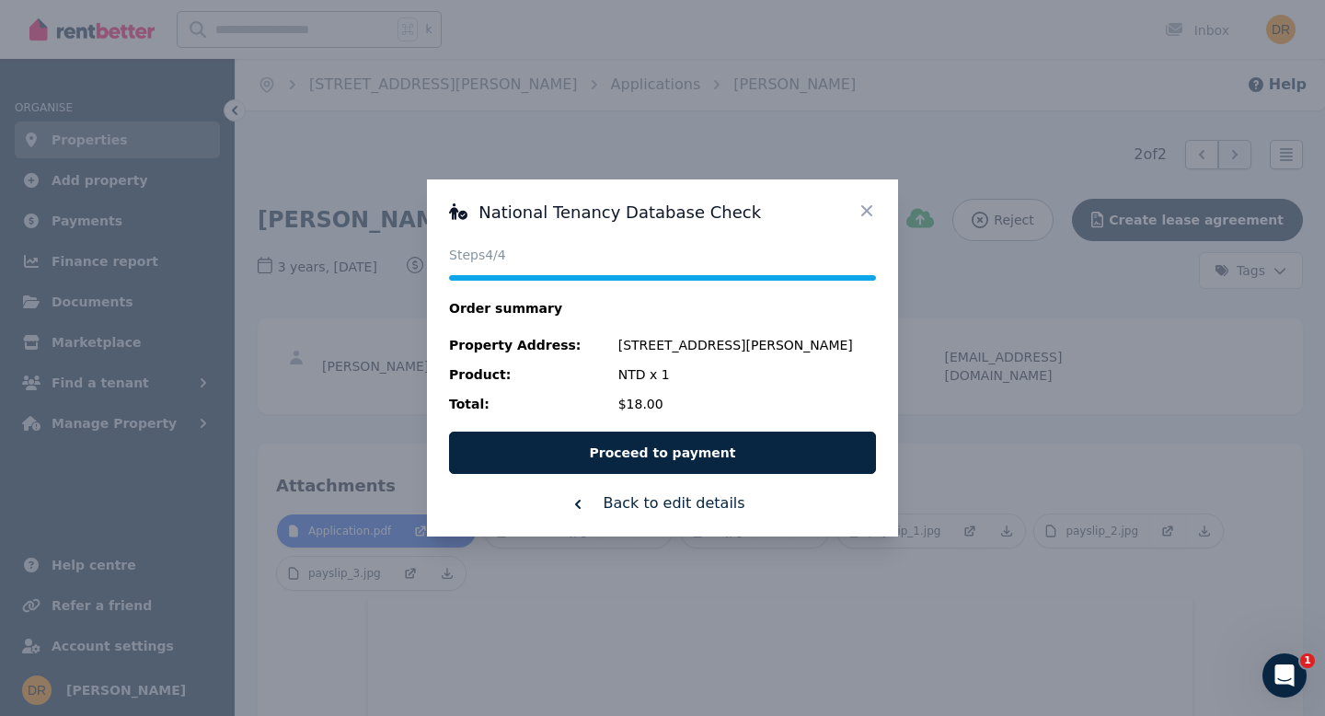
click at [602, 506] on button "Back to edit details" at bounding box center [662, 503] width 427 height 22
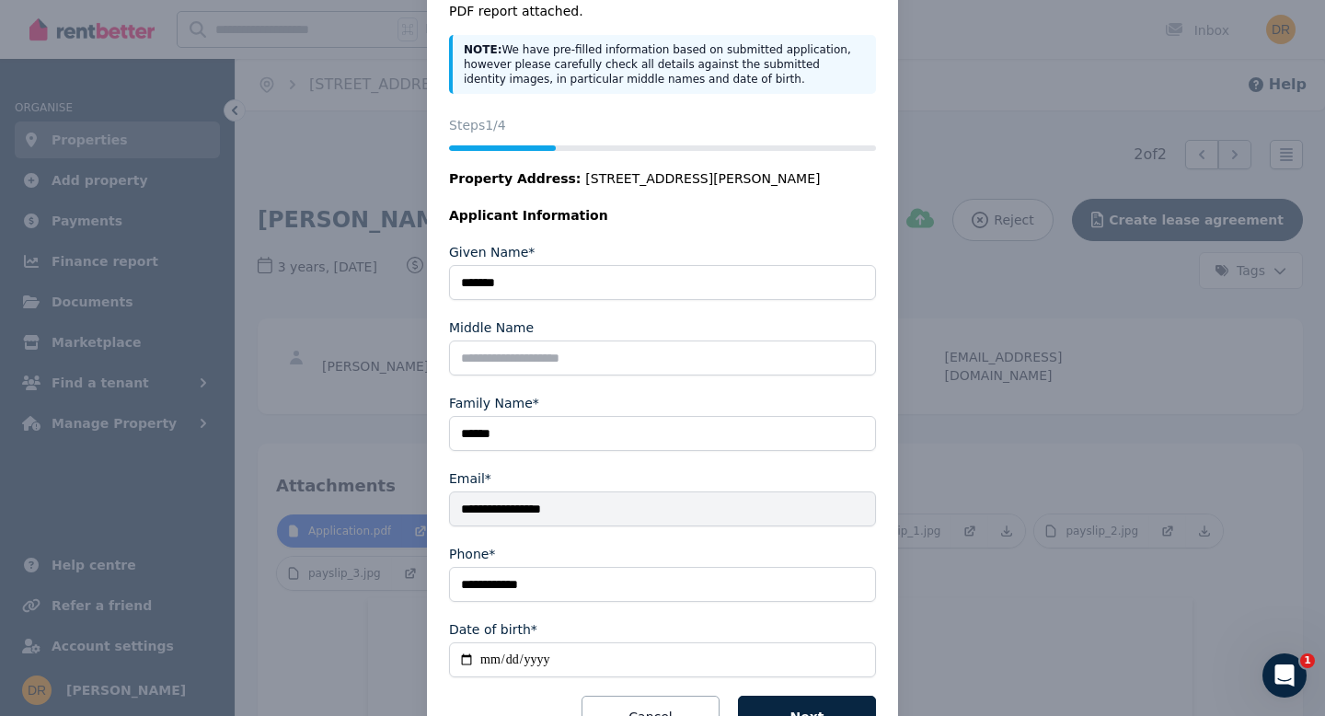
scroll to position [193, 0]
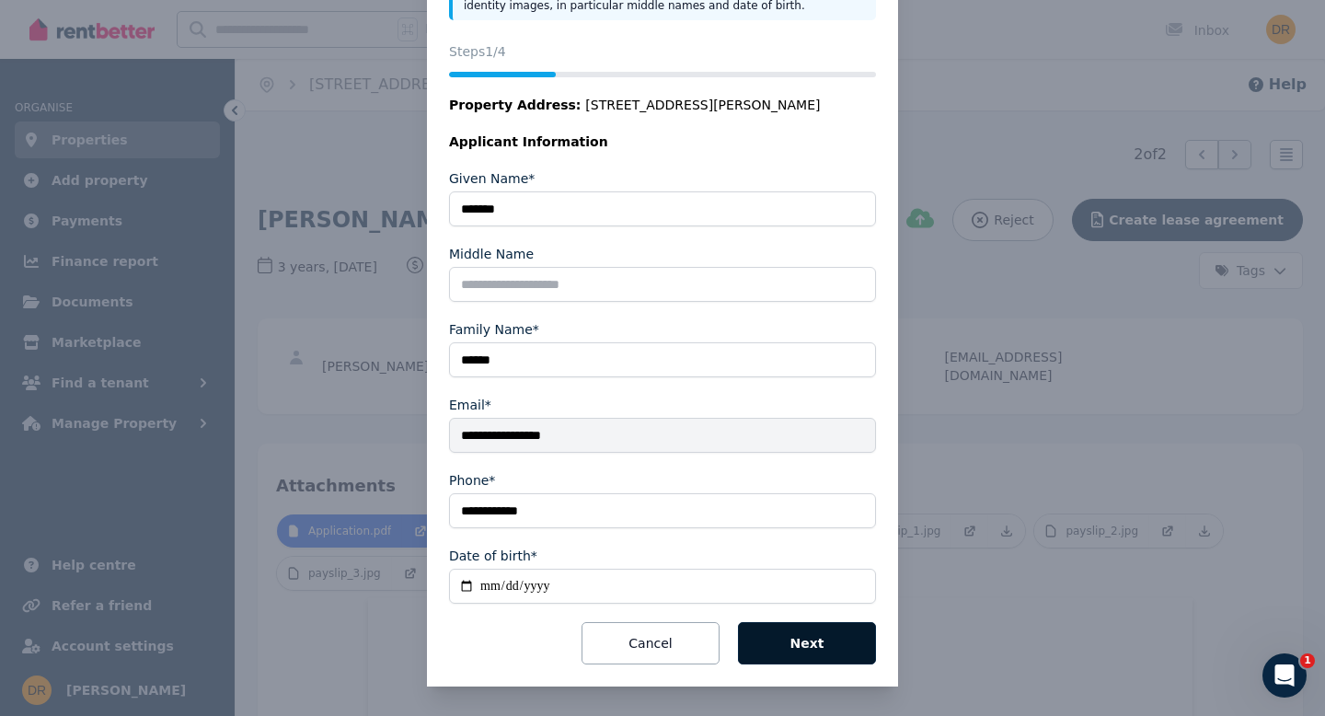
click at [796, 650] on button "Next" at bounding box center [807, 643] width 138 height 42
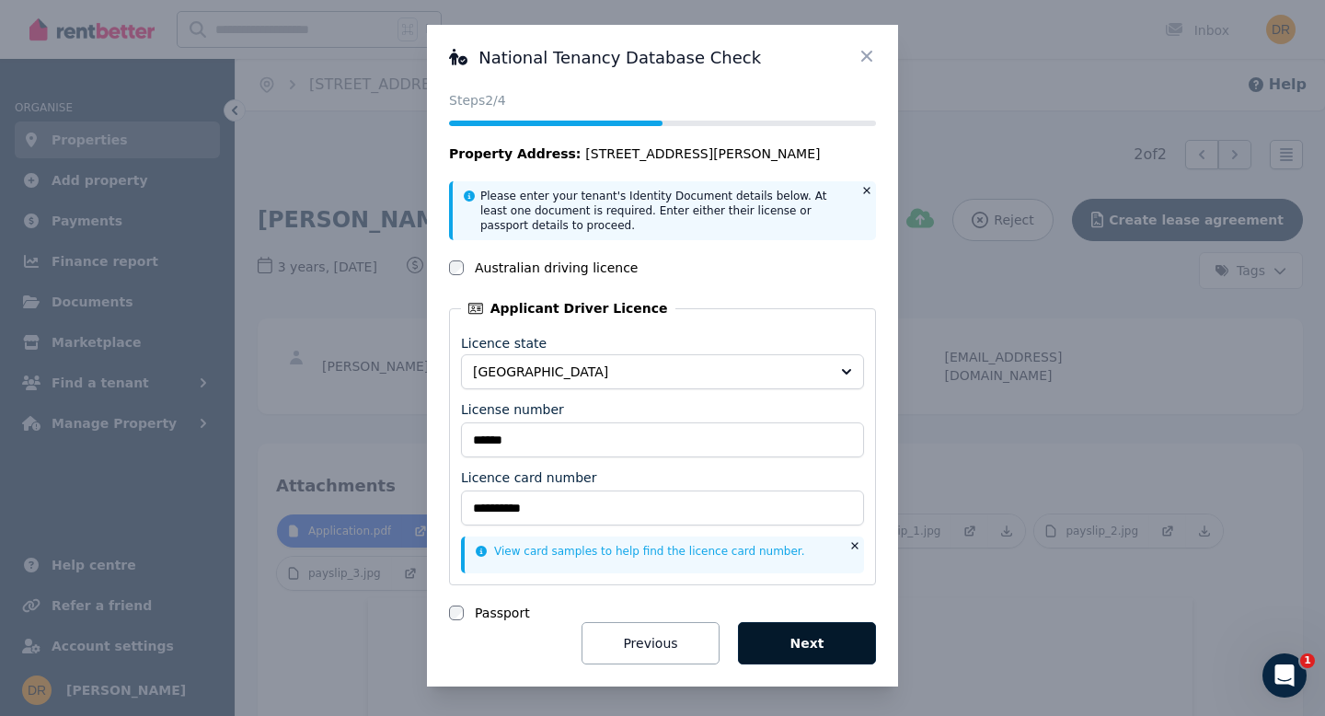
click at [793, 640] on button "Next" at bounding box center [807, 643] width 138 height 42
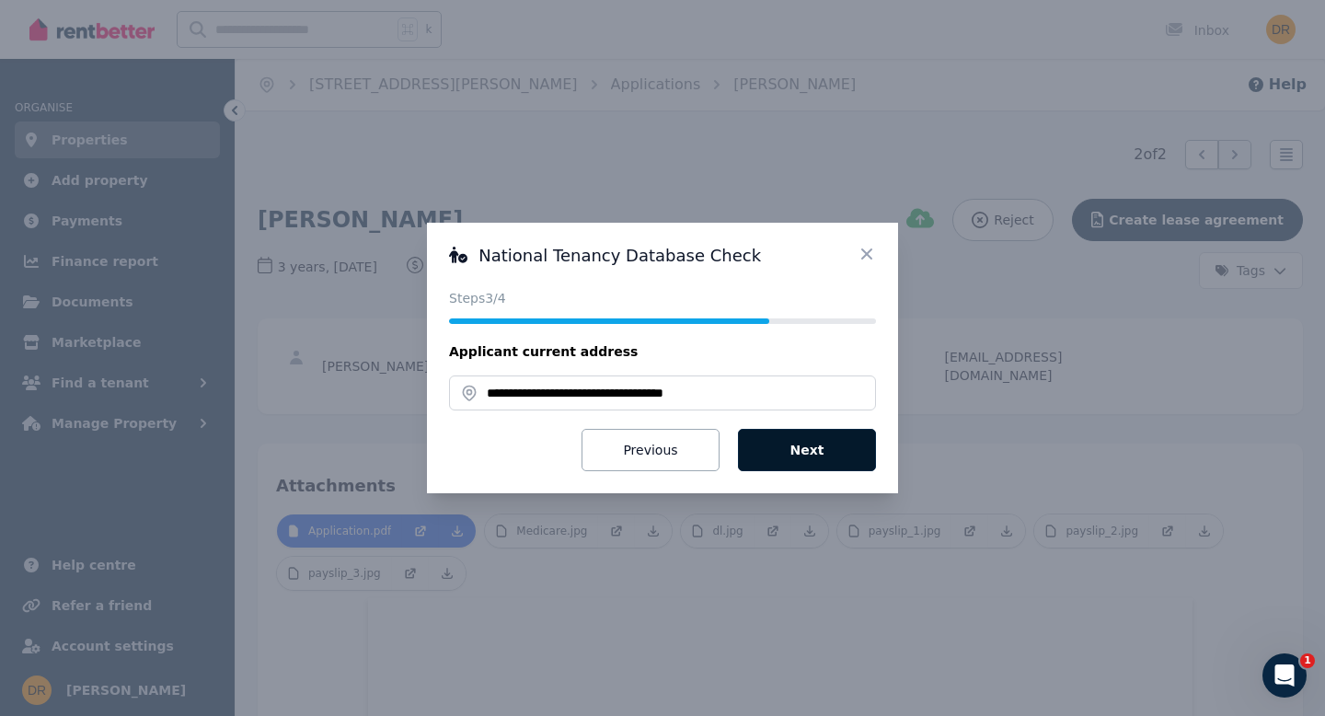
scroll to position [0, 0]
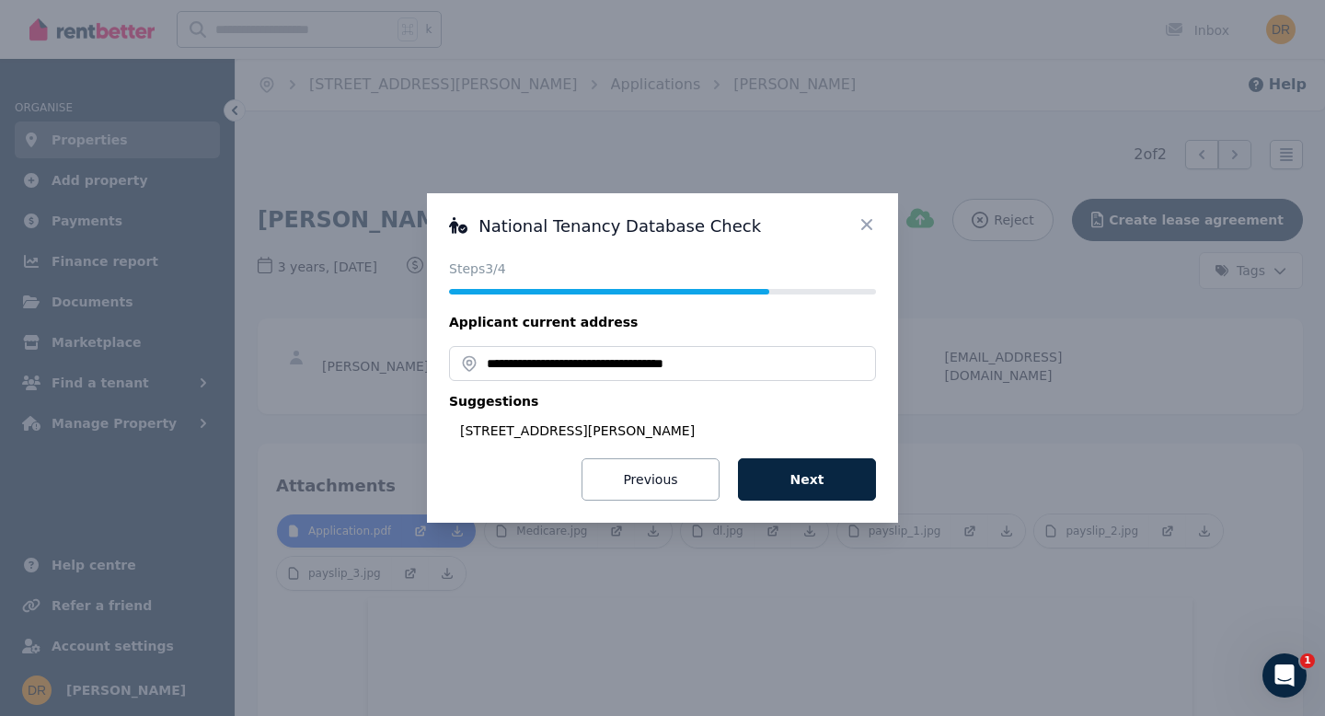
click at [489, 366] on input "**********" at bounding box center [662, 363] width 427 height 35
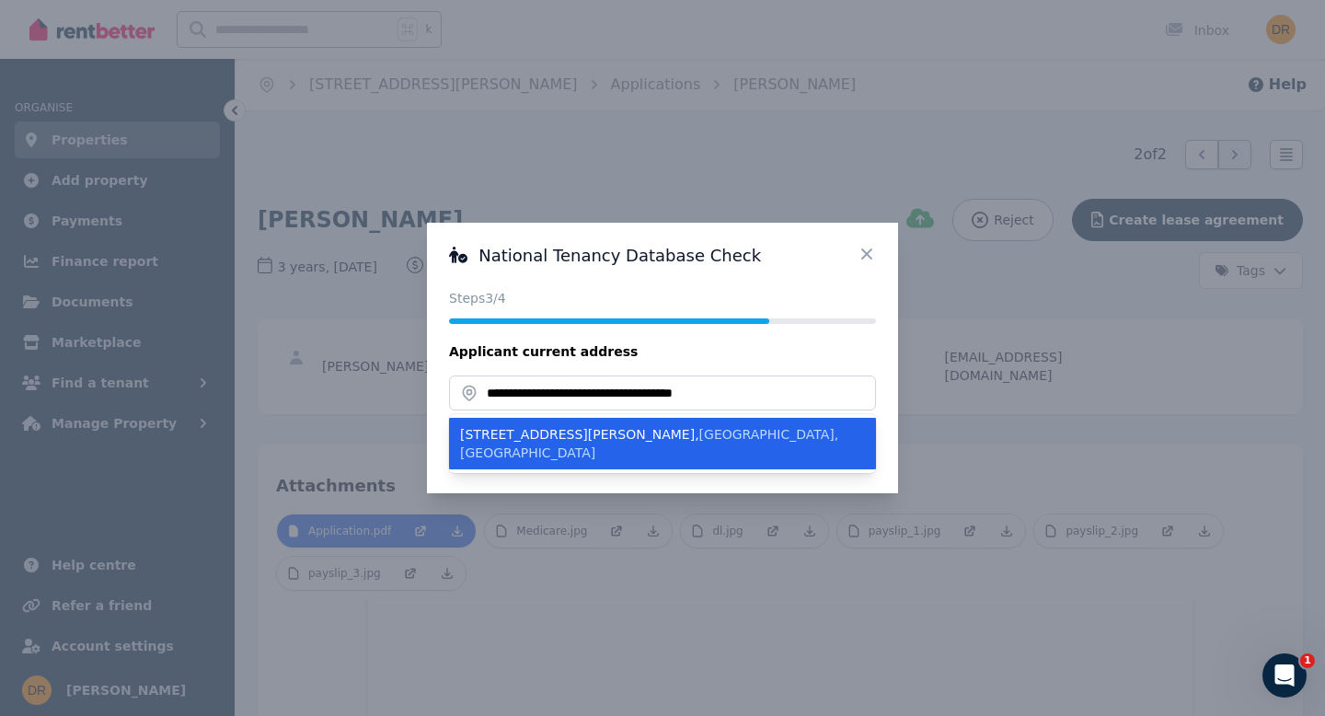
click at [492, 439] on div "[STREET_ADDRESS][PERSON_NAME]" at bounding box center [651, 443] width 383 height 37
type input "**********"
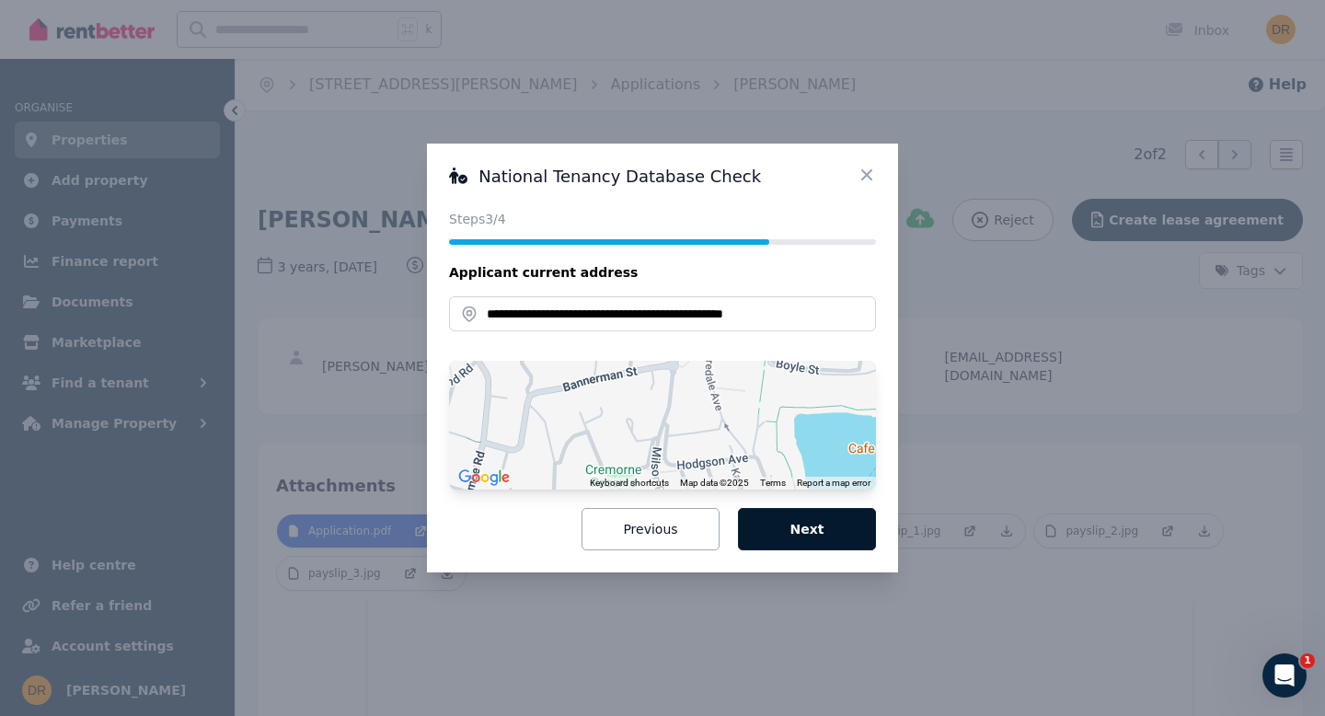
click at [801, 532] on button "Next" at bounding box center [807, 529] width 138 height 42
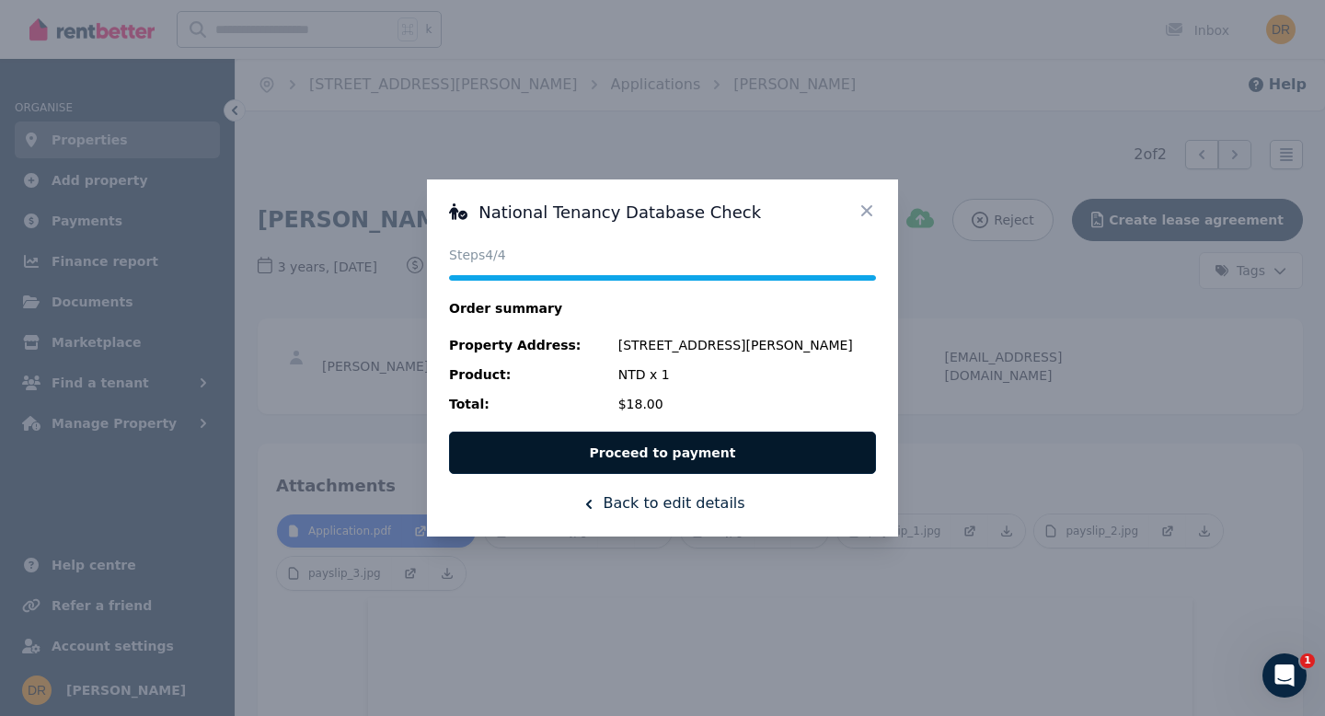
click at [706, 456] on button "Proceed to payment" at bounding box center [662, 453] width 427 height 42
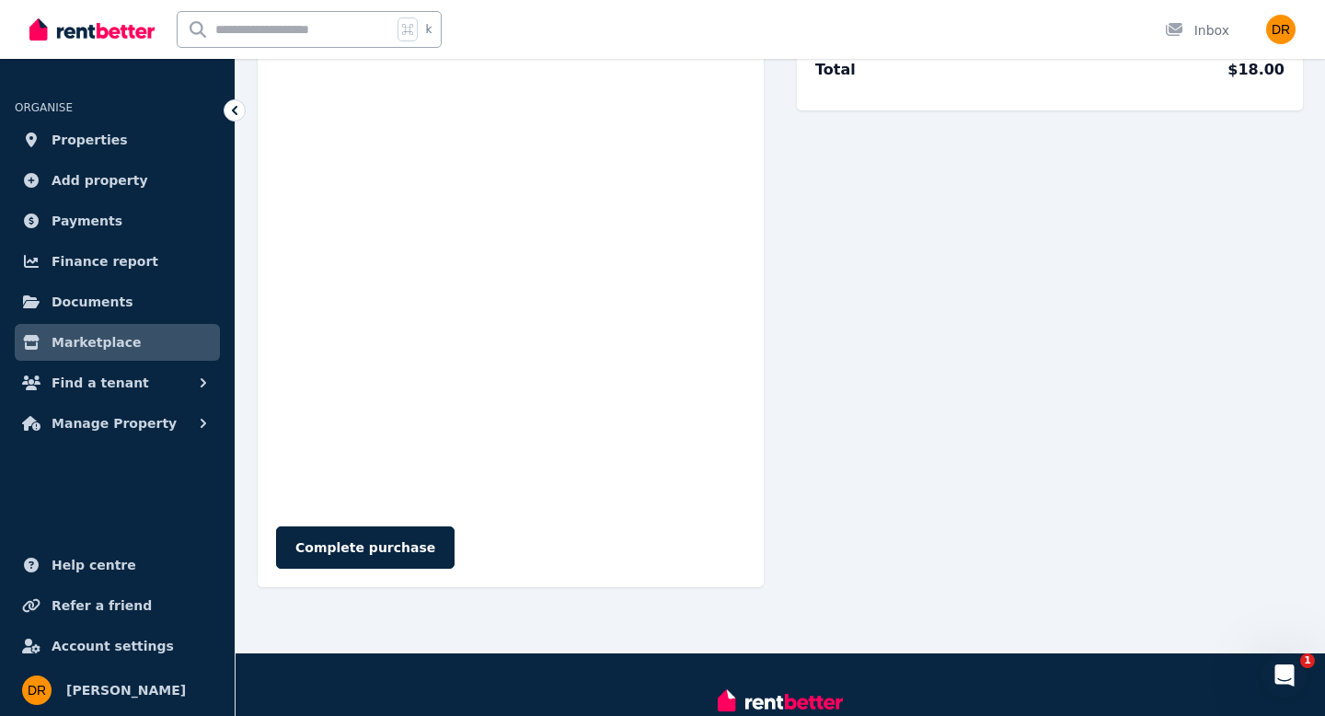
scroll to position [199, 0]
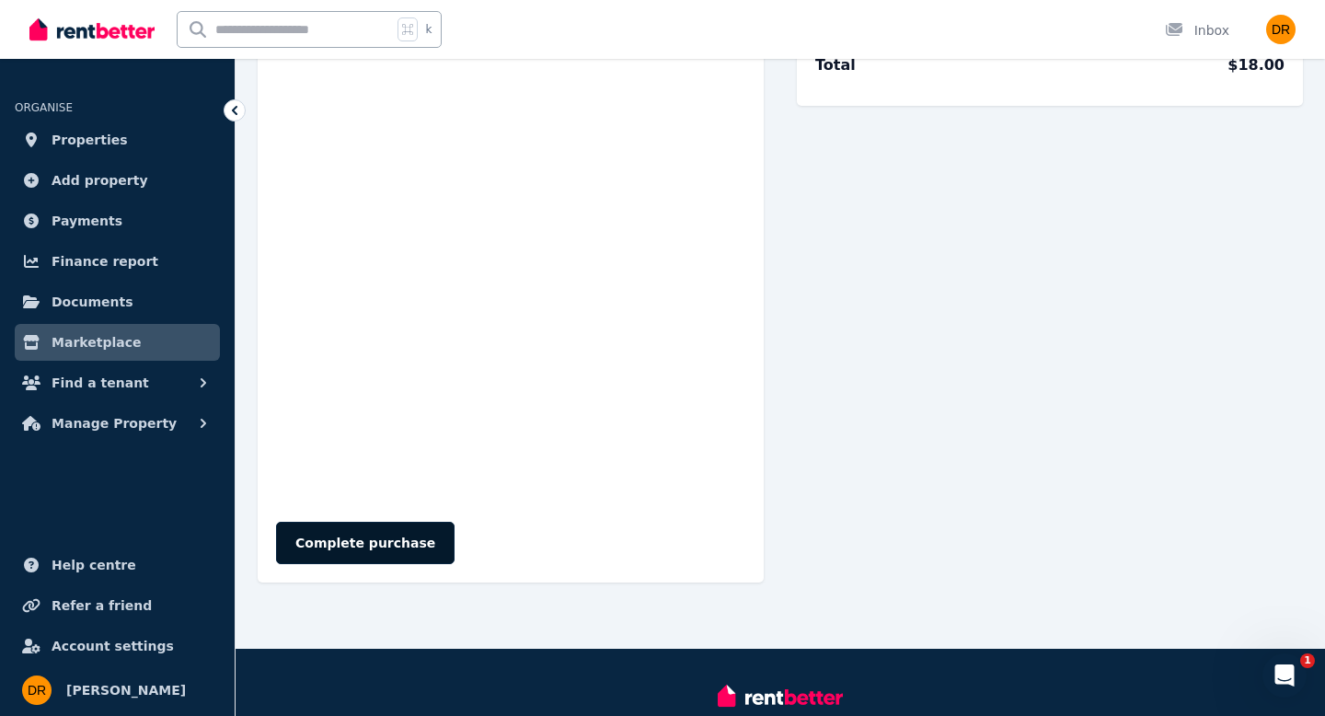
click at [351, 561] on button "Complete purchase" at bounding box center [365, 543] width 179 height 42
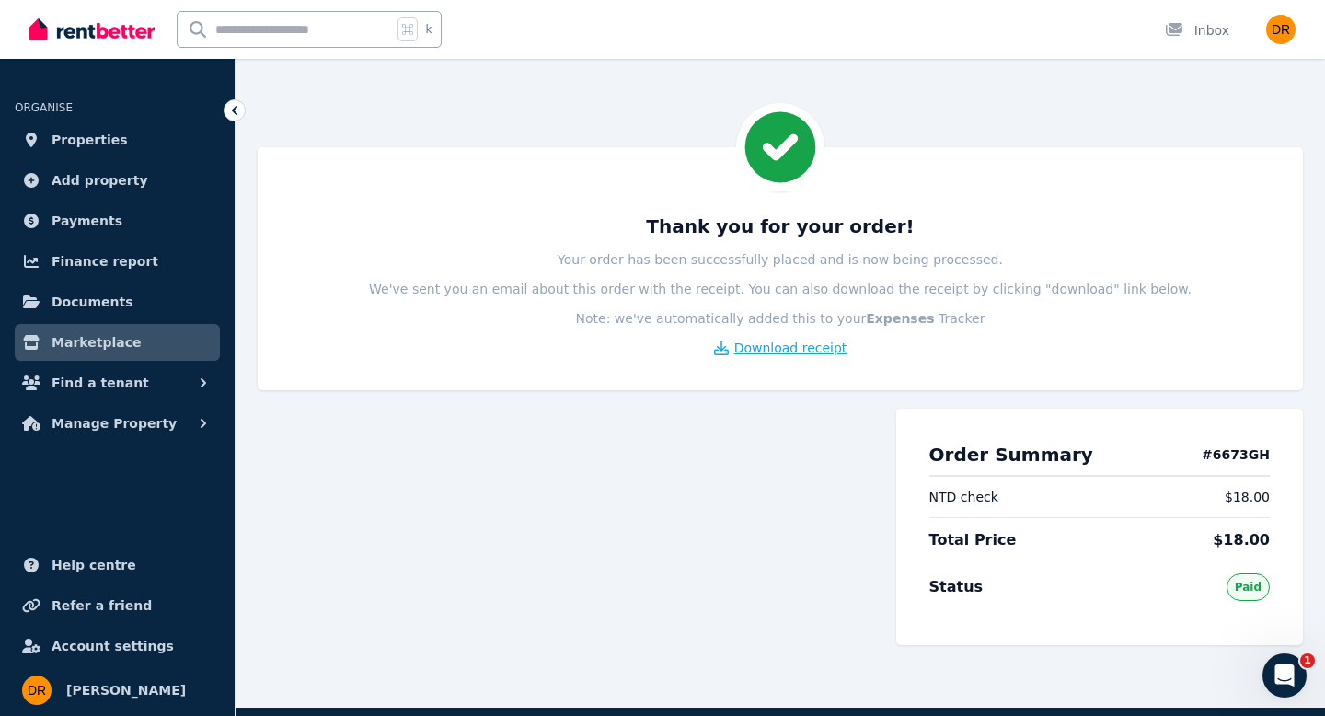
click at [817, 349] on span "Download receipt" at bounding box center [791, 348] width 113 height 18
